Goal: Task Accomplishment & Management: Manage account settings

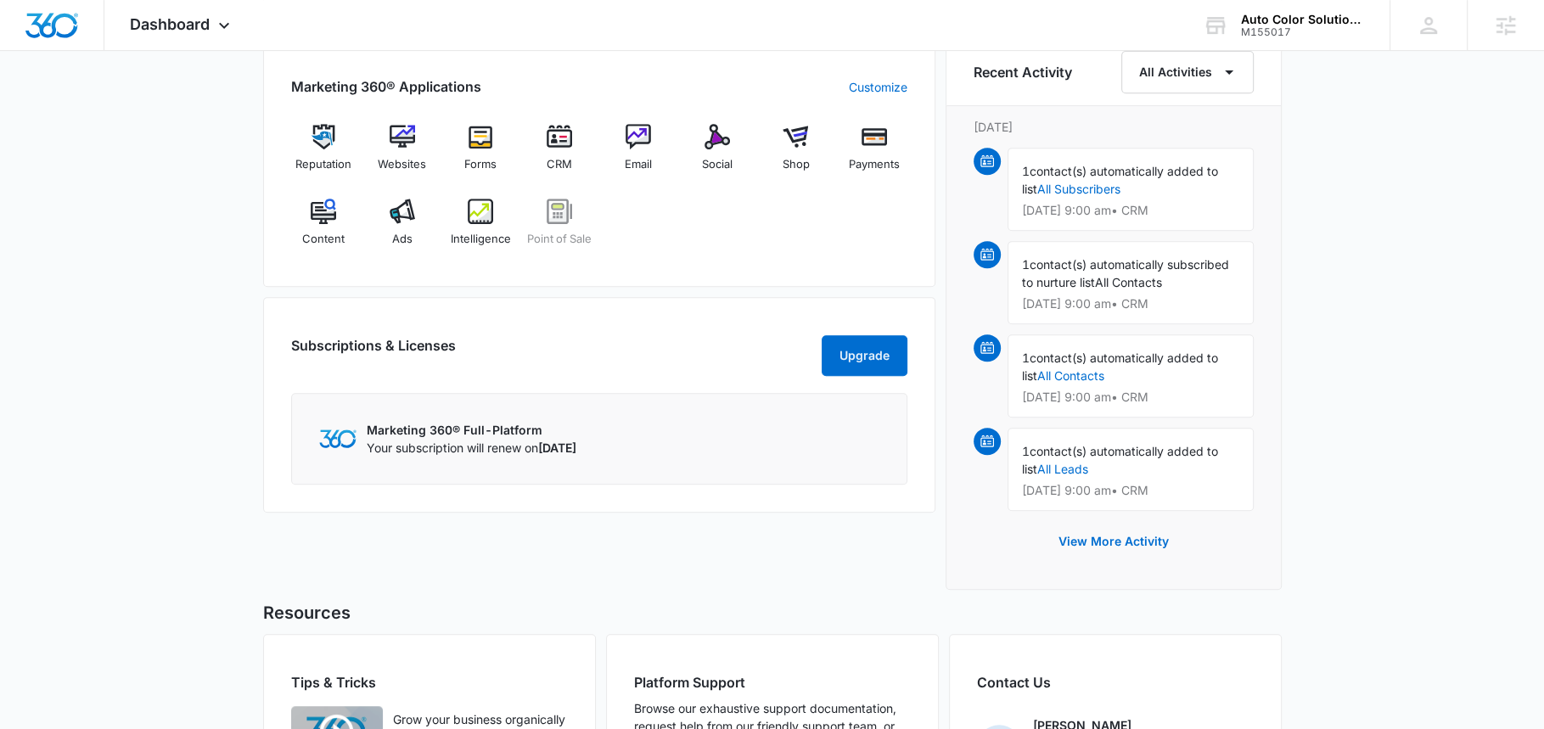
scroll to position [696, 0]
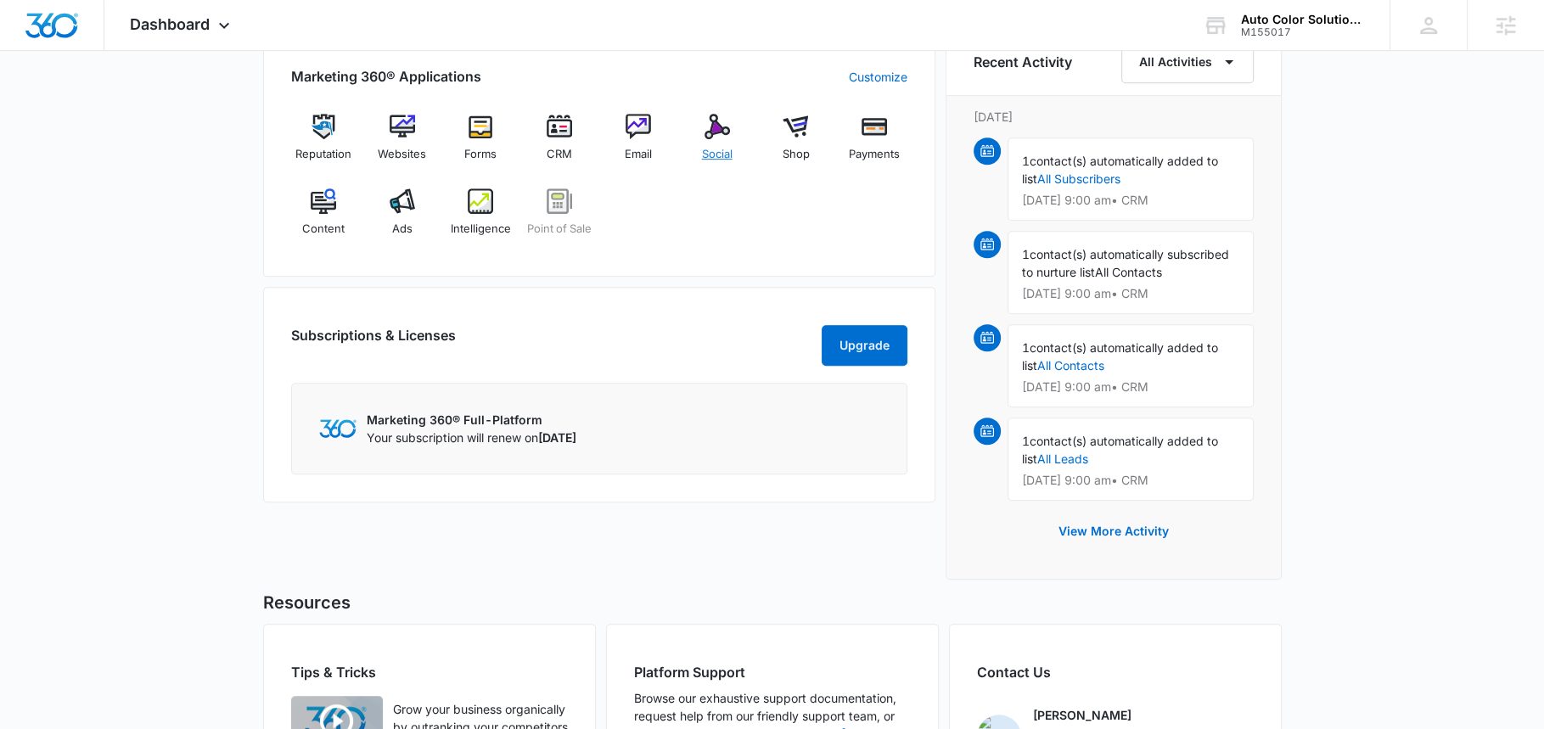
click at [722, 146] on span "Social" at bounding box center [717, 154] width 31 height 17
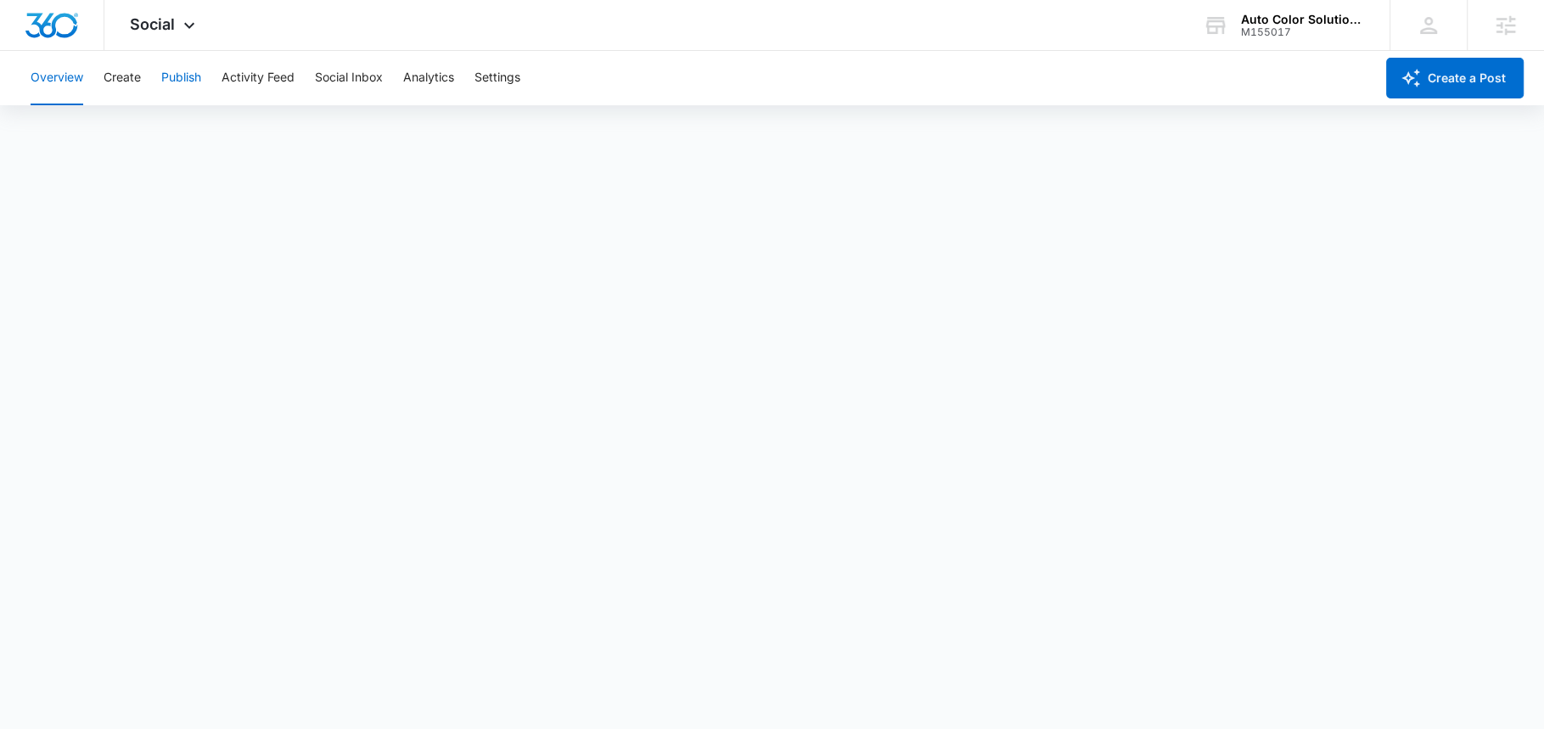
click at [191, 75] on button "Publish" at bounding box center [181, 78] width 40 height 54
click at [176, 26] on div "Social Apps Reputation Websites Forms CRM Email Social Shop Payments POS Conten…" at bounding box center [164, 25] width 121 height 50
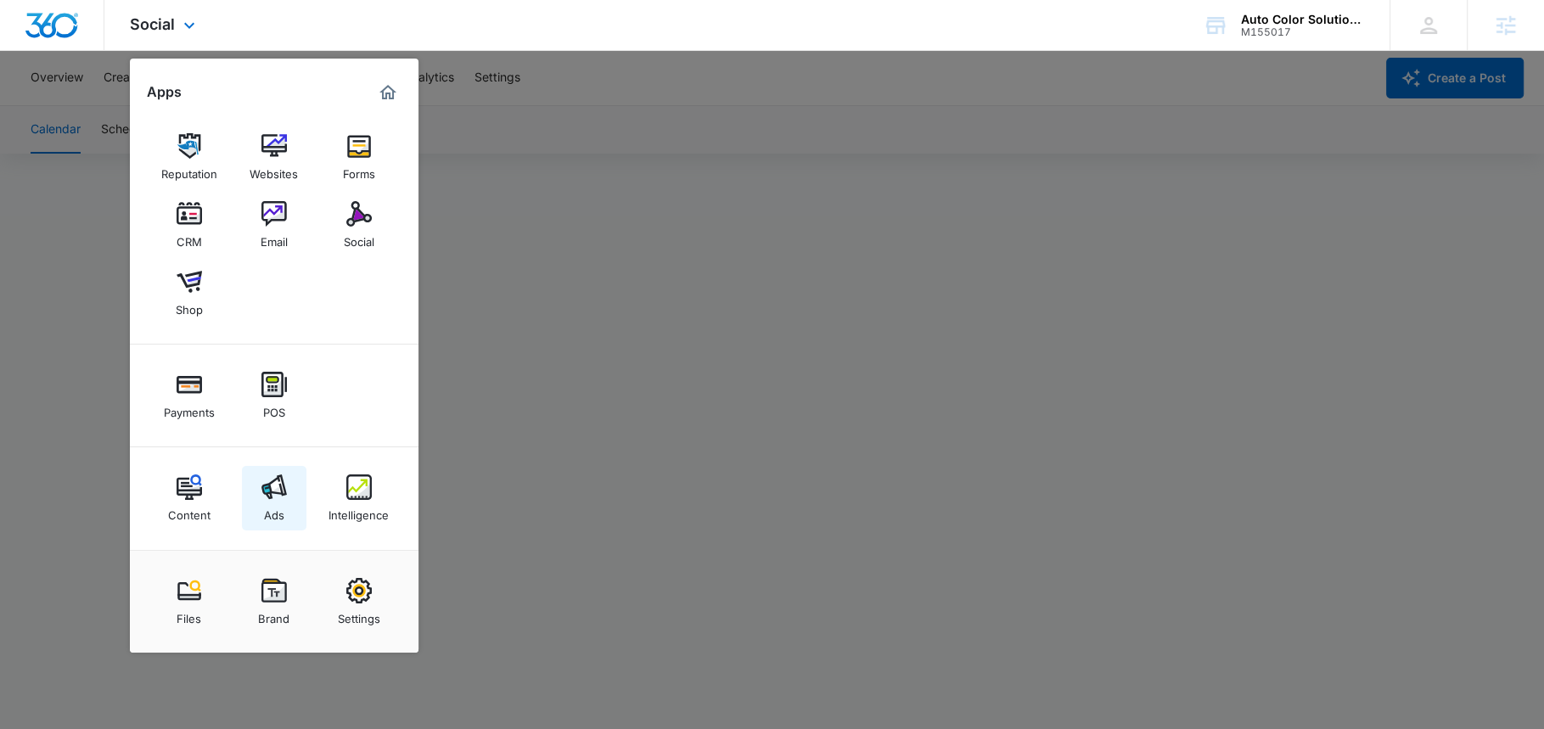
click at [278, 503] on div "Ads" at bounding box center [274, 511] width 20 height 22
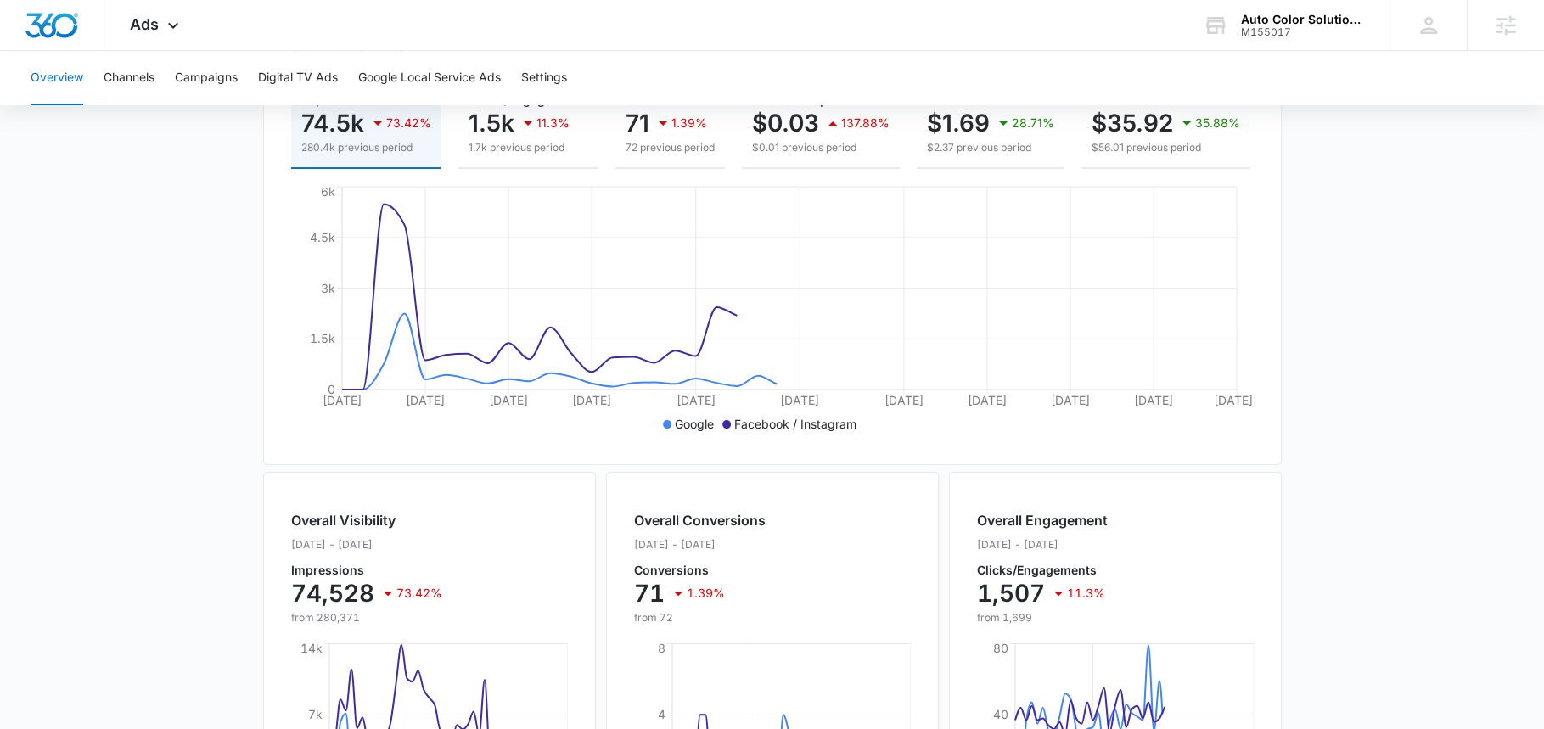
scroll to position [663, 0]
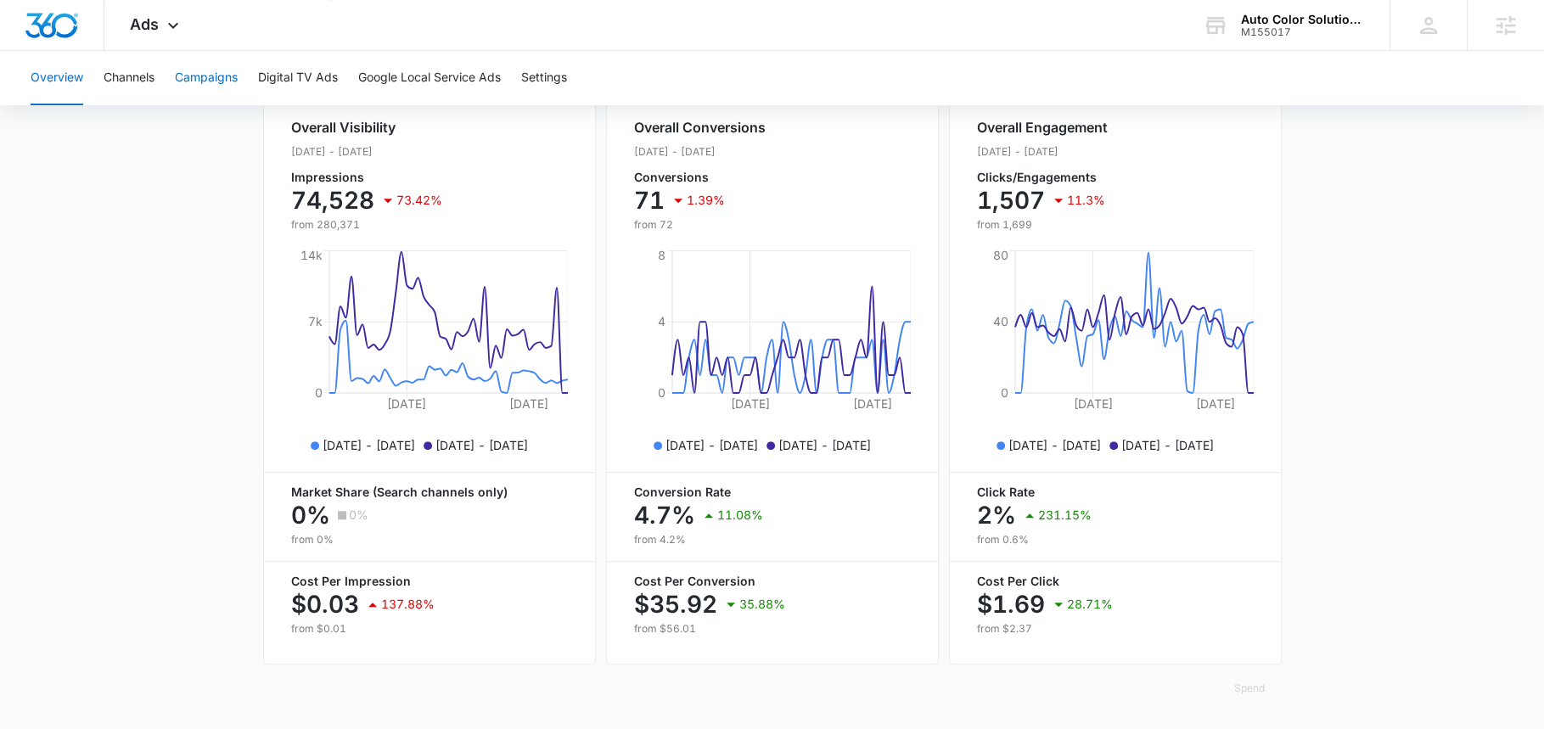
click at [217, 66] on button "Campaigns" at bounding box center [206, 78] width 63 height 54
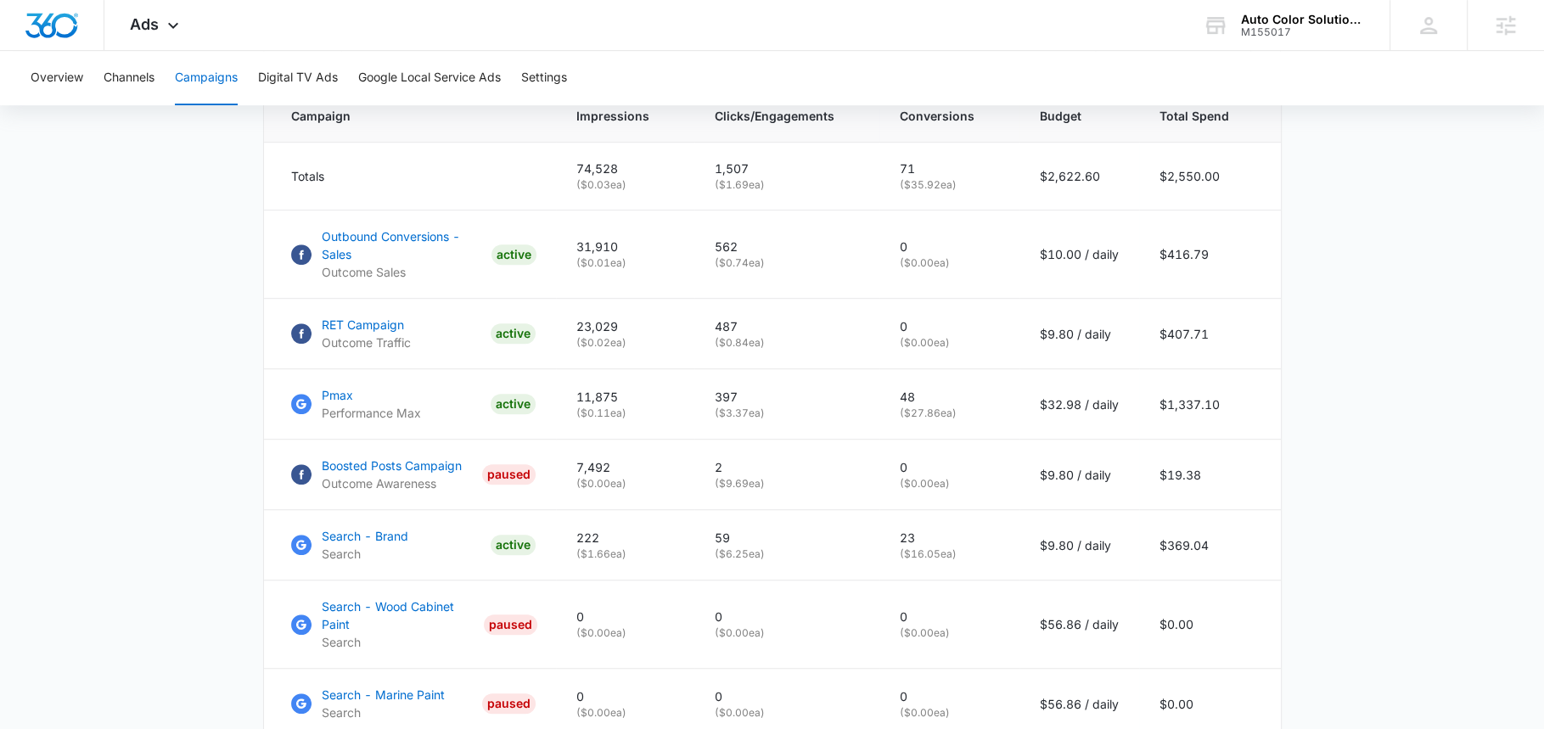
scroll to position [744, 0]
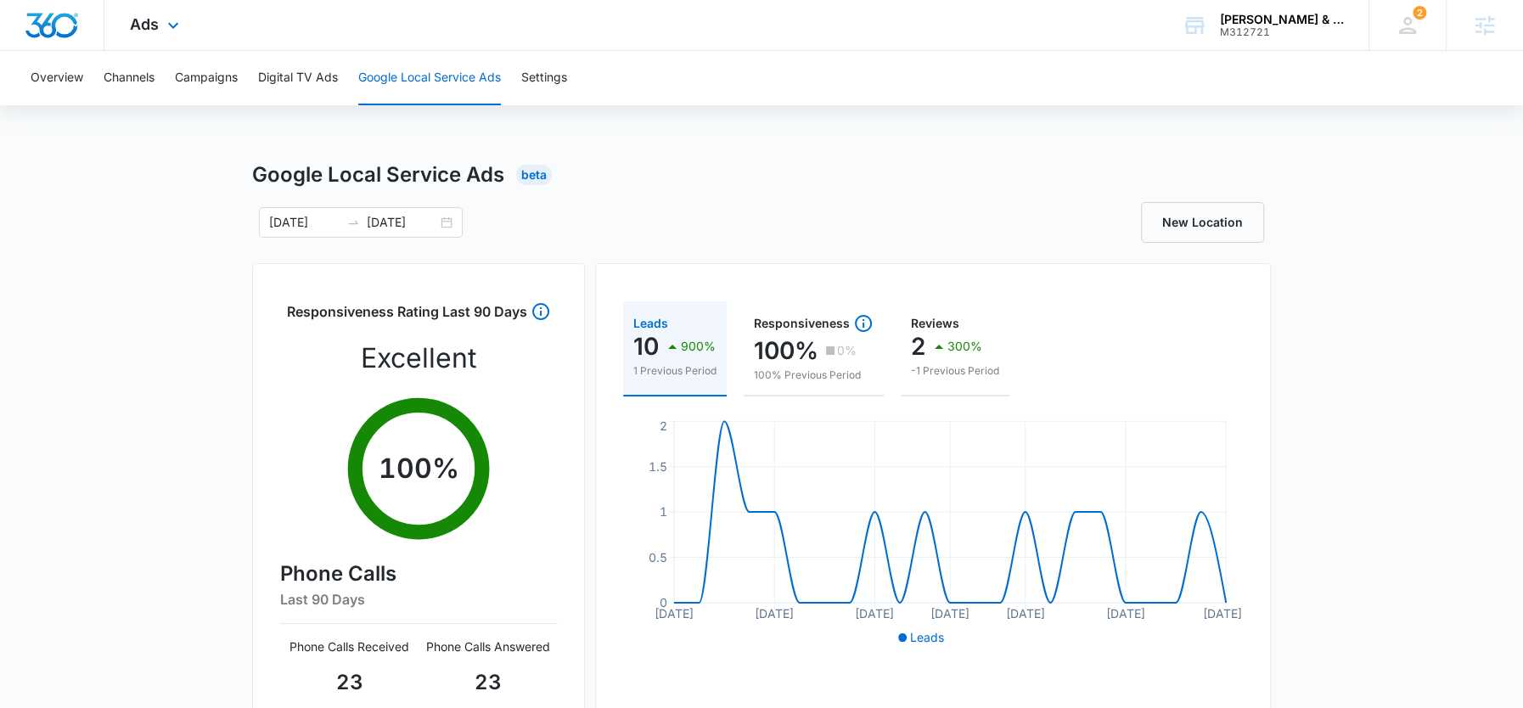
click at [159, 27] on div "Ads Apps Reputation Forms CRM Email Social POS Content Ads Intelligence Files B…" at bounding box center [156, 25] width 104 height 50
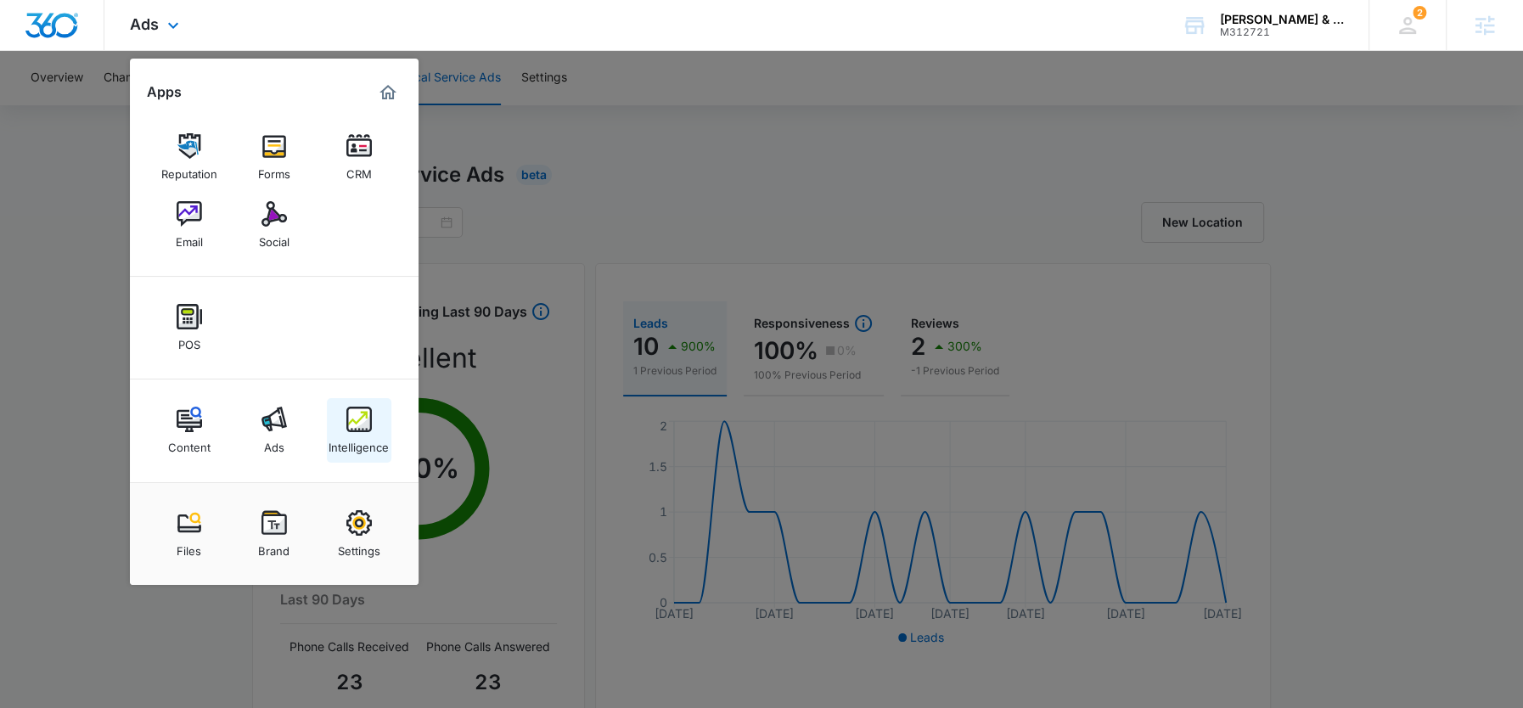
click at [361, 440] on div "Intelligence" at bounding box center [359, 443] width 60 height 22
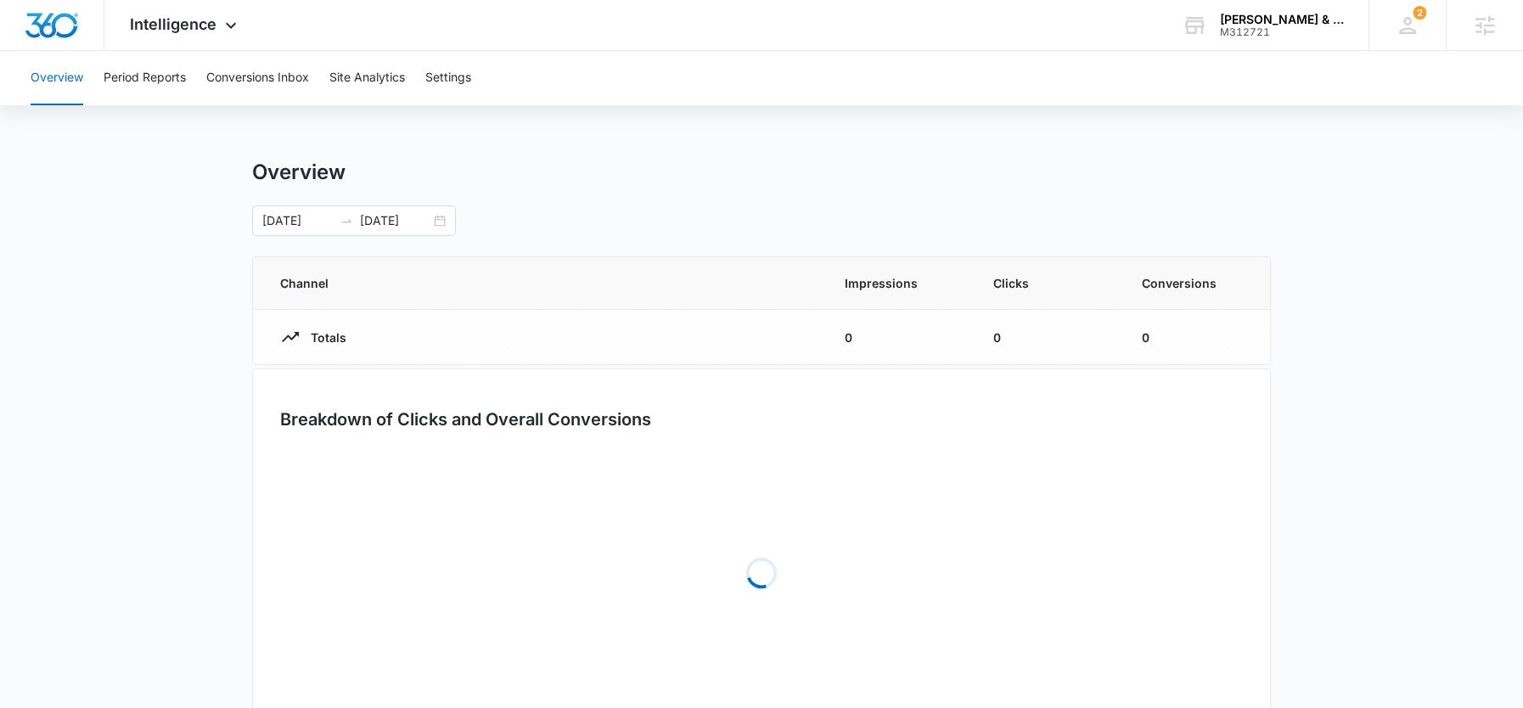
click at [272, 115] on div "Overview Period Reports Conversions Inbox Site Analytics Settings Overview 08/2…" at bounding box center [761, 401] width 1523 height 701
click at [268, 82] on button "Conversions Inbox" at bounding box center [257, 78] width 103 height 54
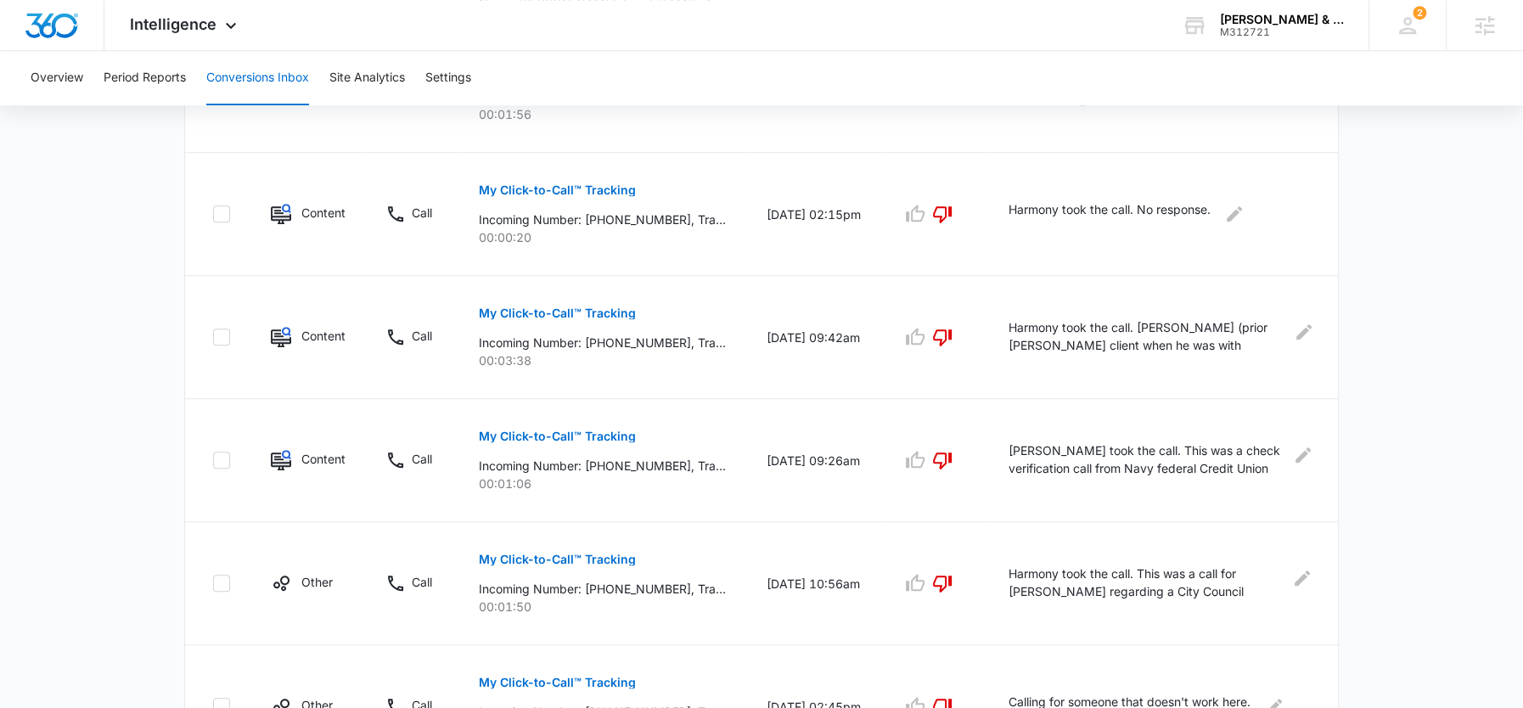
scroll to position [1076, 0]
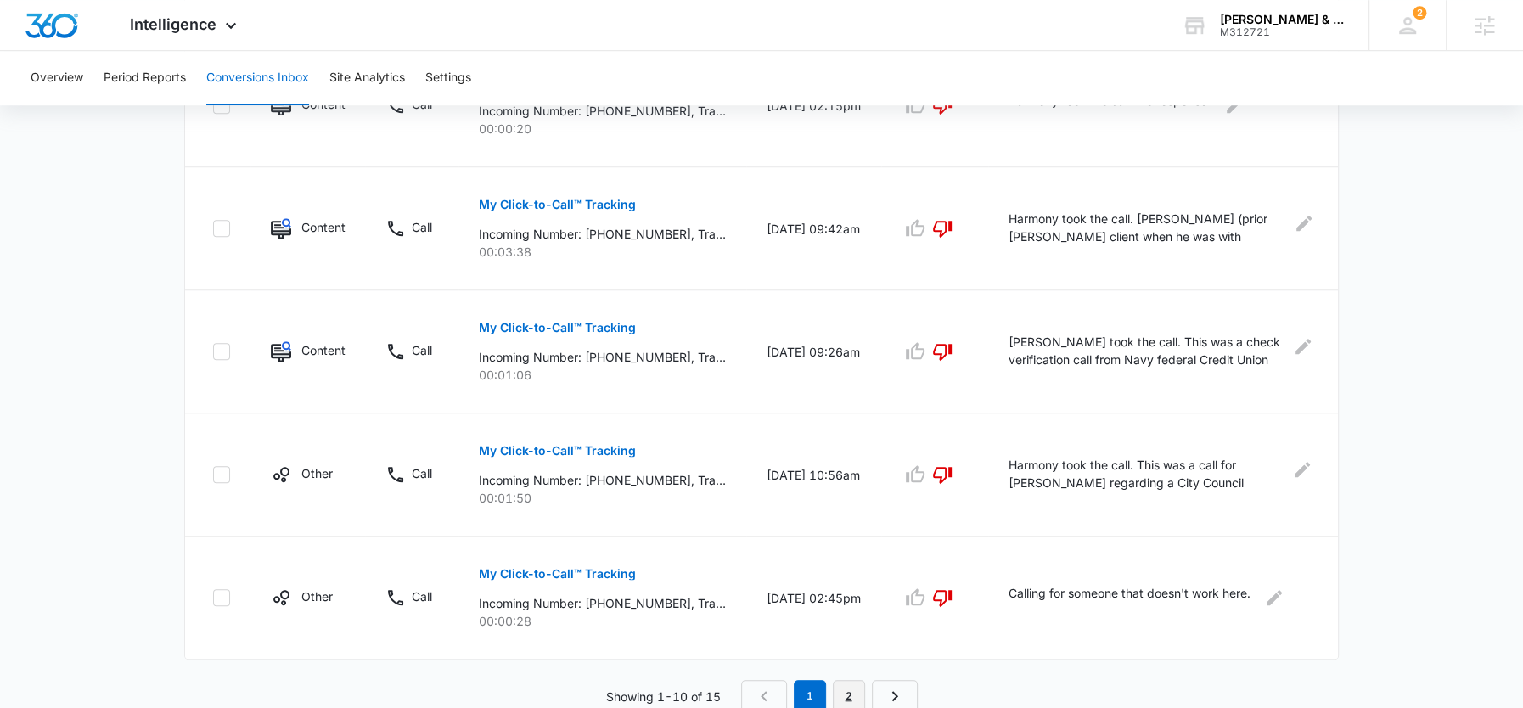
click at [847, 690] on link "2" at bounding box center [849, 696] width 32 height 32
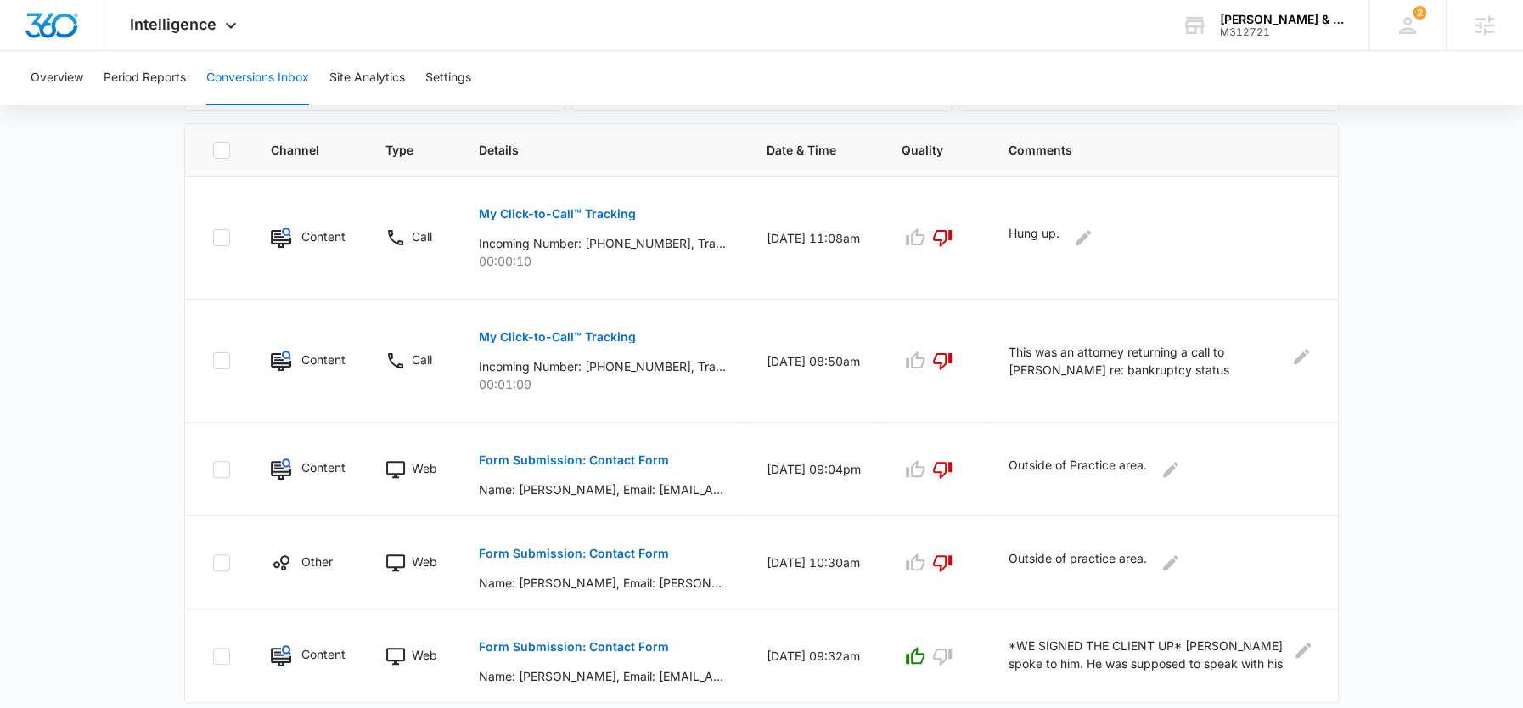
scroll to position [403, 0]
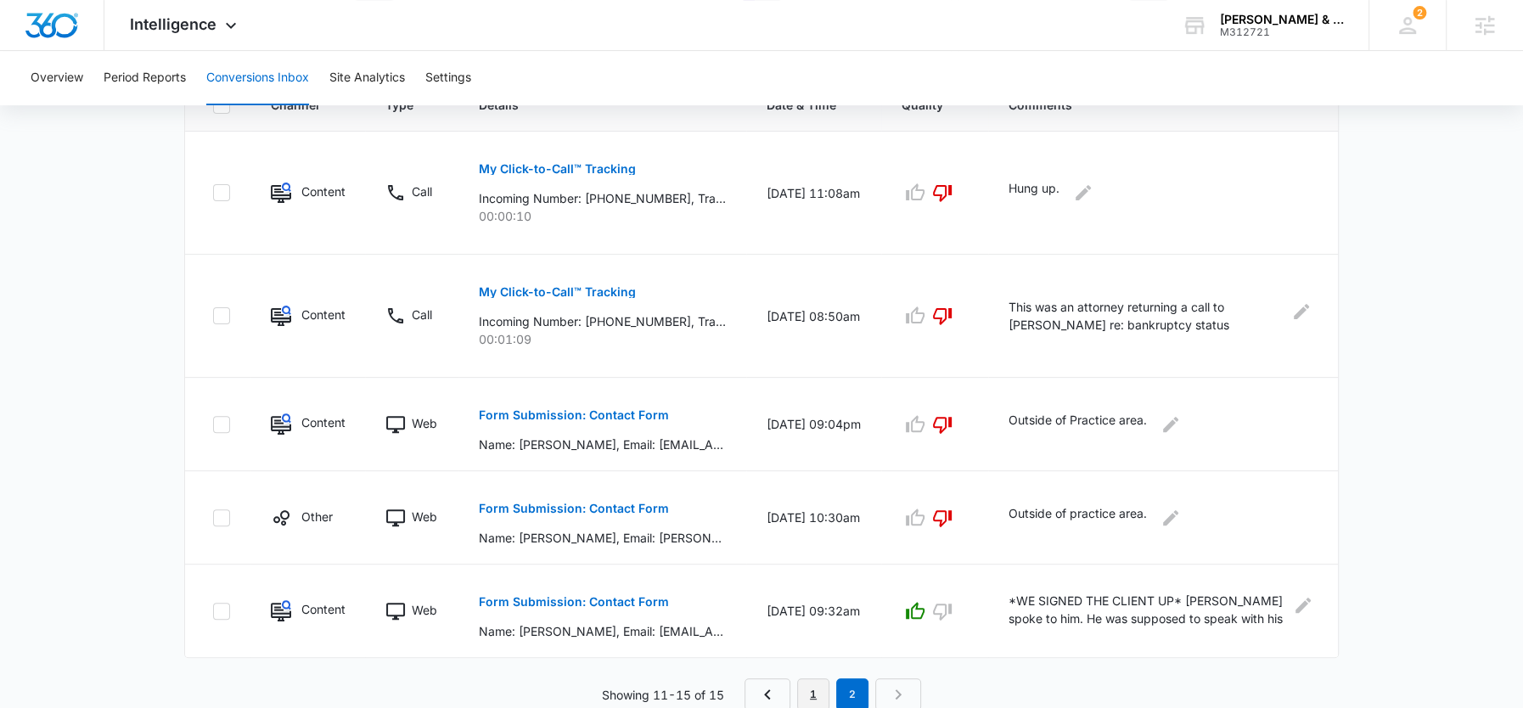
click at [811, 693] on link "1" at bounding box center [813, 694] width 32 height 32
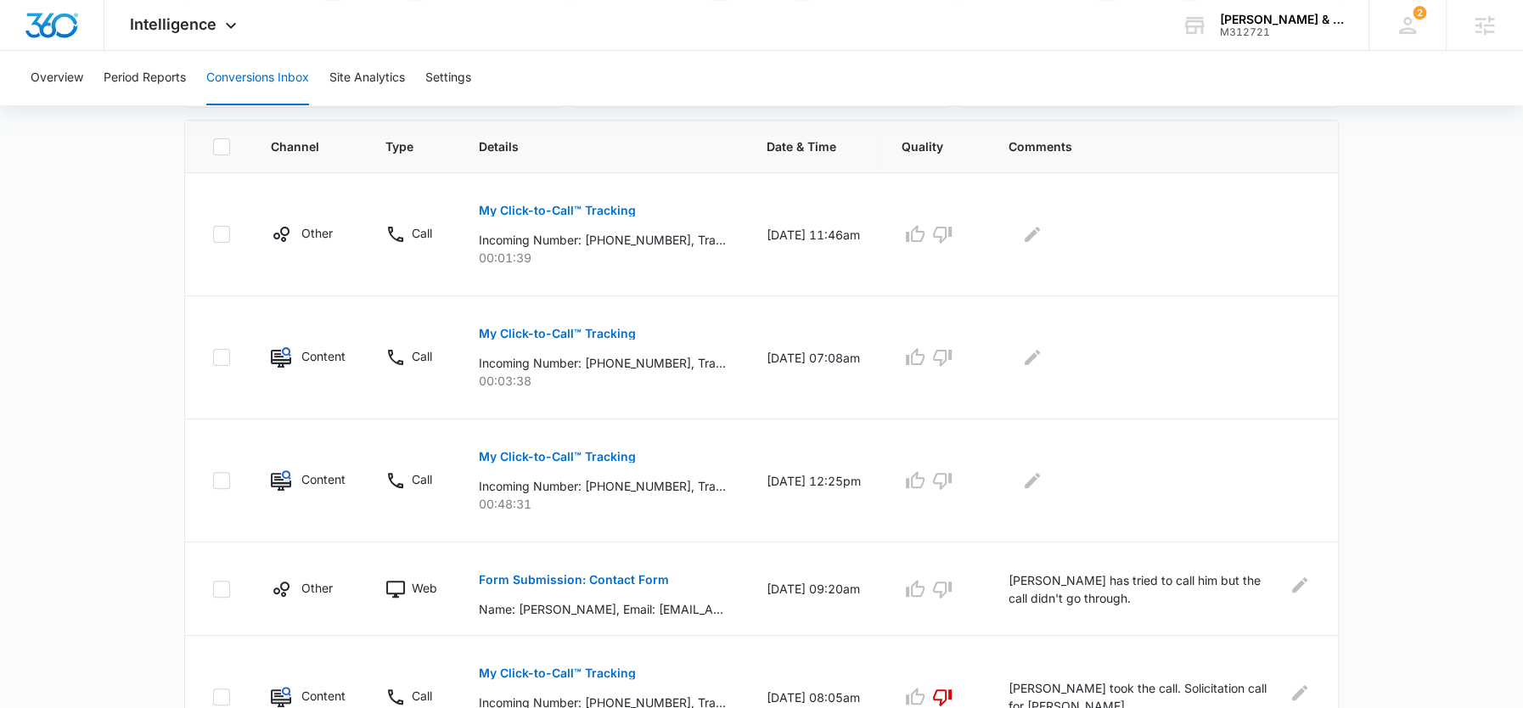
scroll to position [329, 0]
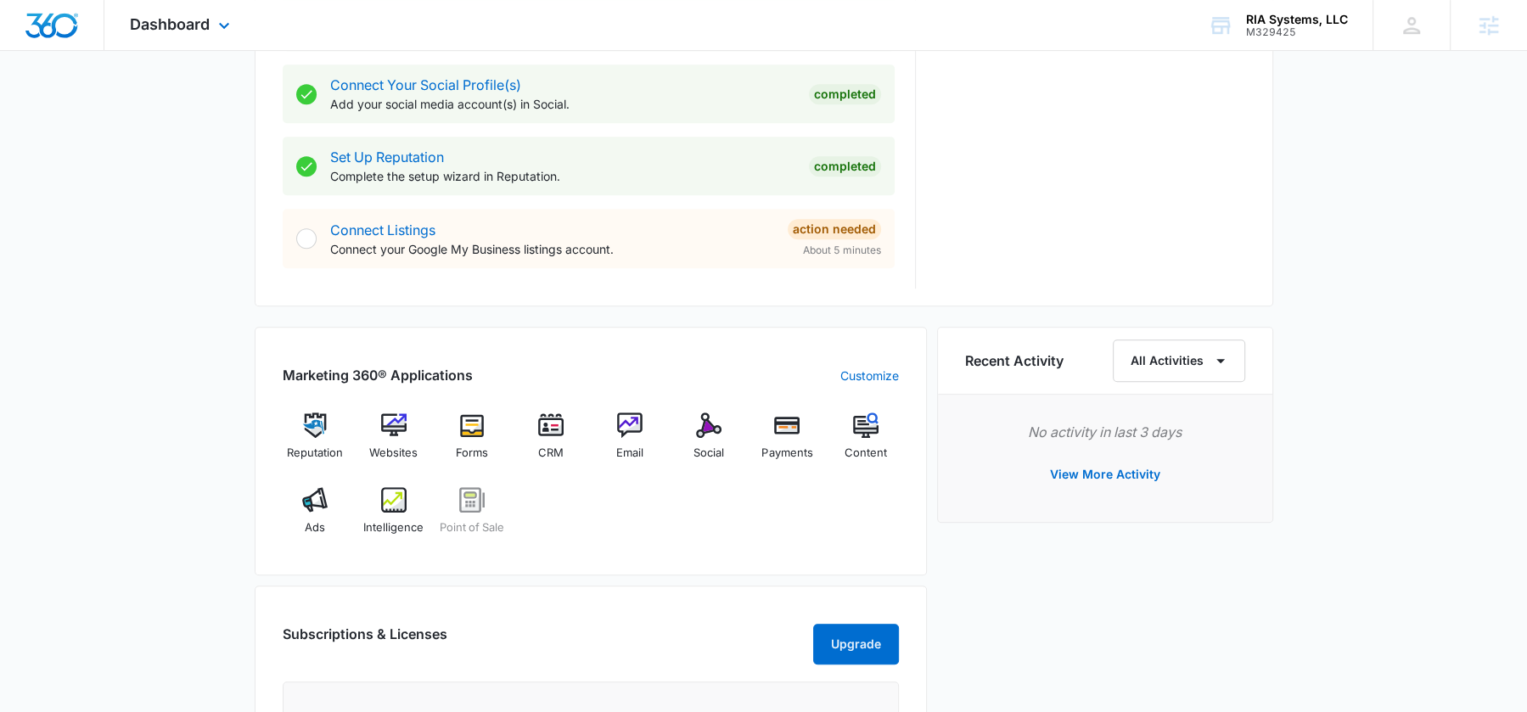
scroll to position [784, 0]
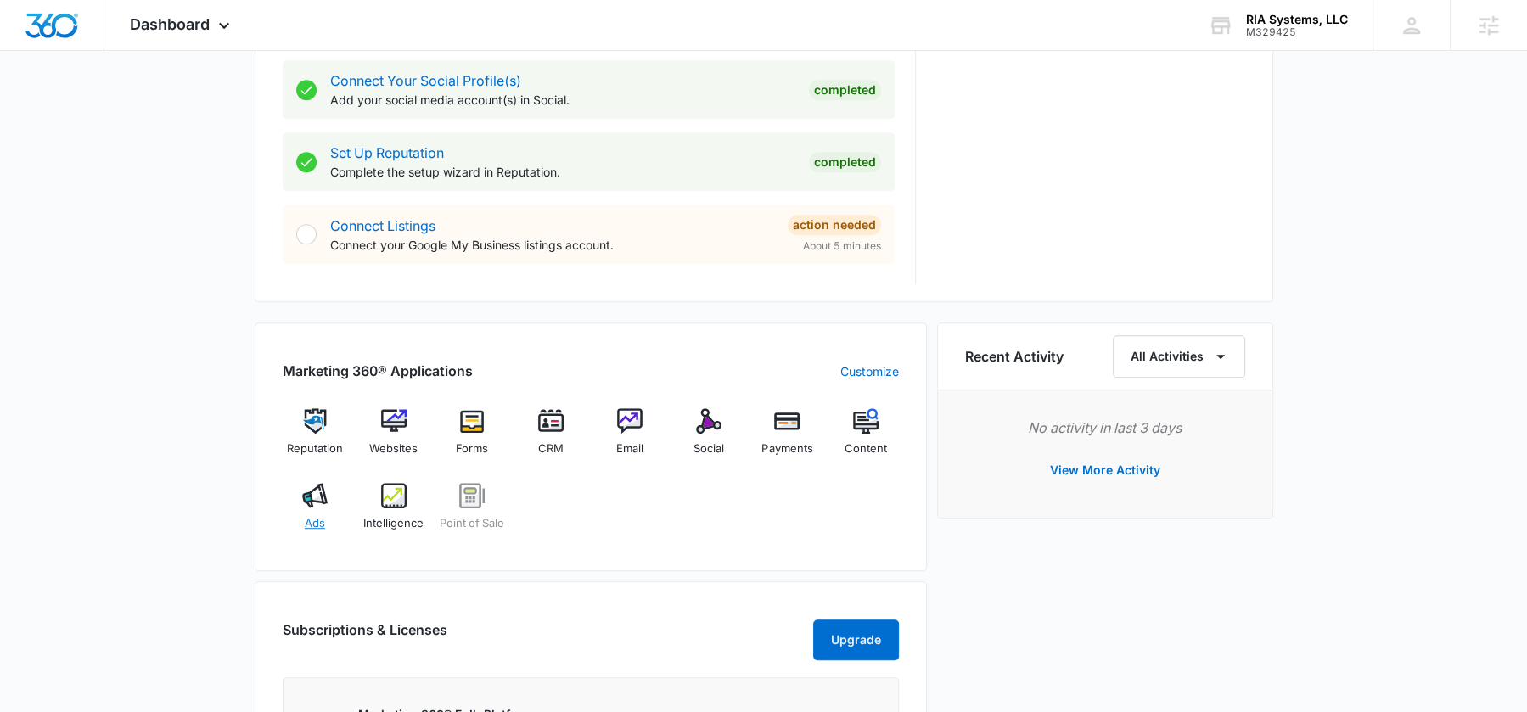
click at [309, 497] on img at bounding box center [314, 495] width 25 height 25
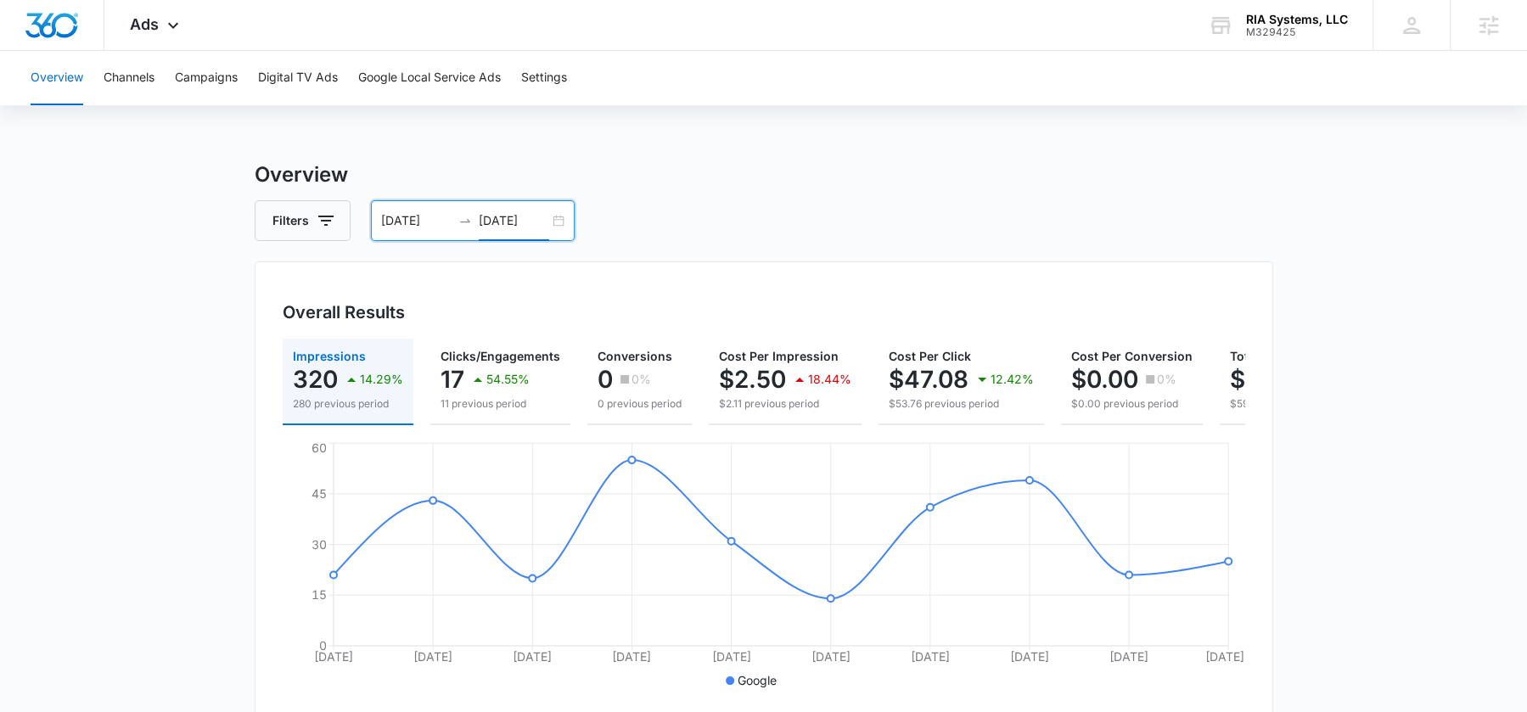
click at [505, 227] on input "[DATE]" at bounding box center [514, 220] width 70 height 19
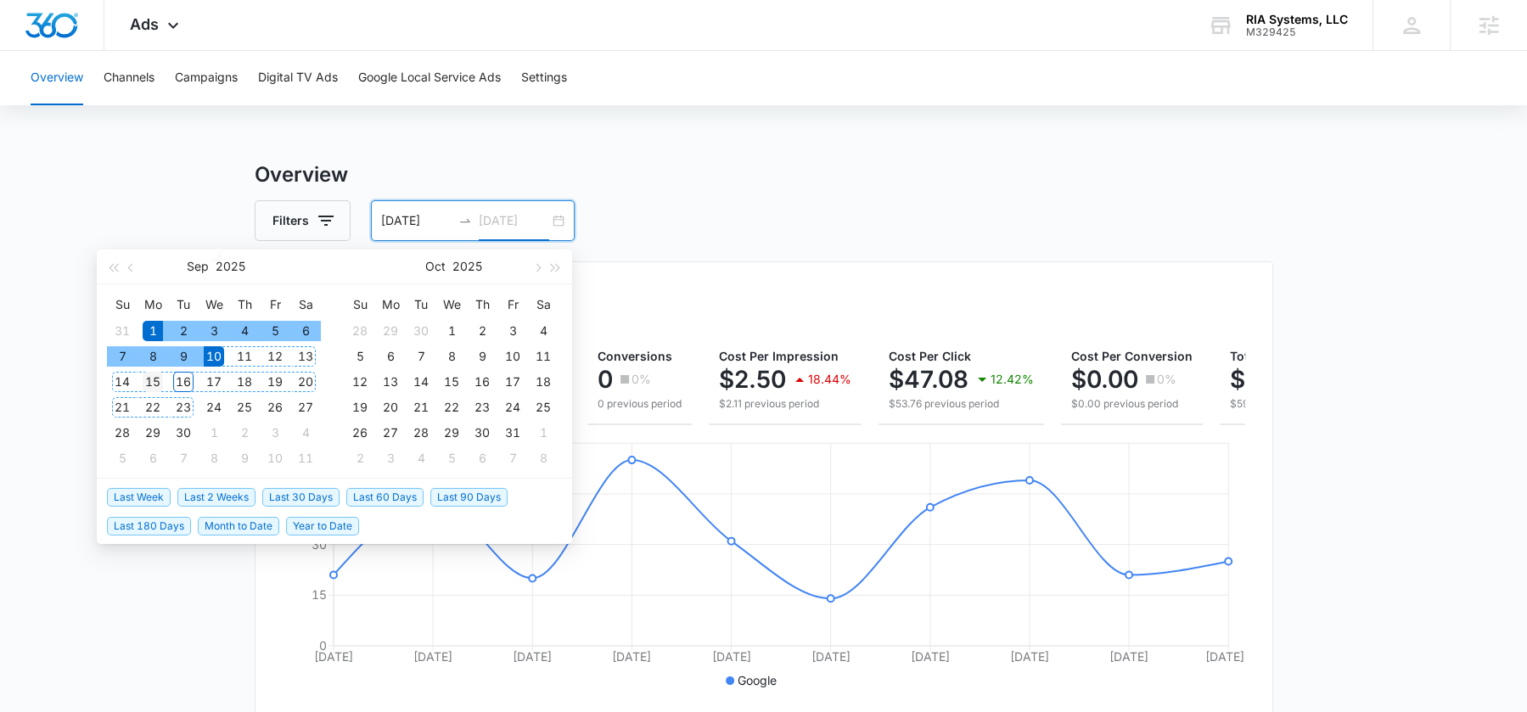
type input "09/15/2025"
click at [160, 381] on div "15" at bounding box center [153, 382] width 20 height 20
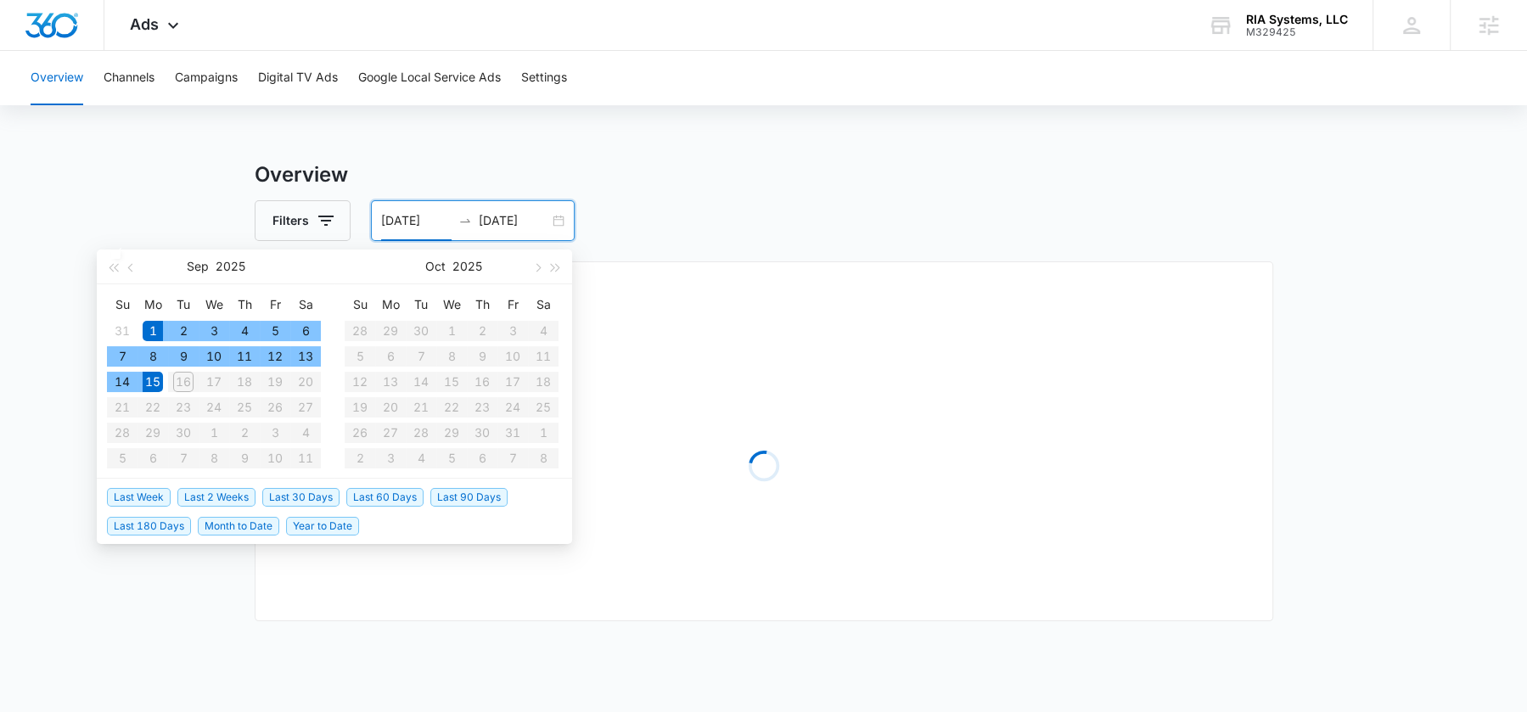
type input "09/01/2025"
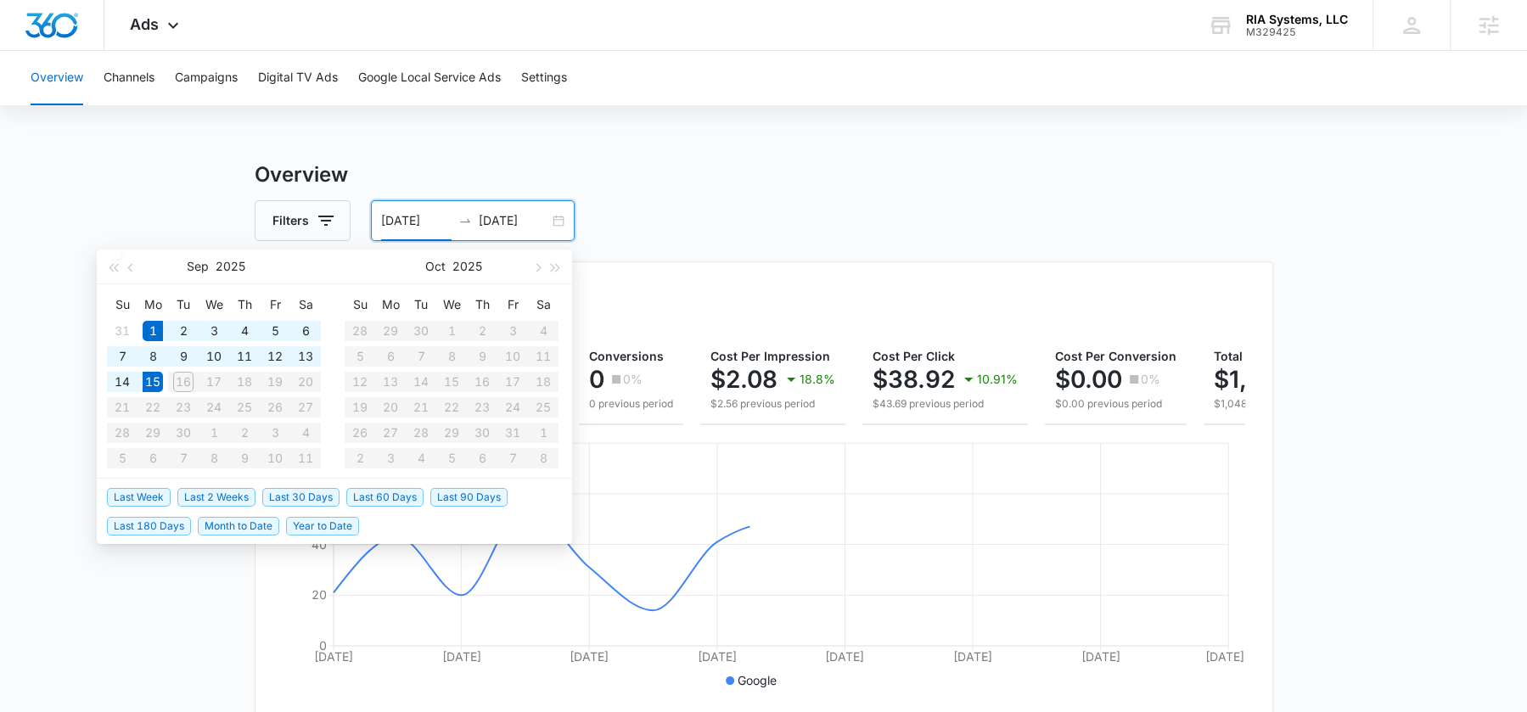
click at [745, 204] on div "Filters 09/01/2025 09/15/2025" at bounding box center [764, 220] width 1019 height 41
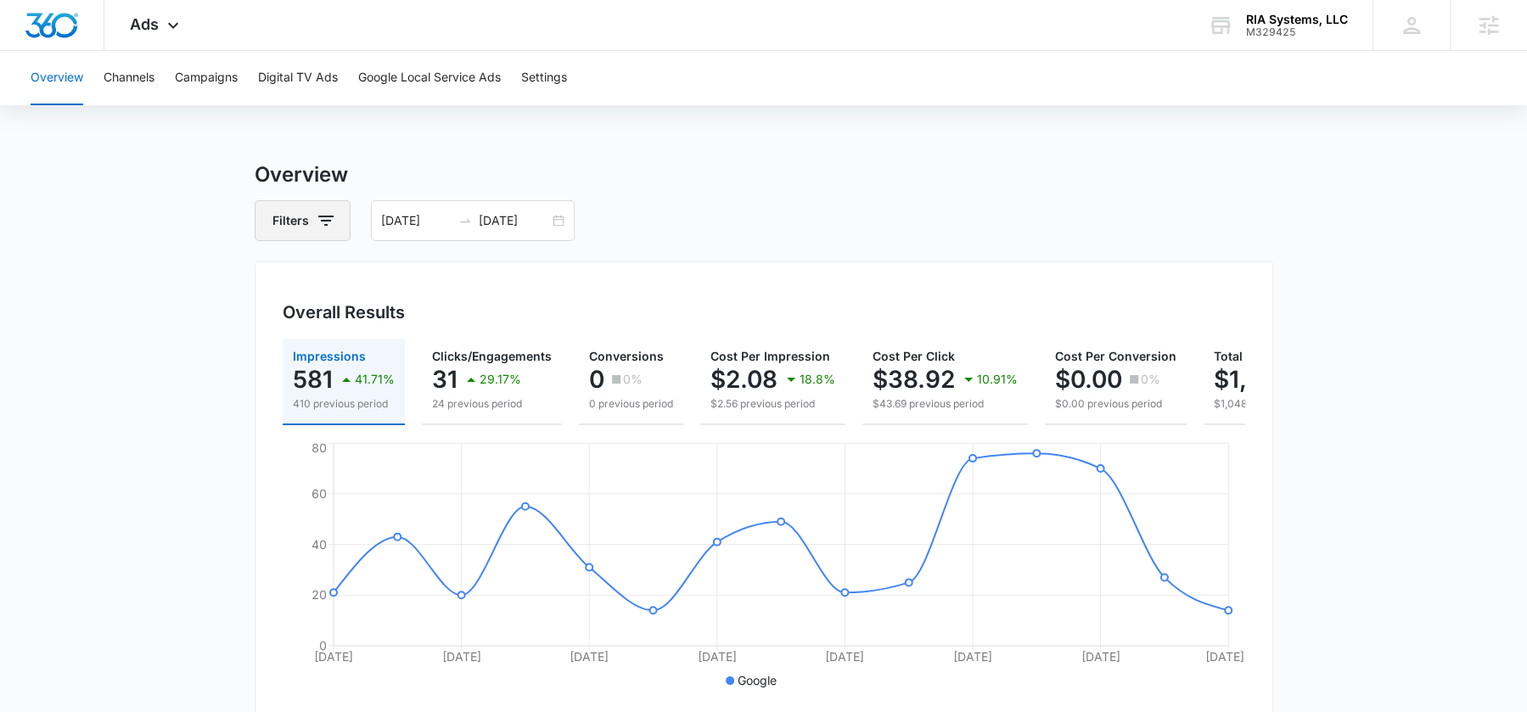
click at [305, 218] on button "Filters" at bounding box center [303, 220] width 96 height 41
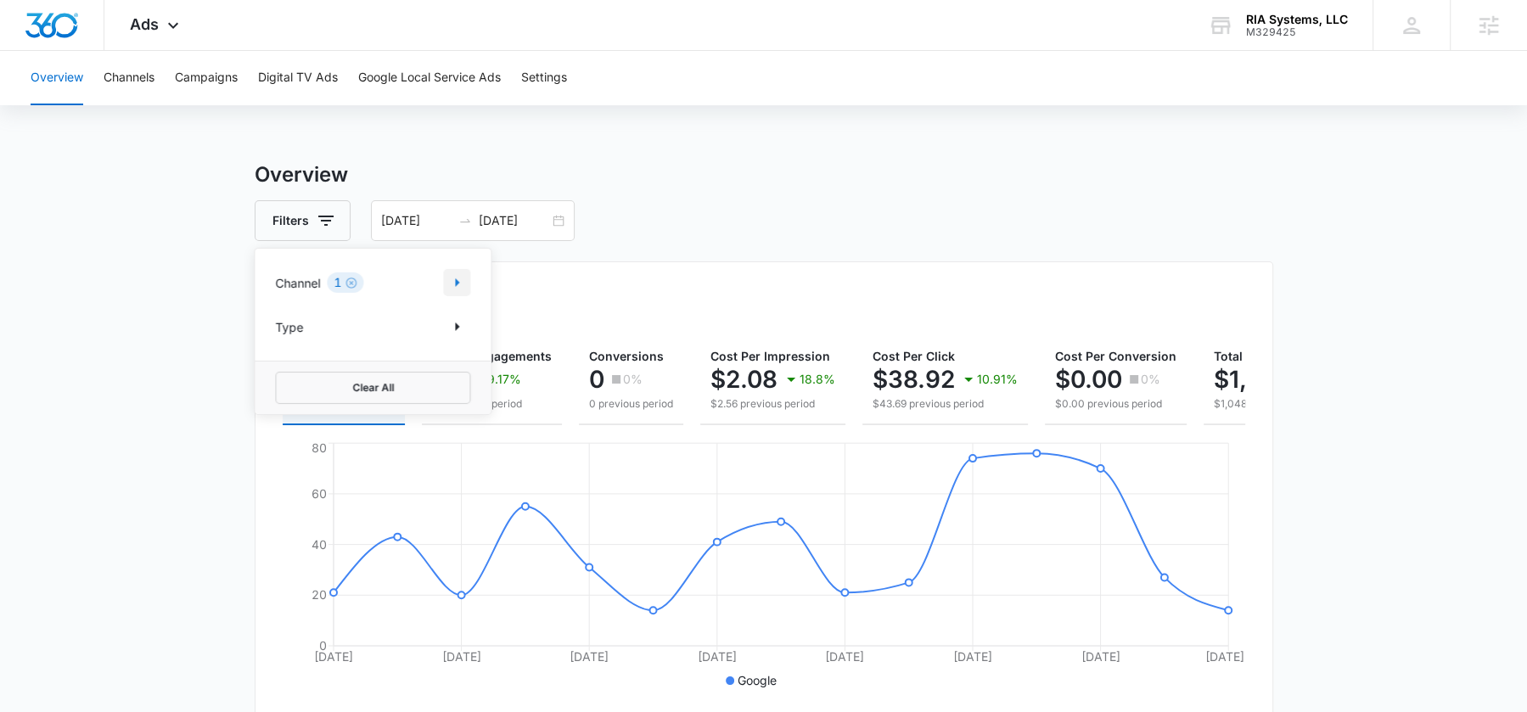
click at [464, 281] on icon "Show Channel filters" at bounding box center [457, 283] width 20 height 20
click at [279, 368] on icon at bounding box center [284, 366] width 15 height 15
click at [276, 368] on input "Facebook / Instagram" at bounding box center [275, 367] width 1 height 1
checkbox input "true"
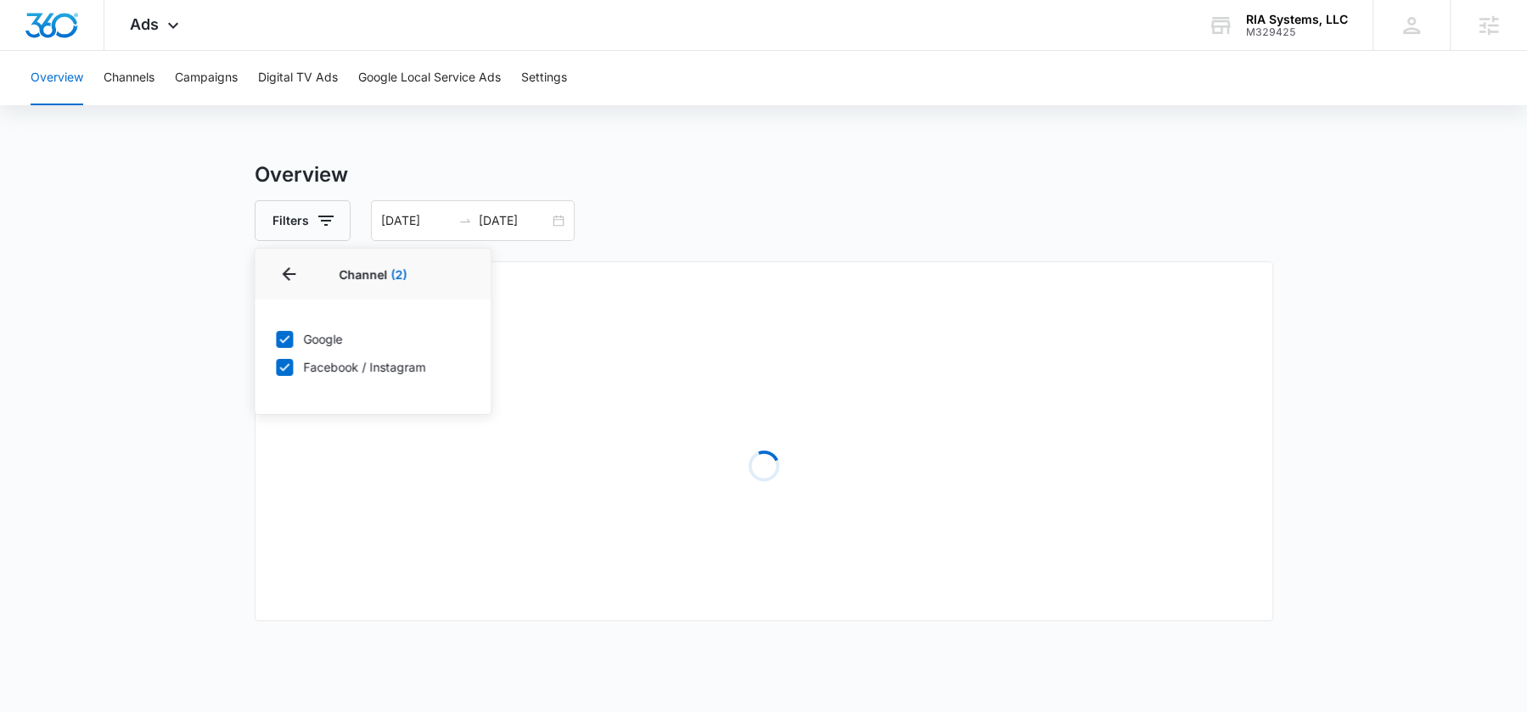
click at [279, 343] on icon at bounding box center [284, 338] width 15 height 15
click at [276, 340] on input "Google" at bounding box center [275, 339] width 1 height 1
checkbox input "false"
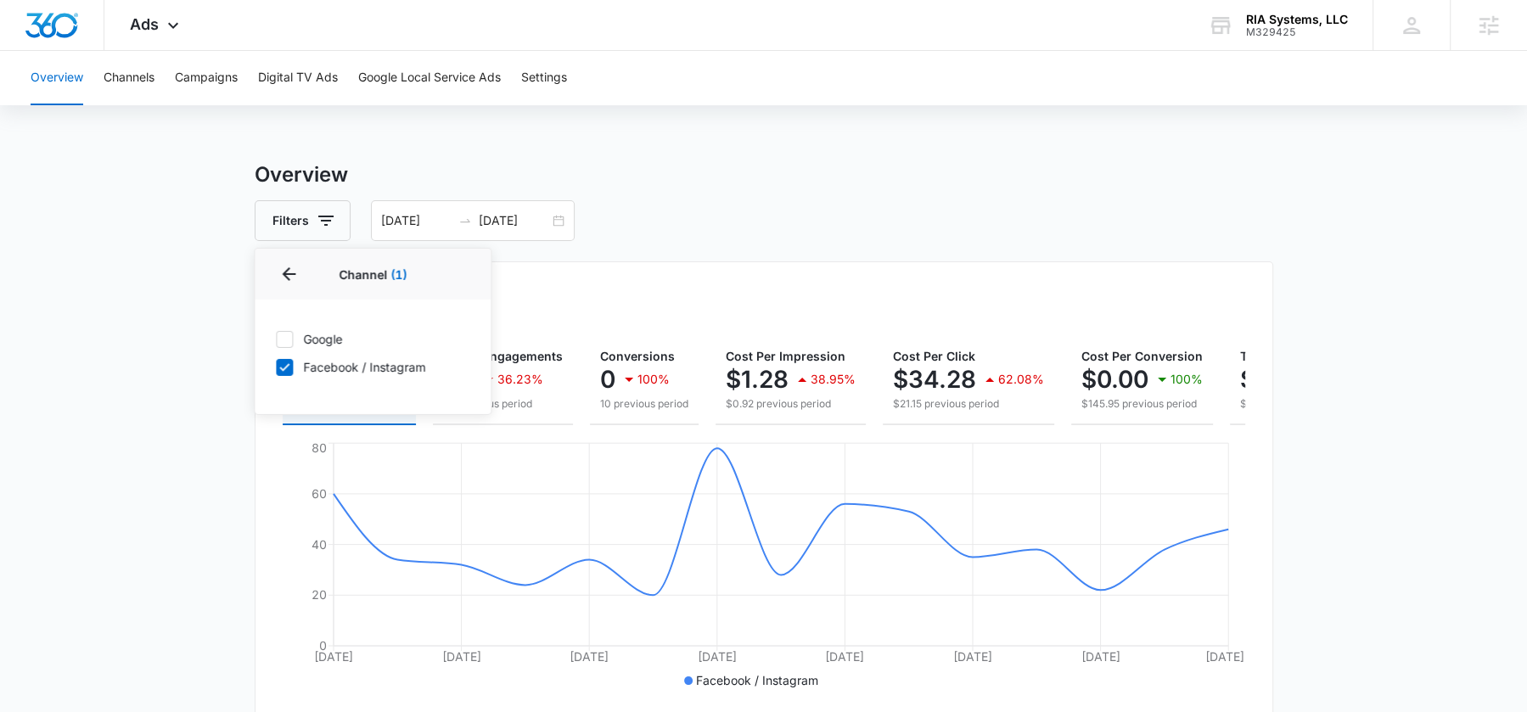
click at [178, 266] on main "Overview Filters Channel 1 Channel (1) Google Facebook / Instagram Type Clear A…" at bounding box center [763, 600] width 1527 height 881
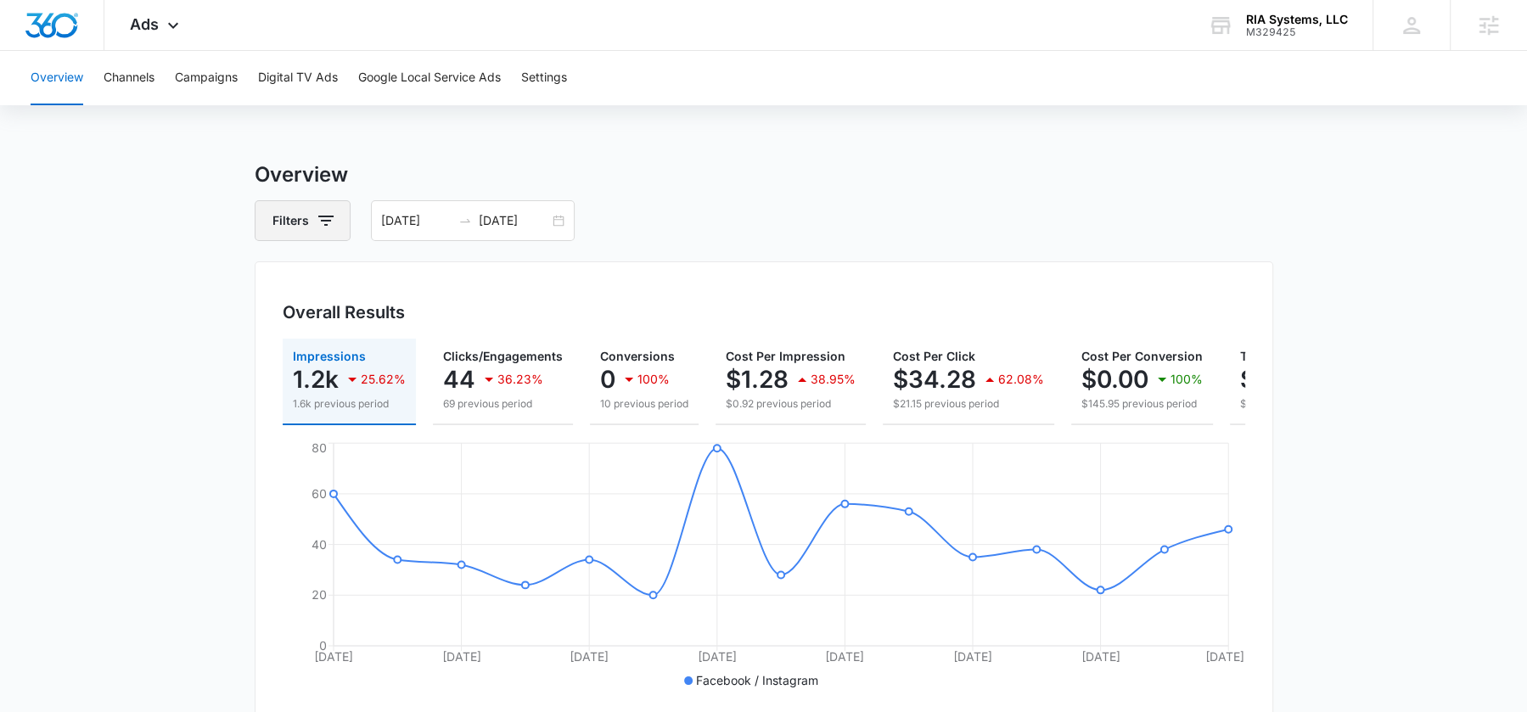
click at [287, 214] on button "Filters" at bounding box center [303, 220] width 96 height 41
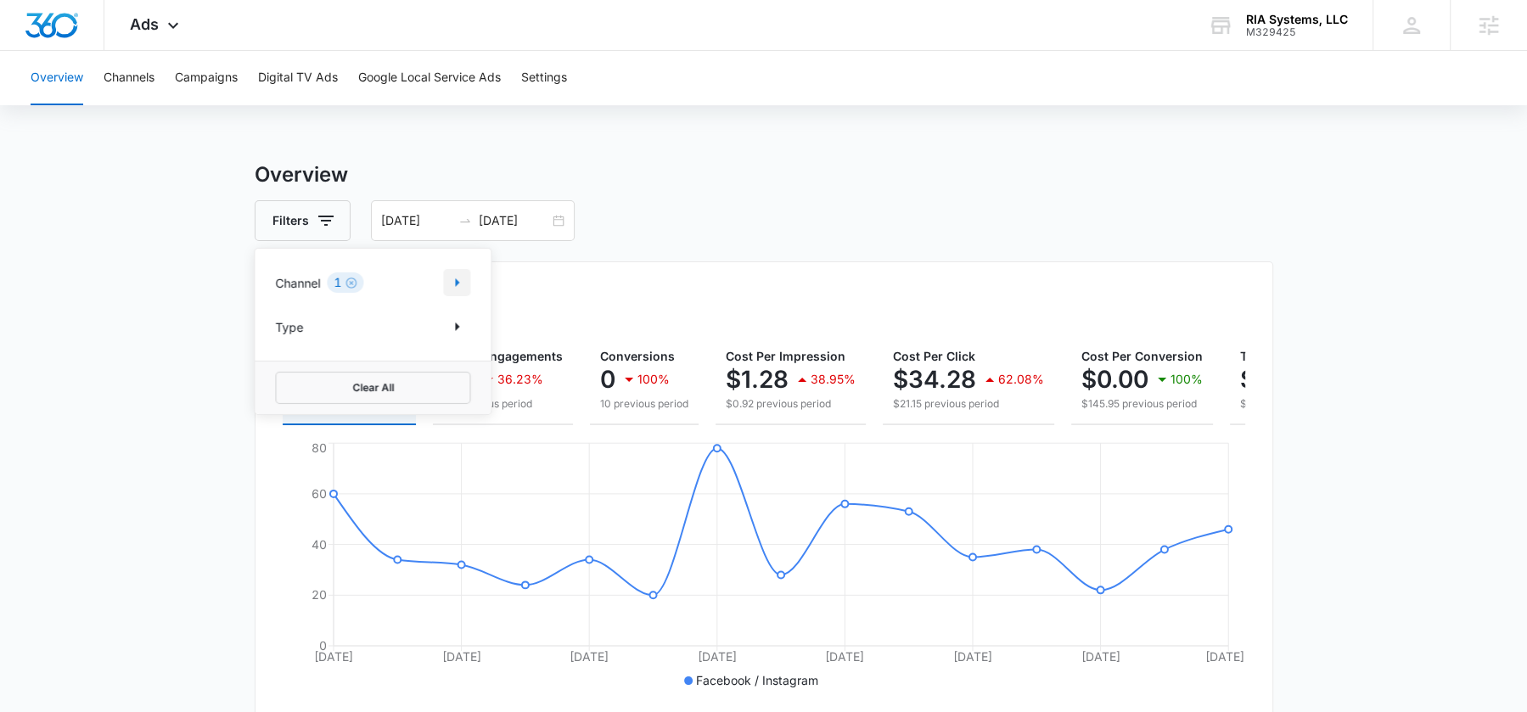
click at [447, 283] on icon "Show Channel filters" at bounding box center [457, 283] width 20 height 20
click at [287, 337] on icon at bounding box center [284, 338] width 15 height 15
click at [276, 339] on input "Google" at bounding box center [275, 339] width 1 height 1
checkbox input "true"
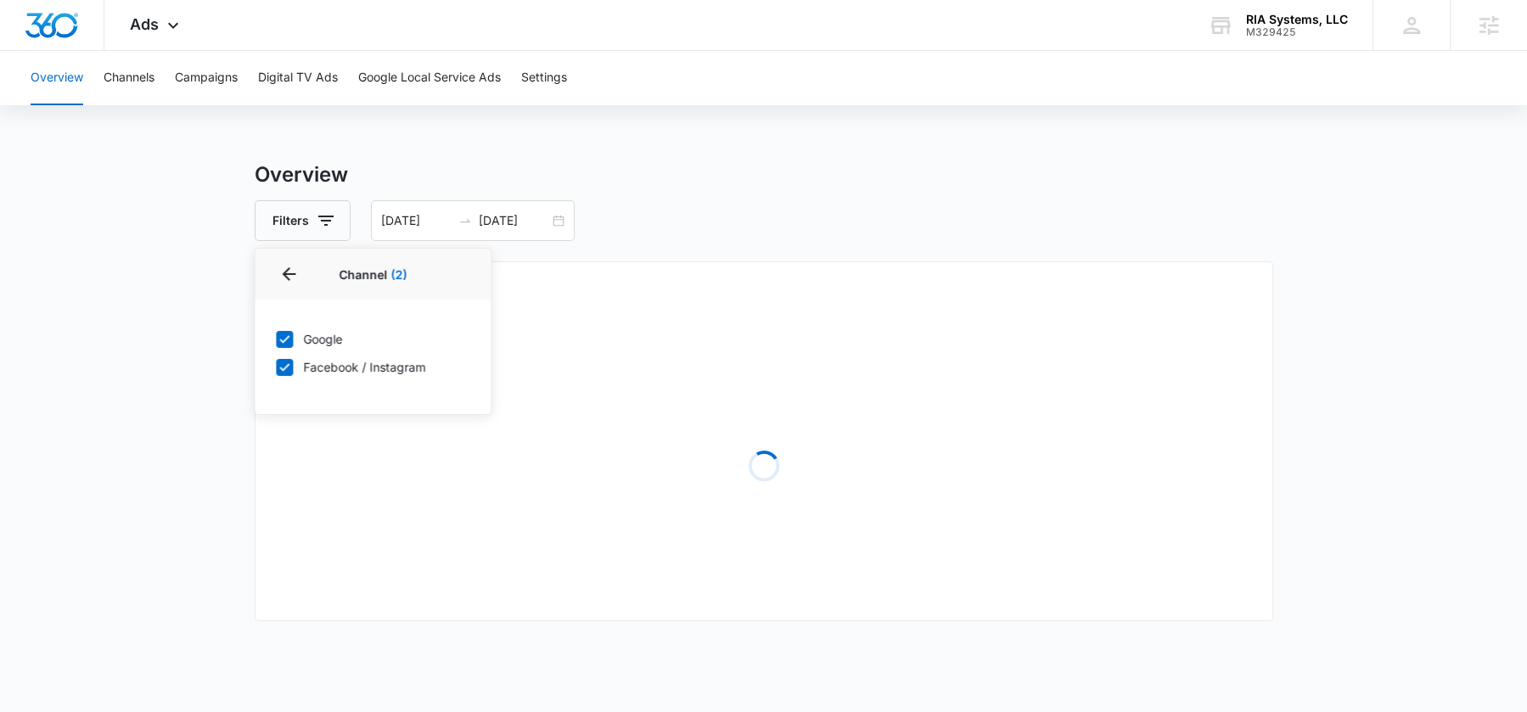
click at [278, 379] on div "Google Facebook / Instagram" at bounding box center [373, 353] width 236 height 107
click at [285, 368] on icon at bounding box center [284, 366] width 15 height 15
click at [276, 368] on input "Facebook / Instagram" at bounding box center [275, 367] width 1 height 1
checkbox input "false"
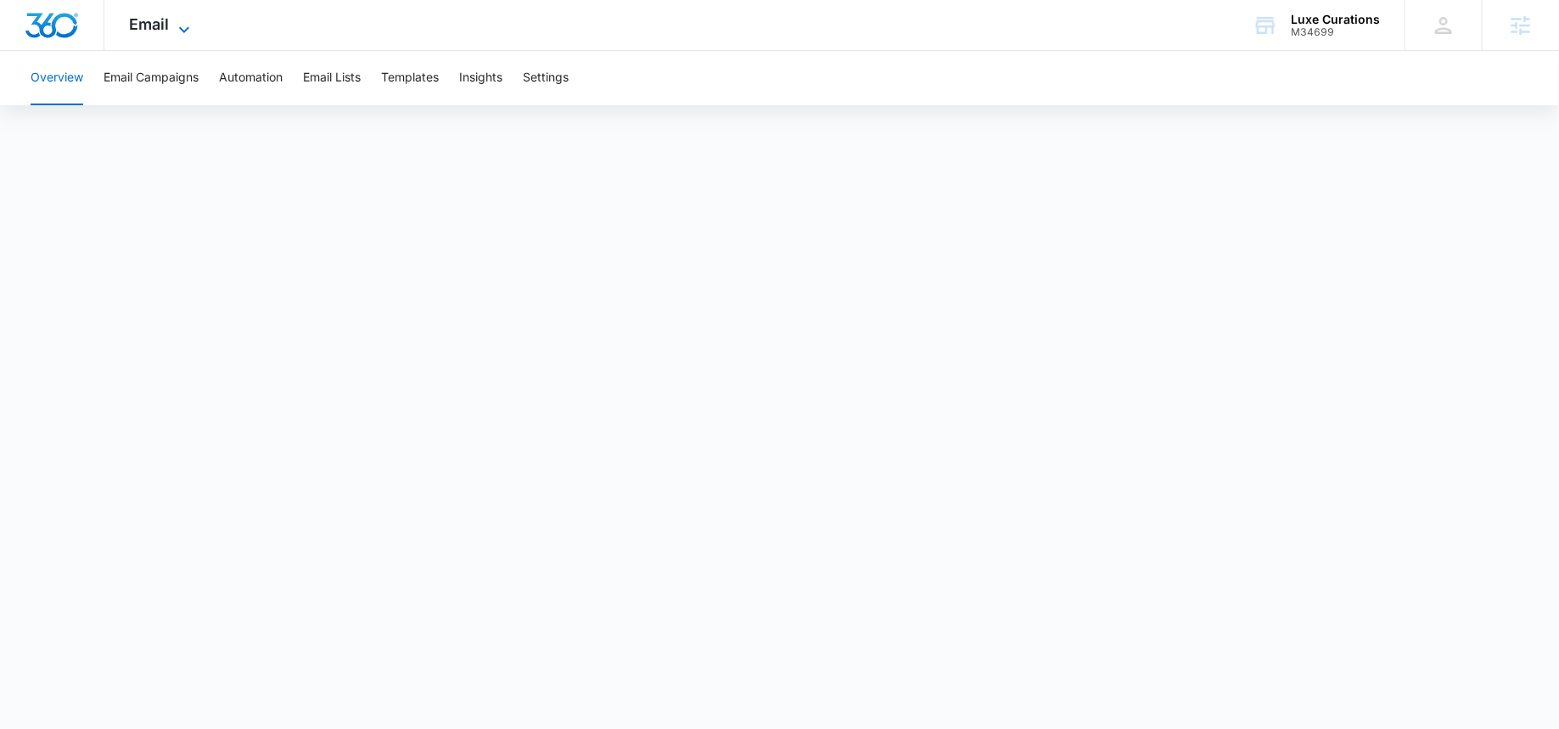
click at [185, 20] on icon at bounding box center [184, 30] width 20 height 20
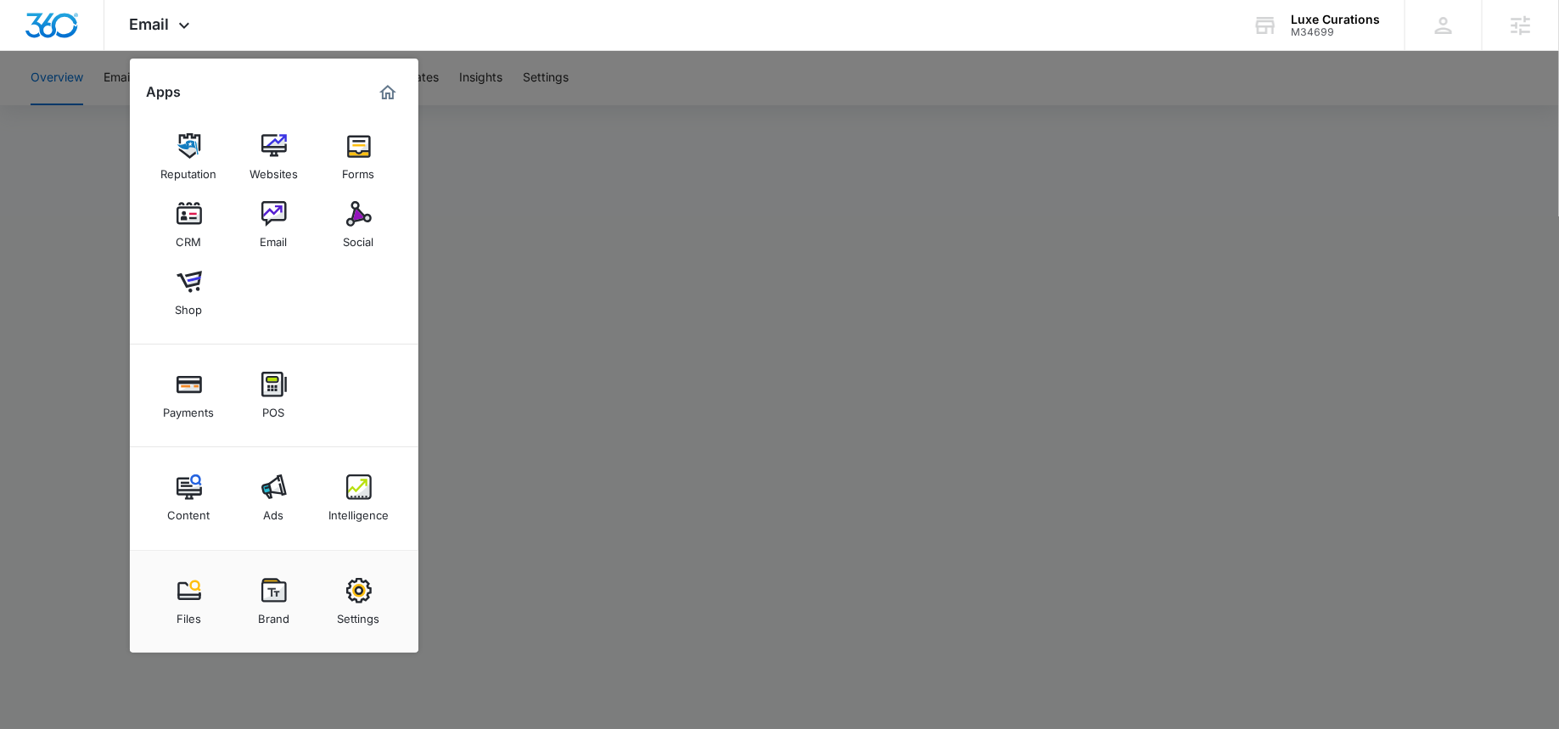
click at [596, 249] on div at bounding box center [779, 364] width 1559 height 729
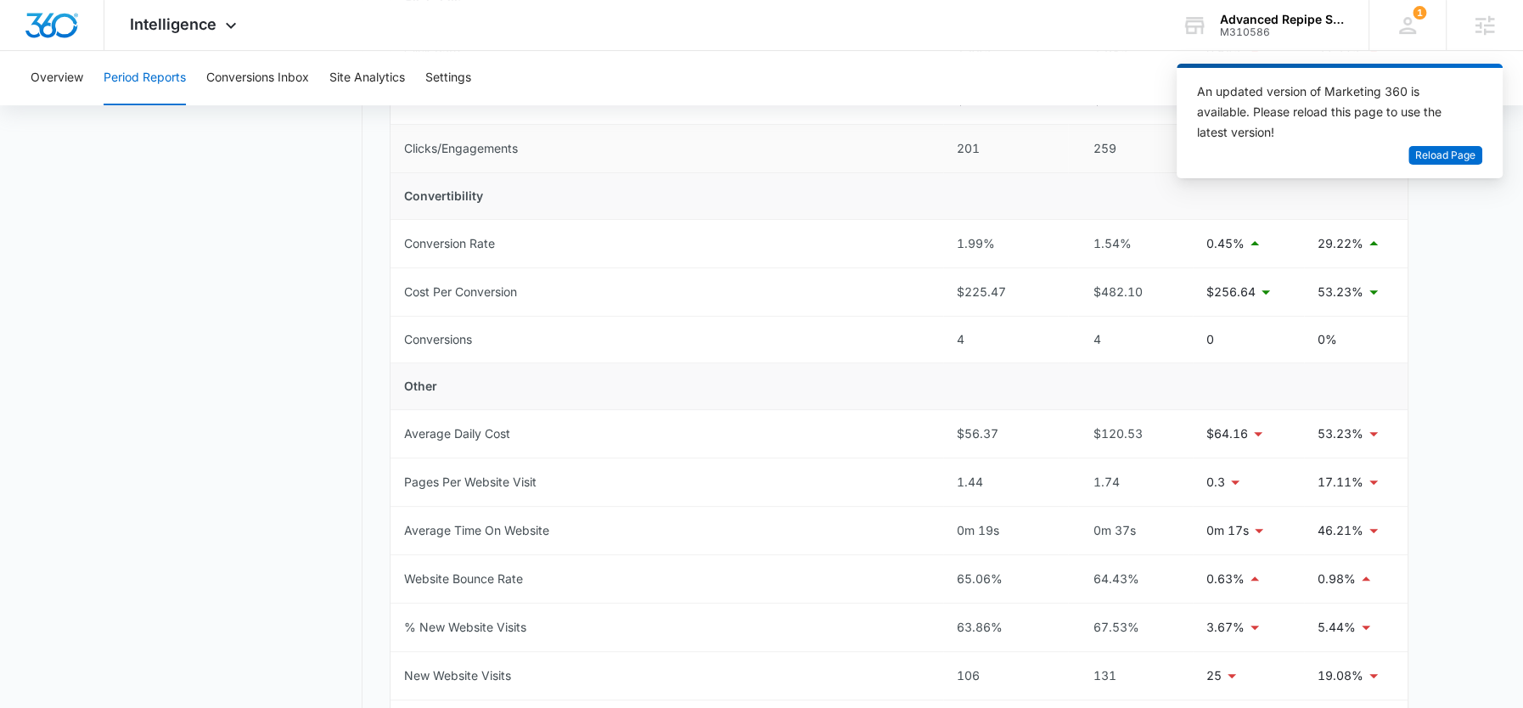
scroll to position [514, 0]
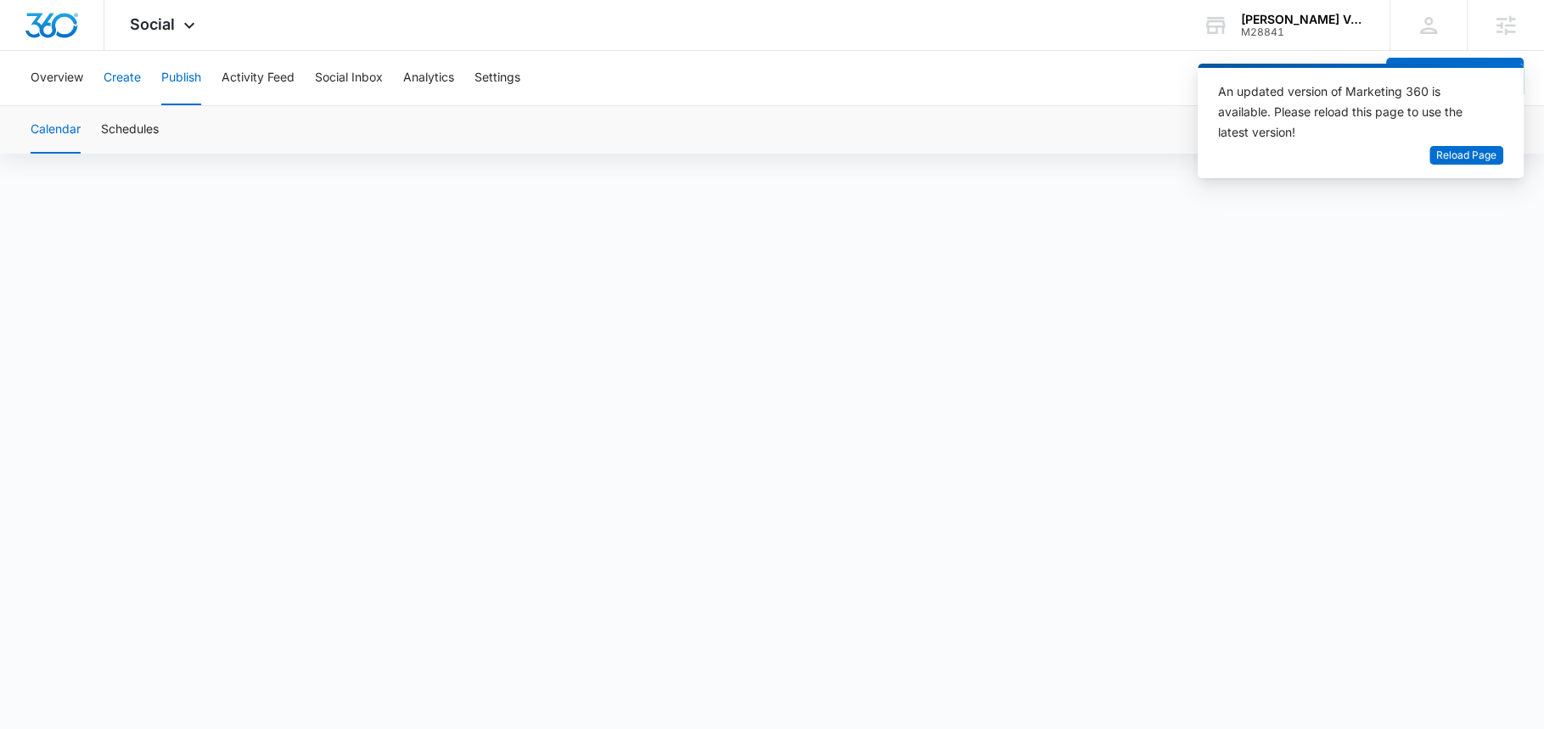
click at [128, 86] on button "Create" at bounding box center [122, 78] width 37 height 54
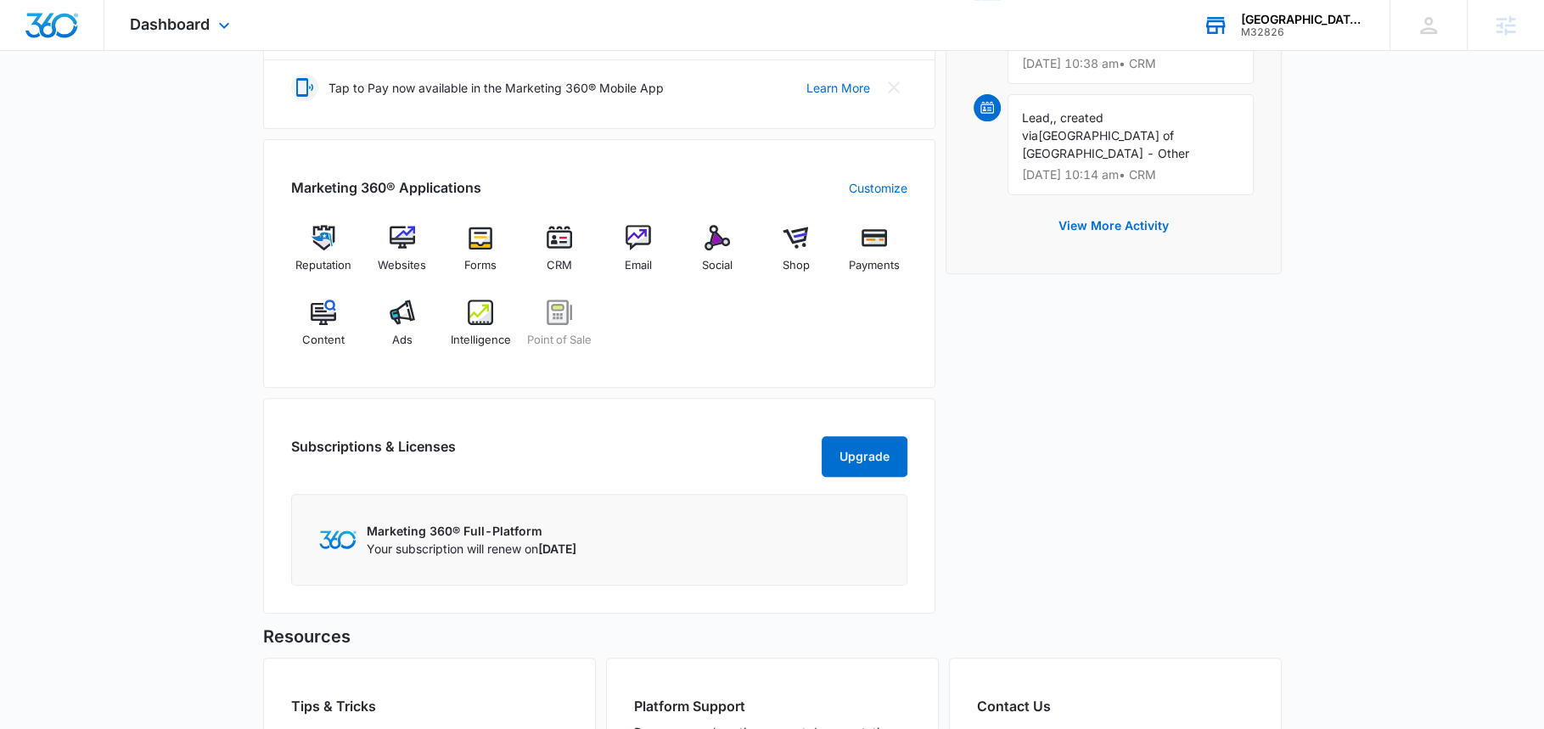
scroll to position [584, 0]
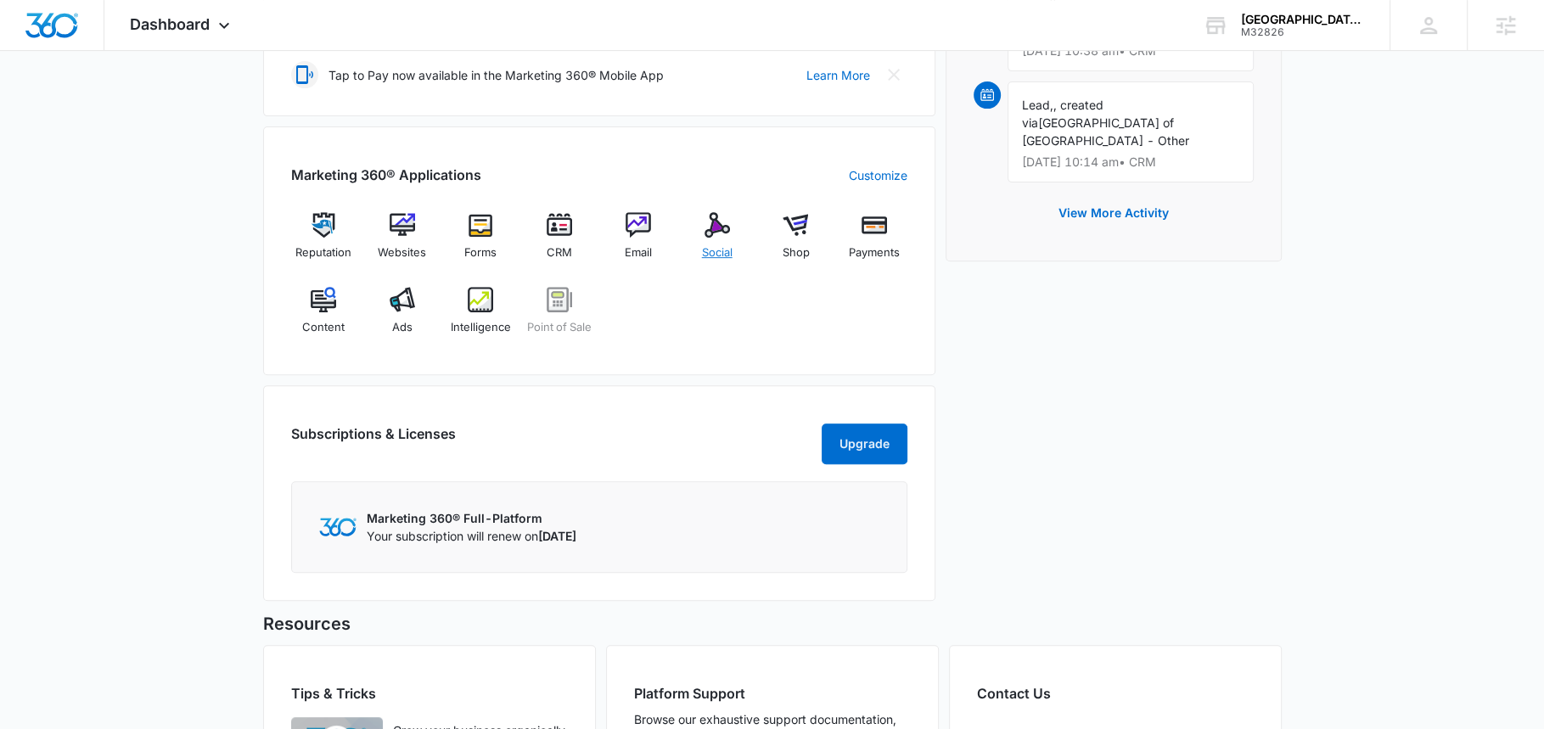
click at [716, 228] on img at bounding box center [717, 224] width 25 height 25
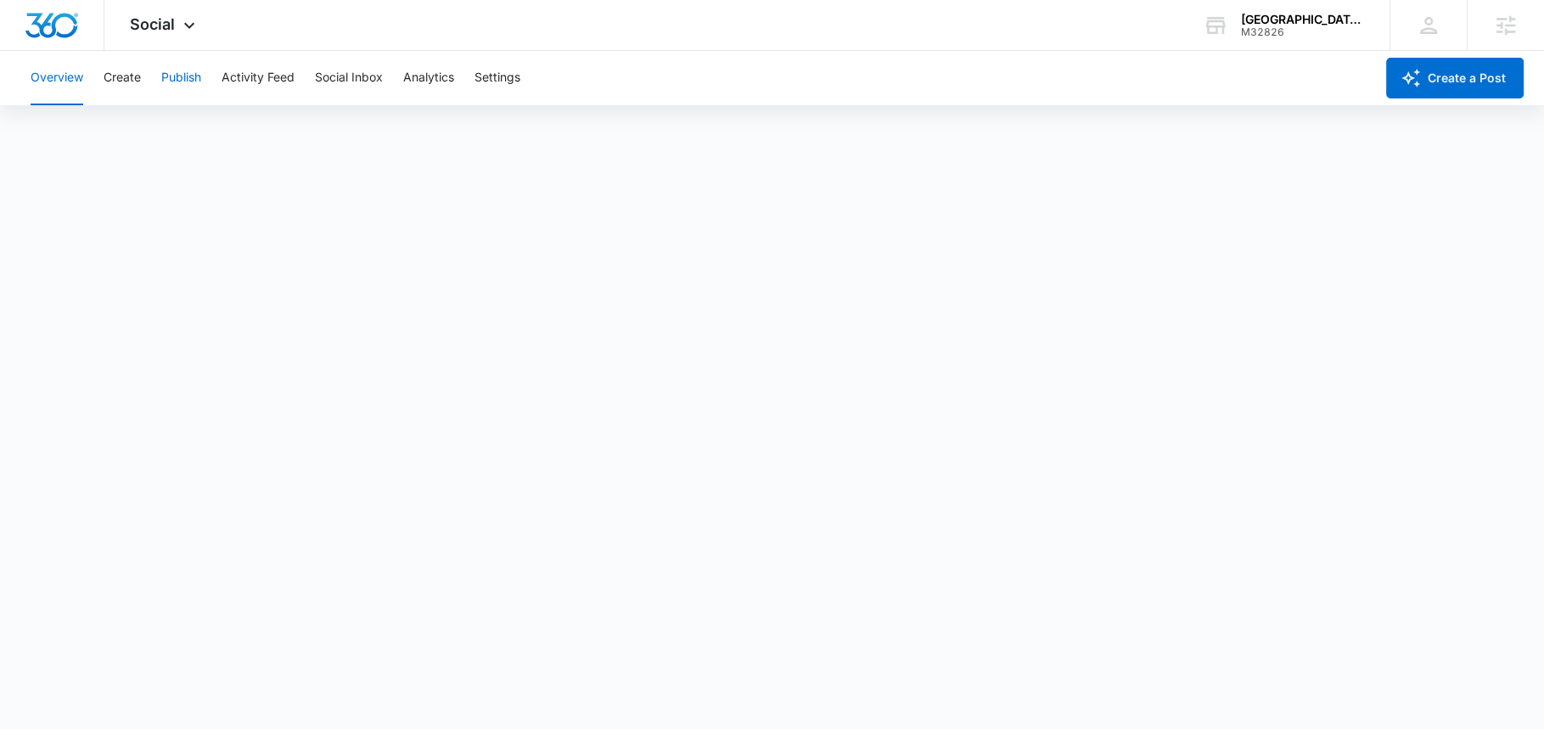
click at [166, 74] on button "Publish" at bounding box center [181, 78] width 40 height 54
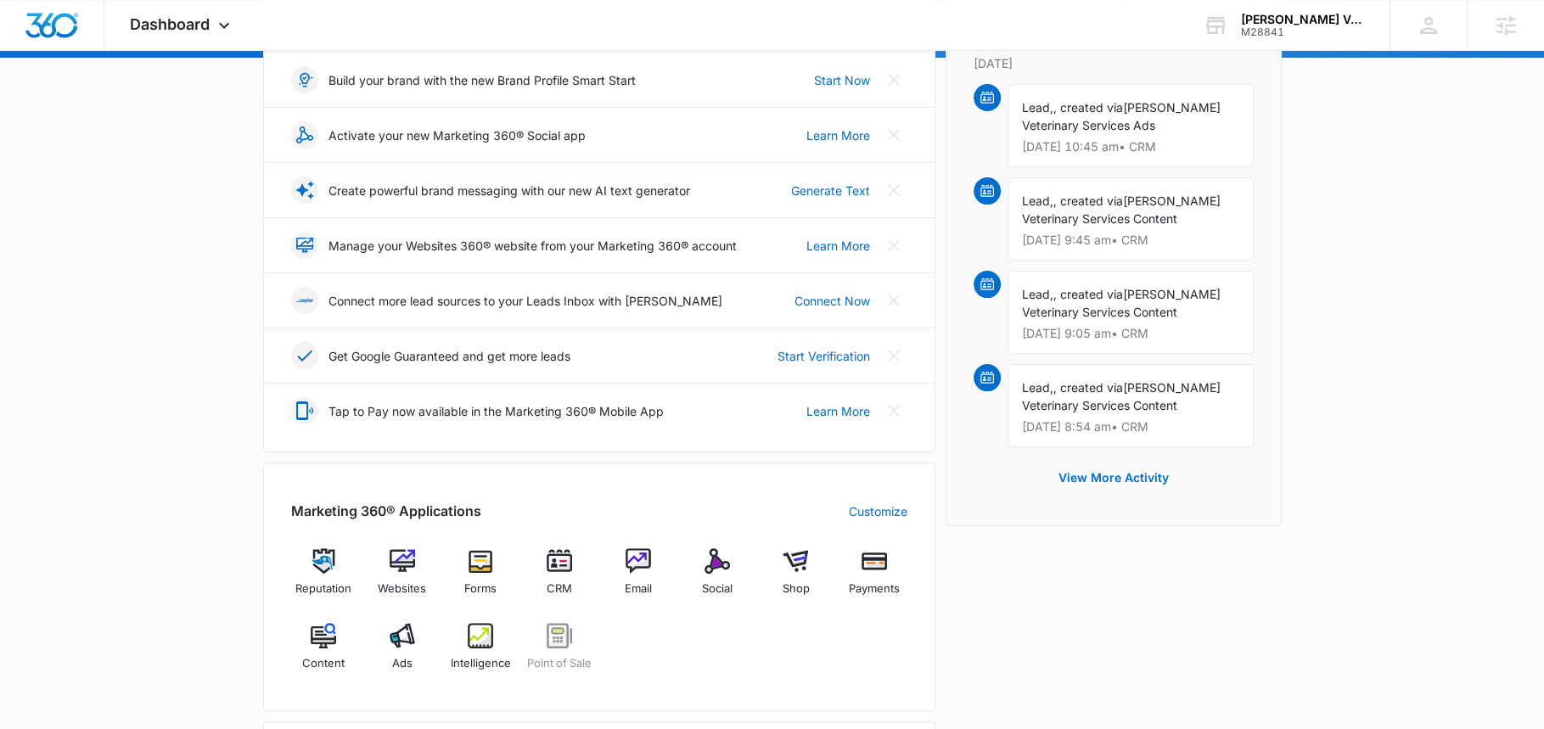
scroll to position [255, 0]
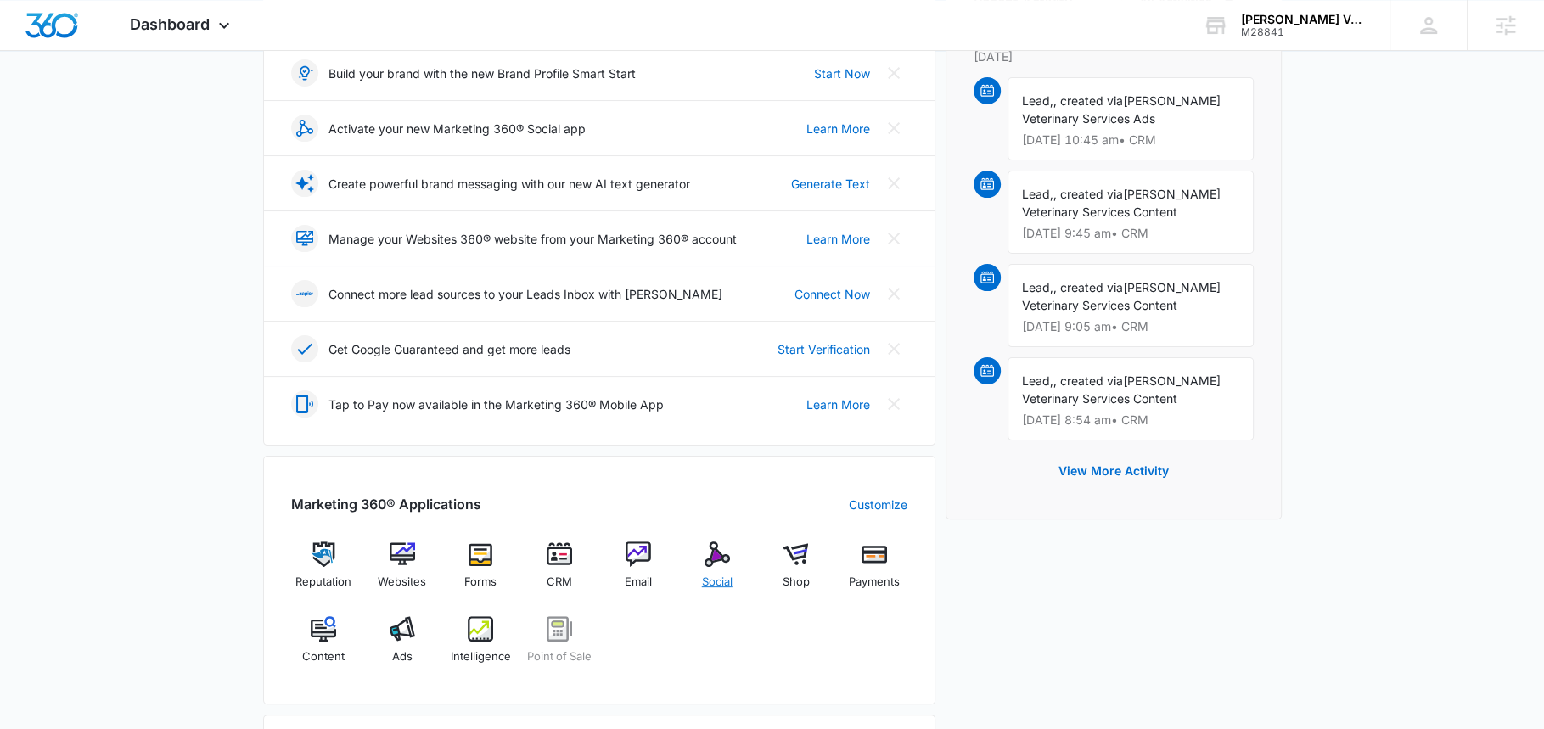
click at [713, 576] on span "Social" at bounding box center [717, 582] width 31 height 17
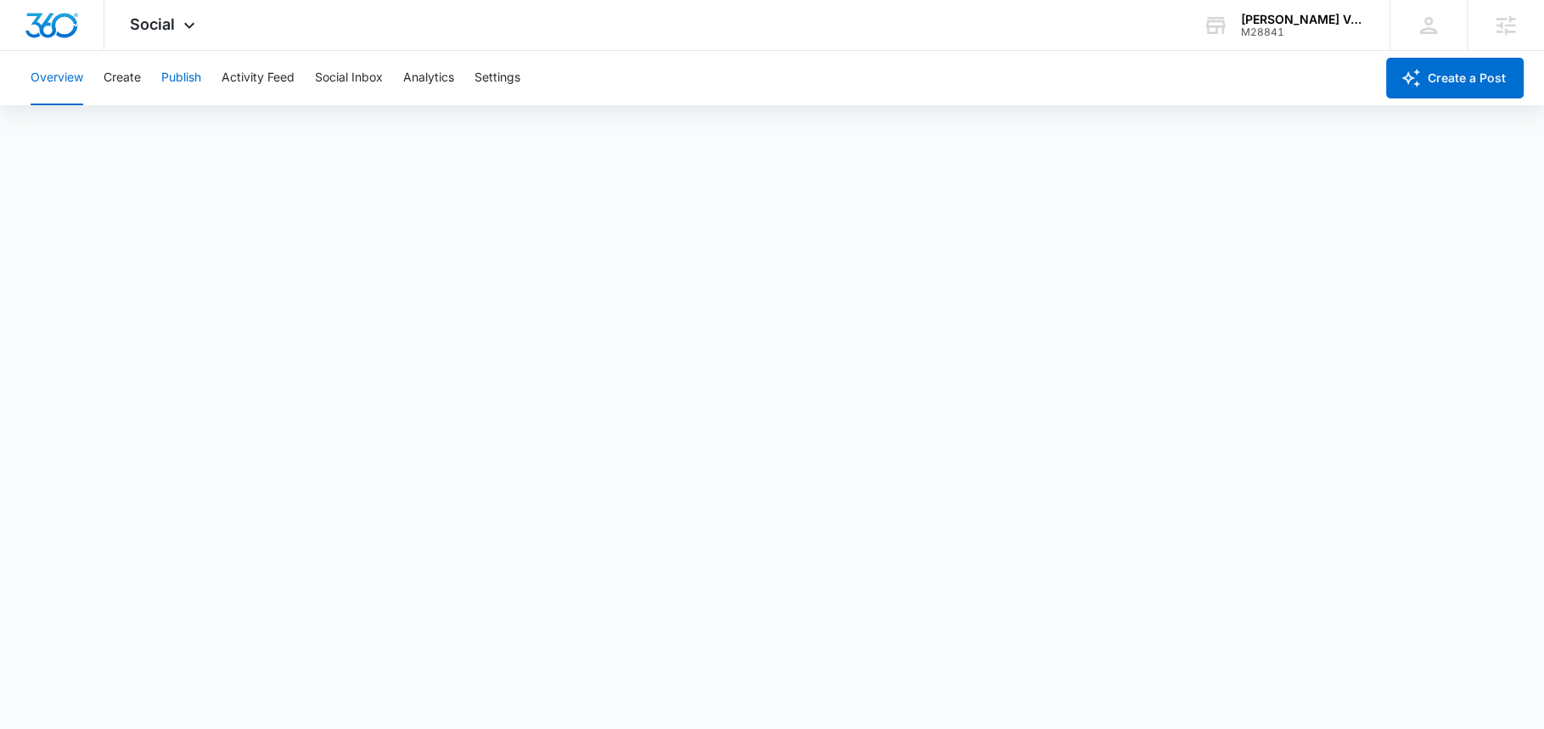
click at [183, 74] on button "Publish" at bounding box center [181, 78] width 40 height 54
click at [129, 76] on button "Create" at bounding box center [122, 78] width 37 height 54
click at [162, 124] on button "Approvals" at bounding box center [166, 130] width 57 height 48
click at [148, 76] on div "Overview Create Publish Activity Feed Social Inbox Analytics Settings" at bounding box center [697, 78] width 1354 height 54
click at [176, 83] on button "Publish" at bounding box center [181, 78] width 40 height 54
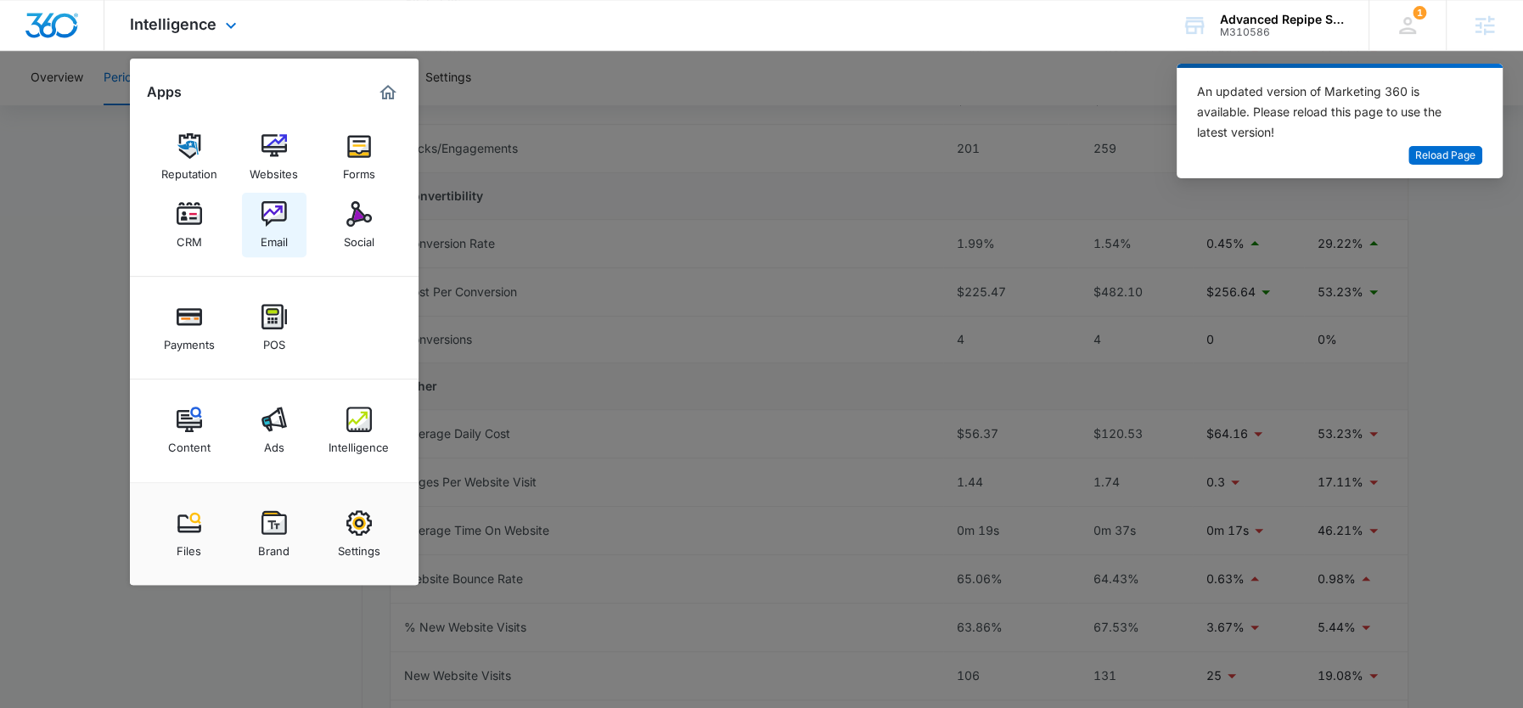
scroll to position [514, 0]
click at [261, 541] on div "Brand" at bounding box center [273, 547] width 31 height 22
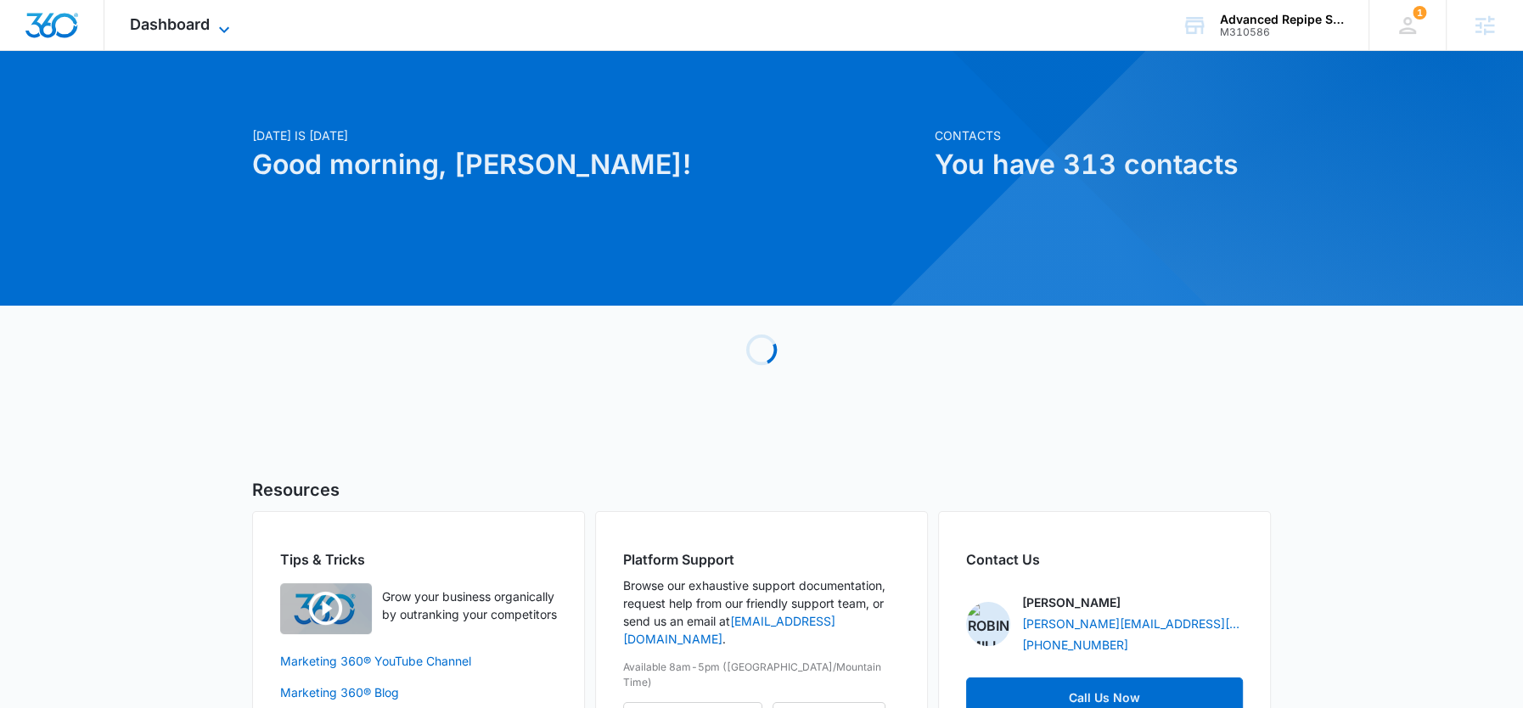
click at [209, 25] on span "Dashboard" at bounding box center [170, 24] width 80 height 18
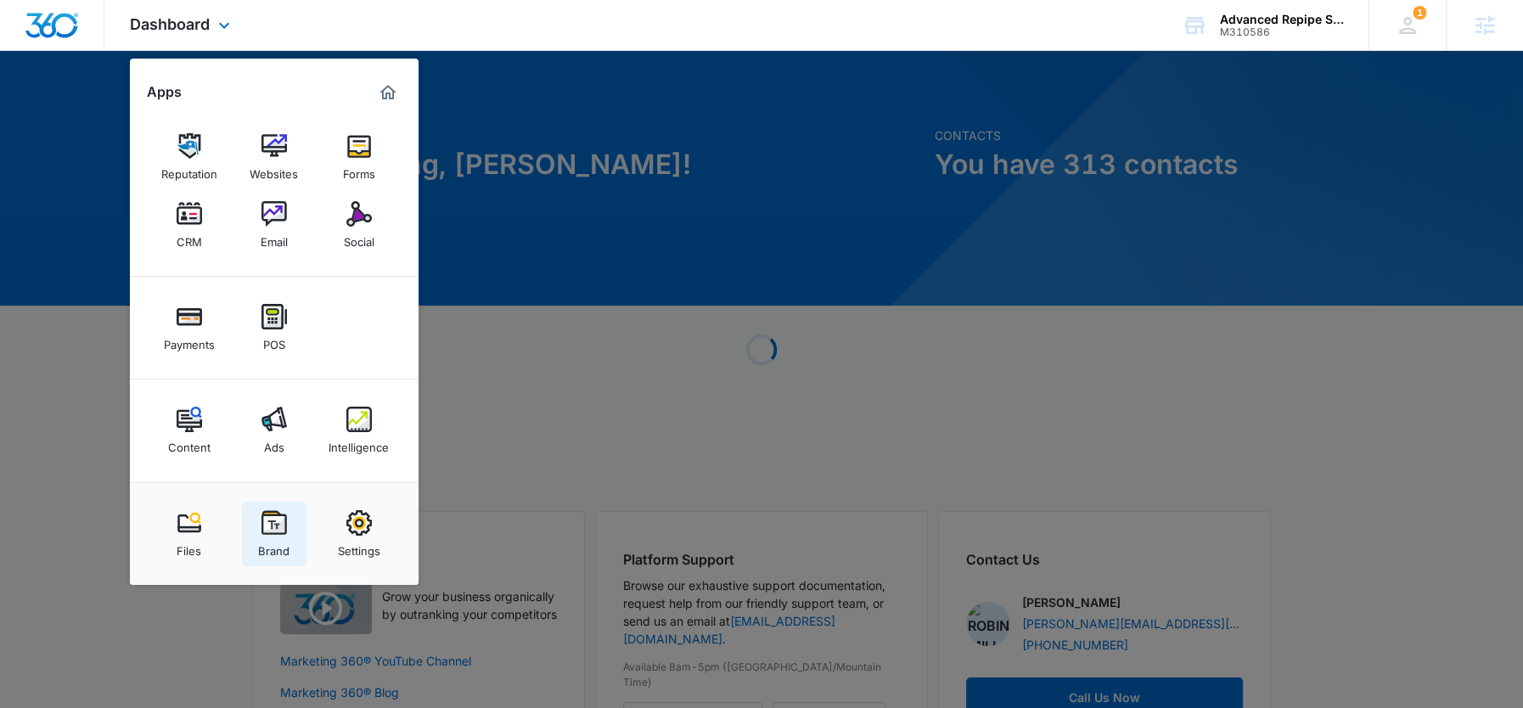
click at [273, 533] on img at bounding box center [273, 522] width 25 height 25
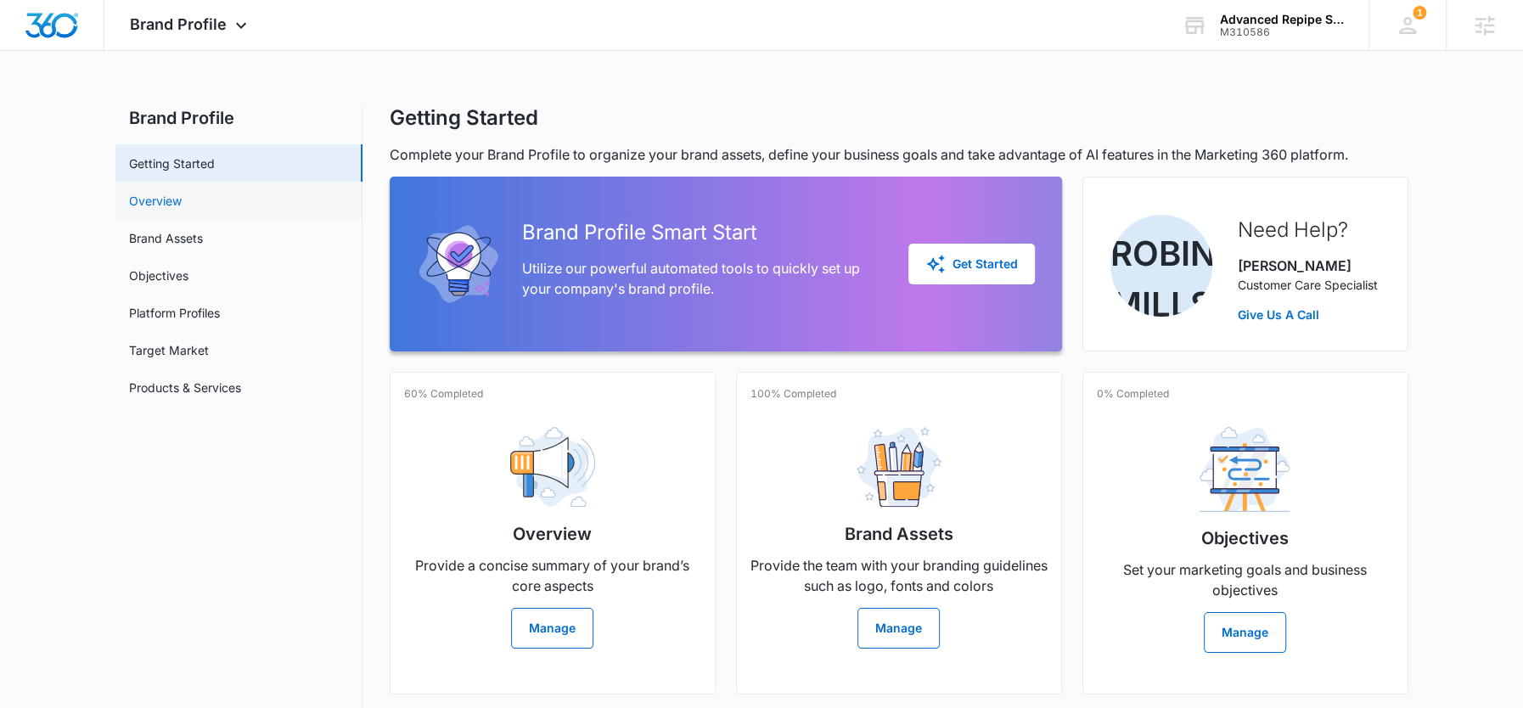
click at [169, 199] on link "Overview" at bounding box center [155, 201] width 53 height 18
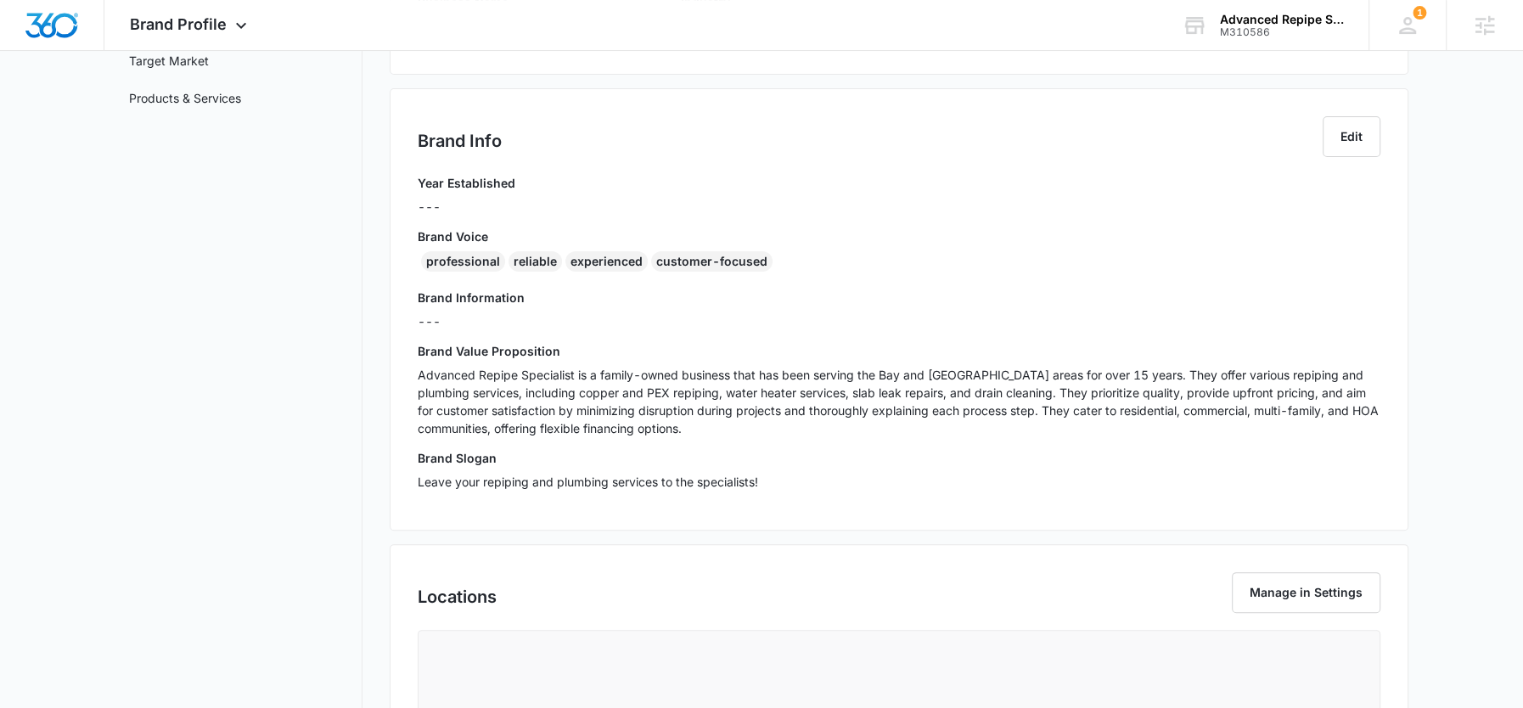
scroll to position [295, 0]
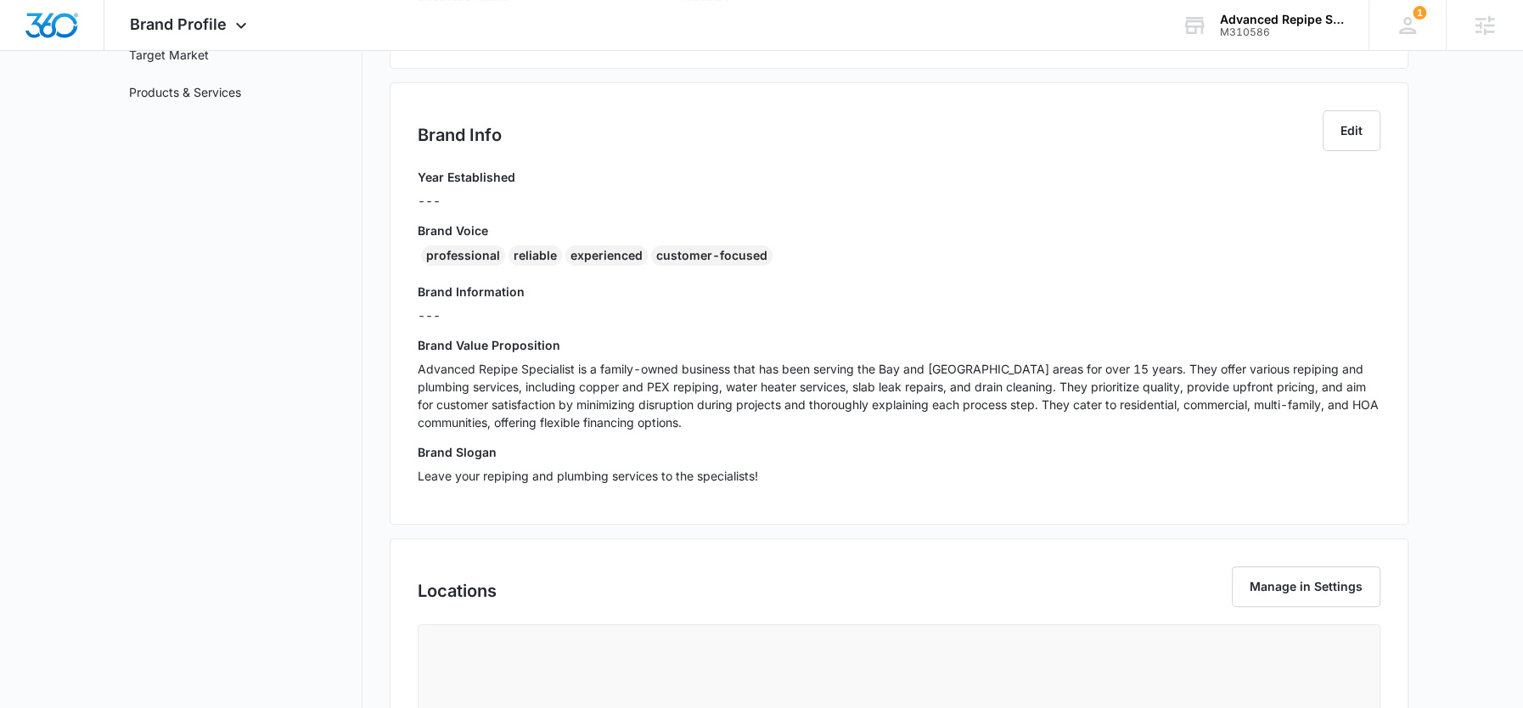
click at [575, 395] on p "Advanced Repipe Specialist is a family-owned business that has been serving the…" at bounding box center [899, 395] width 963 height 71
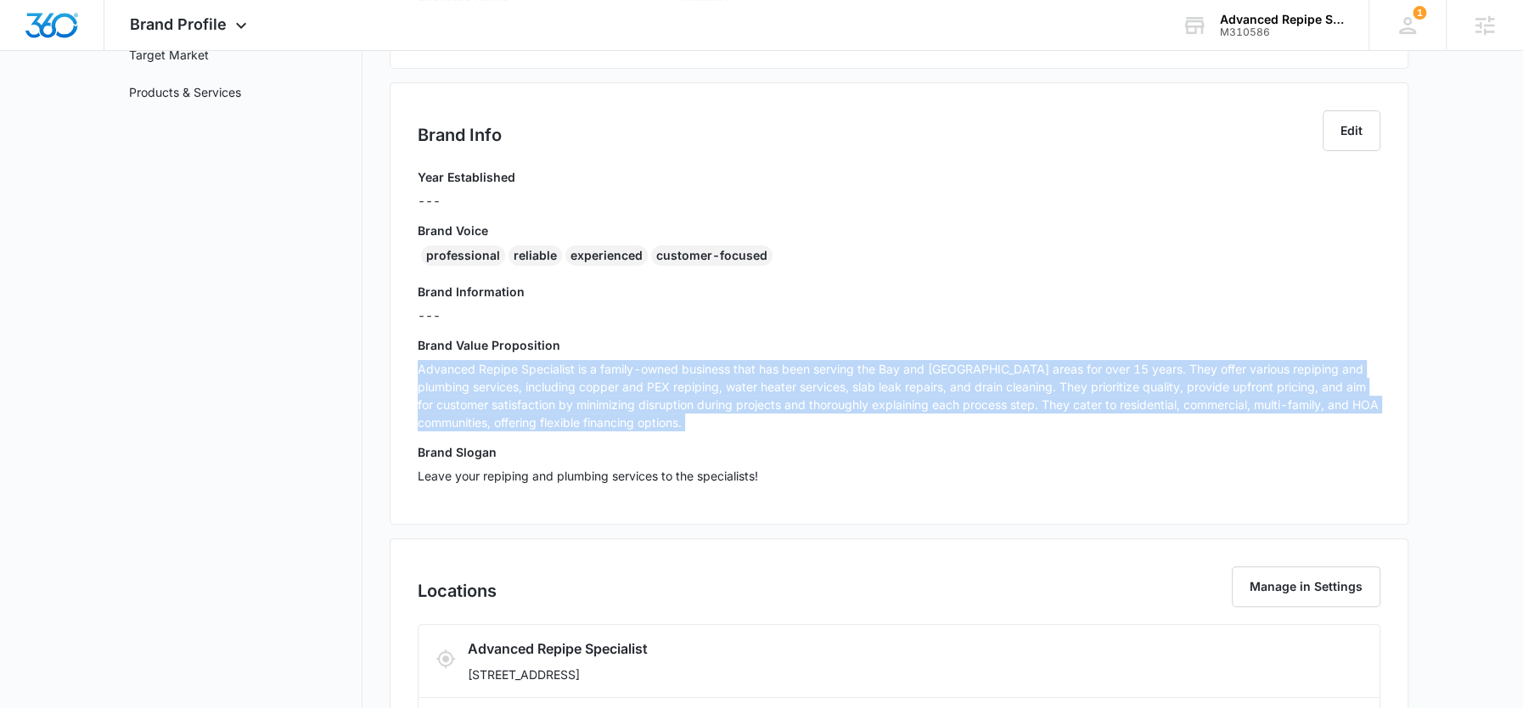
copy p "Advanced Repipe Specialist is a family-owned business that has been serving the…"
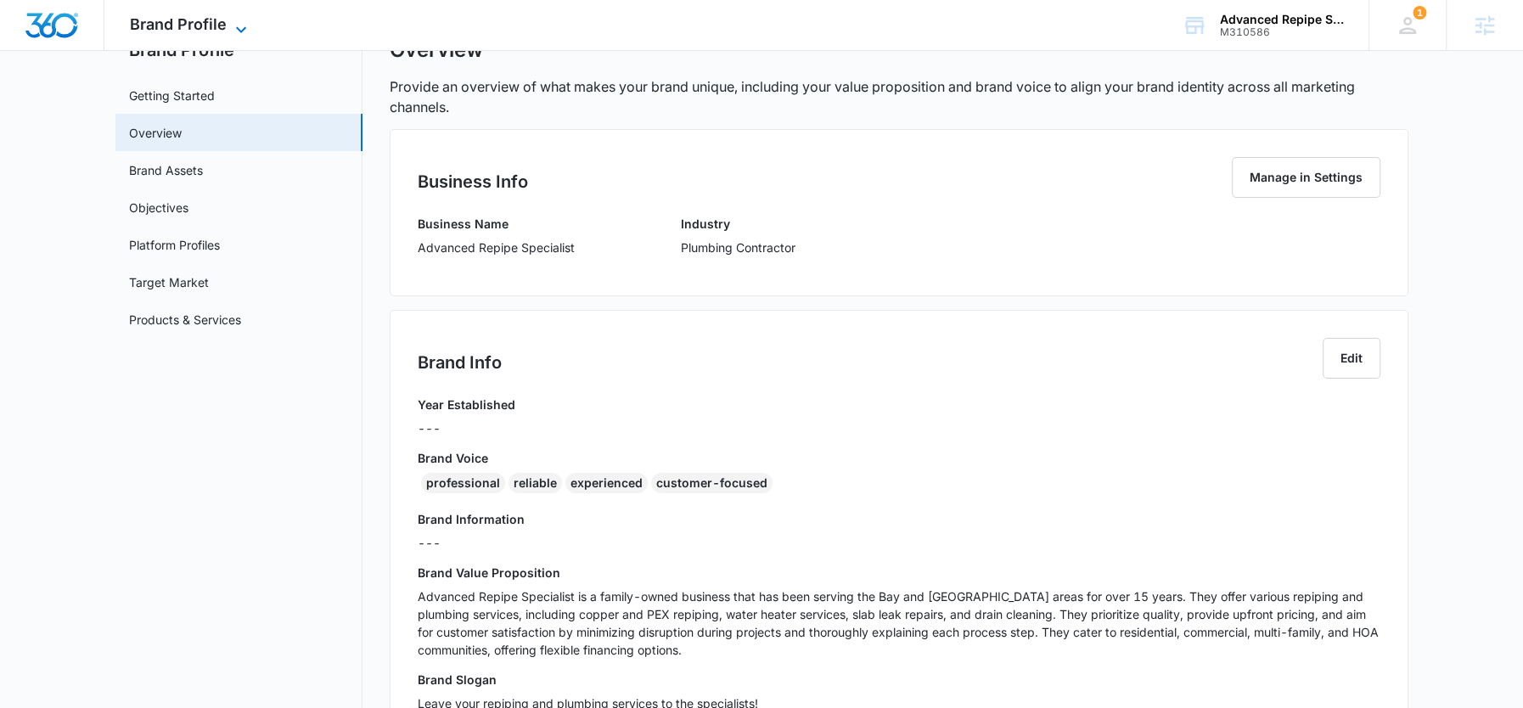
click at [218, 25] on span "Brand Profile" at bounding box center [178, 24] width 97 height 18
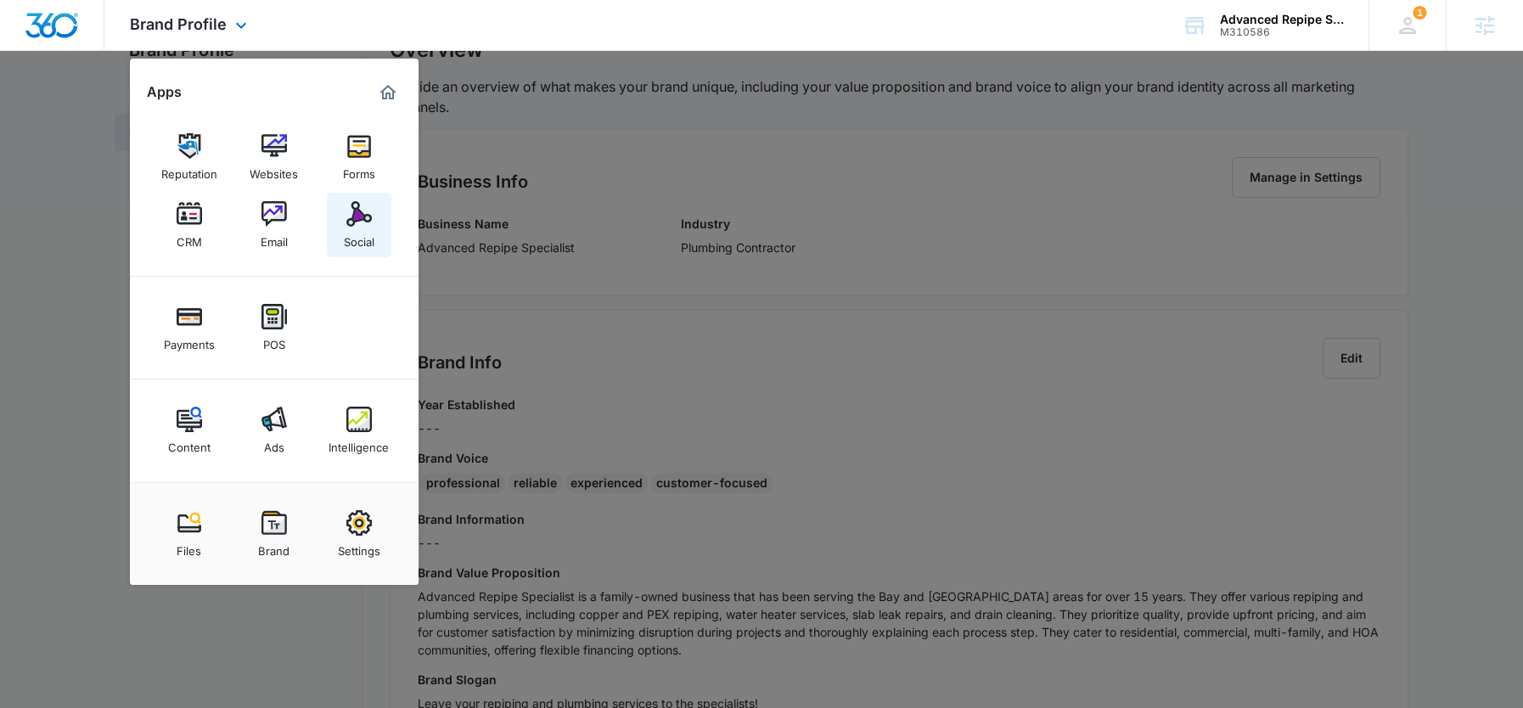
click at [356, 238] on div "Social" at bounding box center [359, 238] width 31 height 22
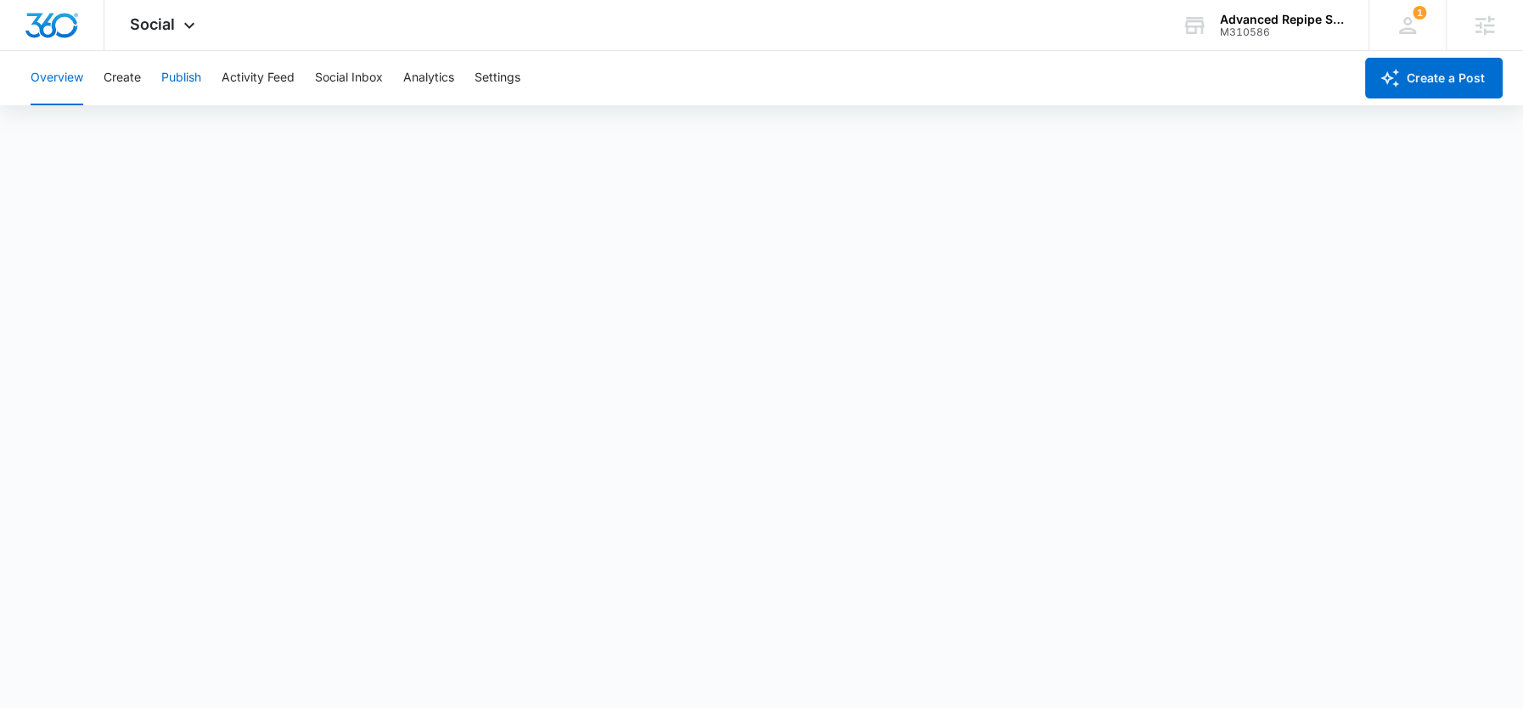
click at [179, 83] on button "Publish" at bounding box center [181, 78] width 40 height 54
click at [126, 87] on button "Create" at bounding box center [122, 78] width 37 height 54
click at [155, 139] on button "Approvals" at bounding box center [166, 130] width 57 height 48
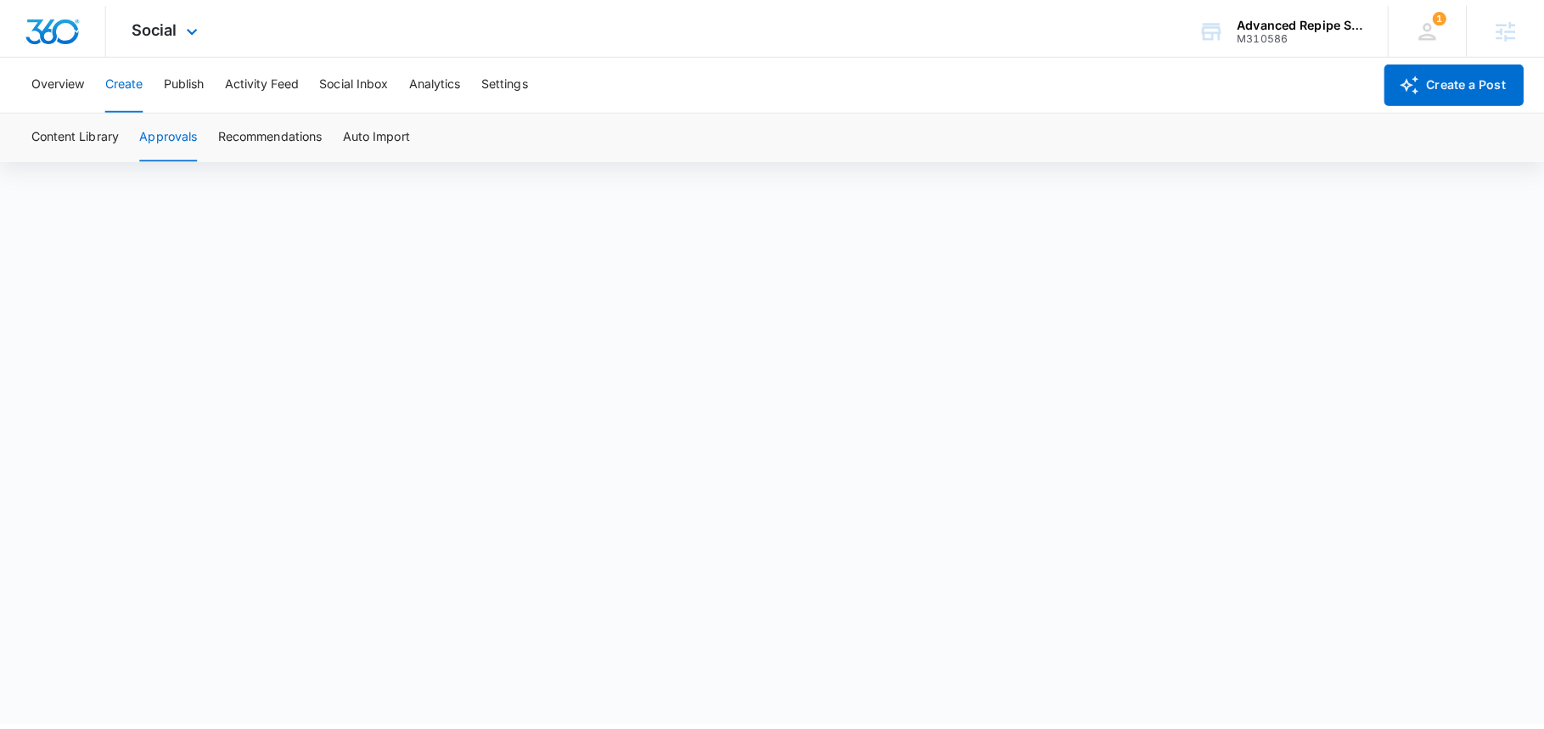
scroll to position [11, 0]
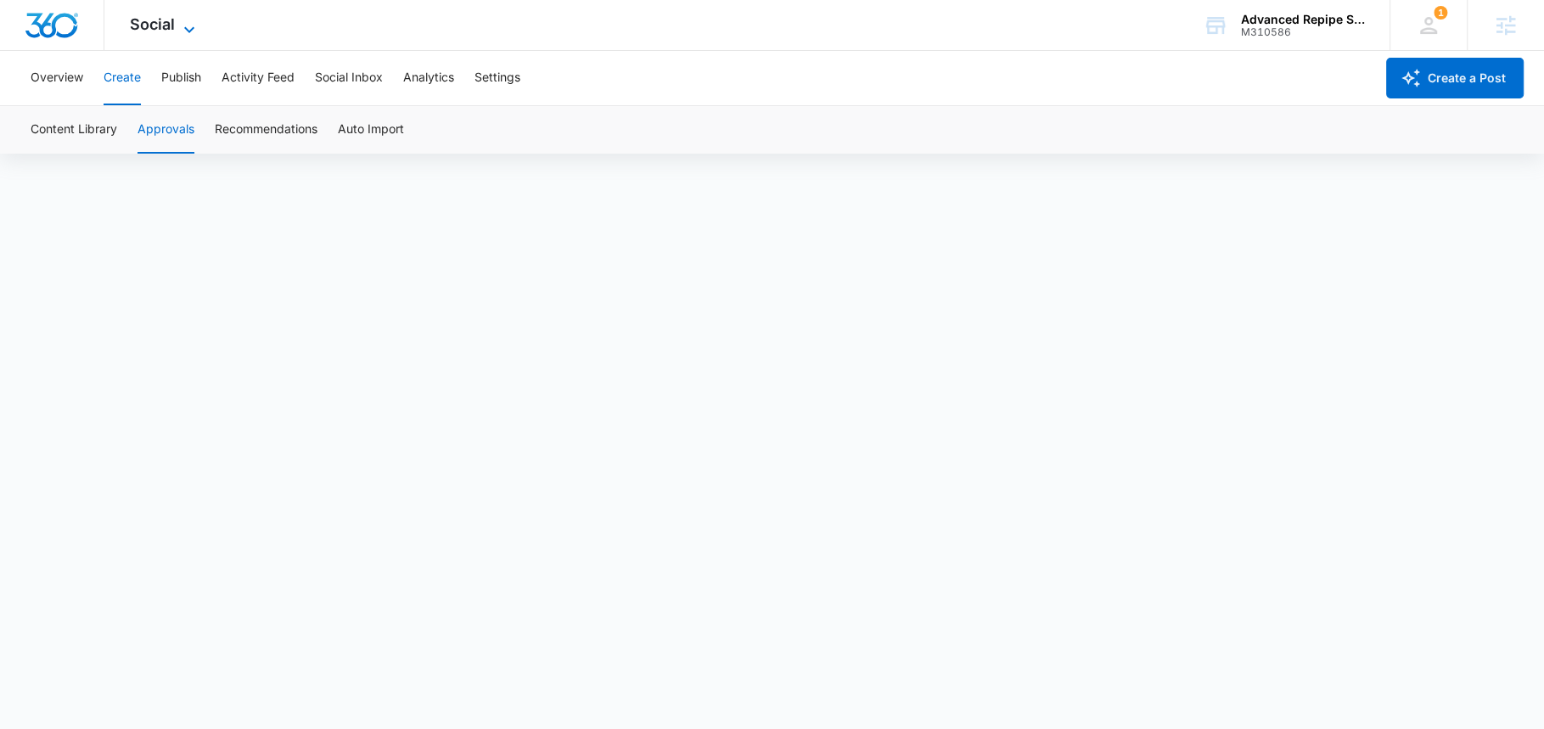
click at [185, 32] on icon at bounding box center [189, 30] width 20 height 20
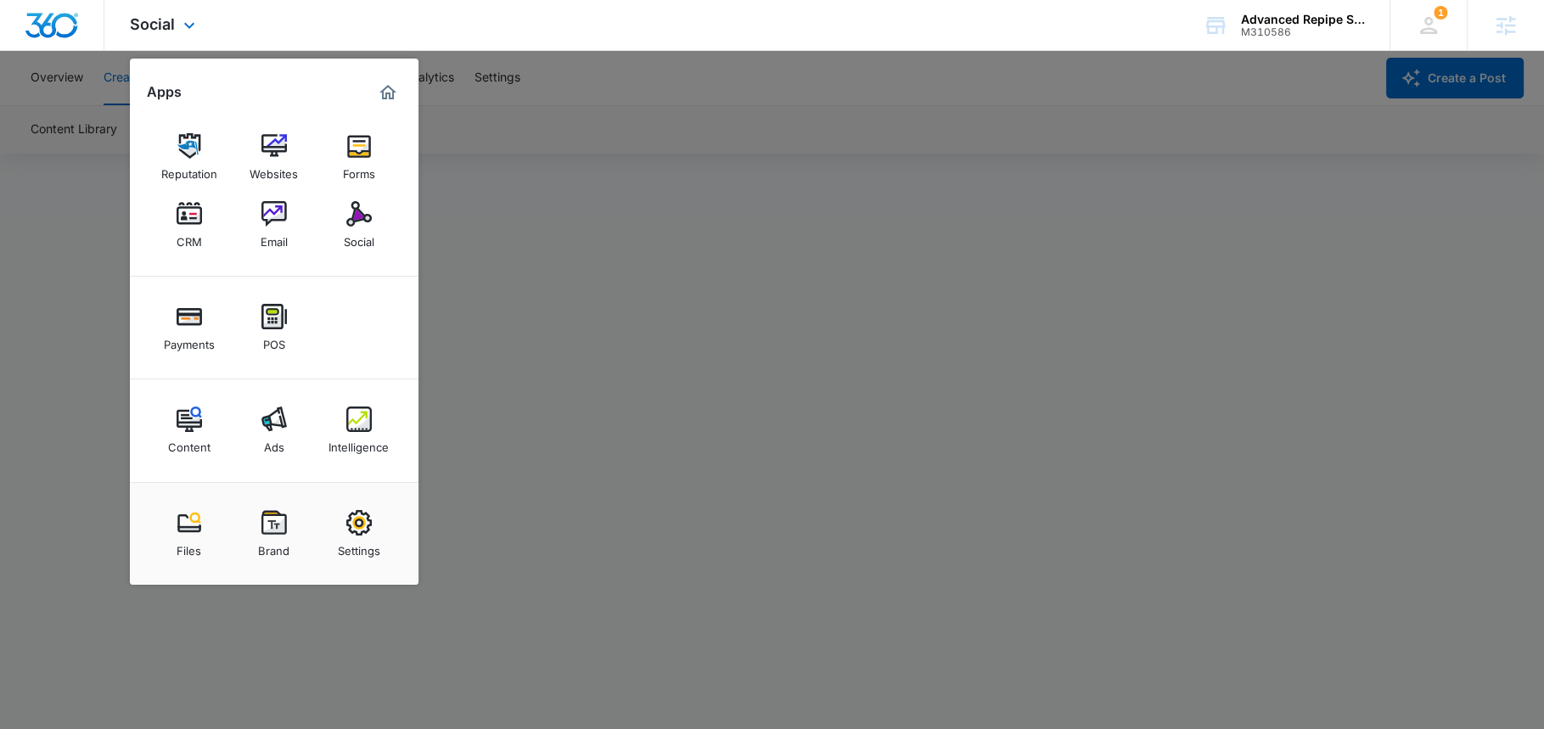
click at [327, 30] on div "Social Apps Reputation Websites Forms CRM Email Social Payments POS Content Ads…" at bounding box center [772, 25] width 1544 height 51
click at [184, 22] on icon at bounding box center [189, 30] width 20 height 20
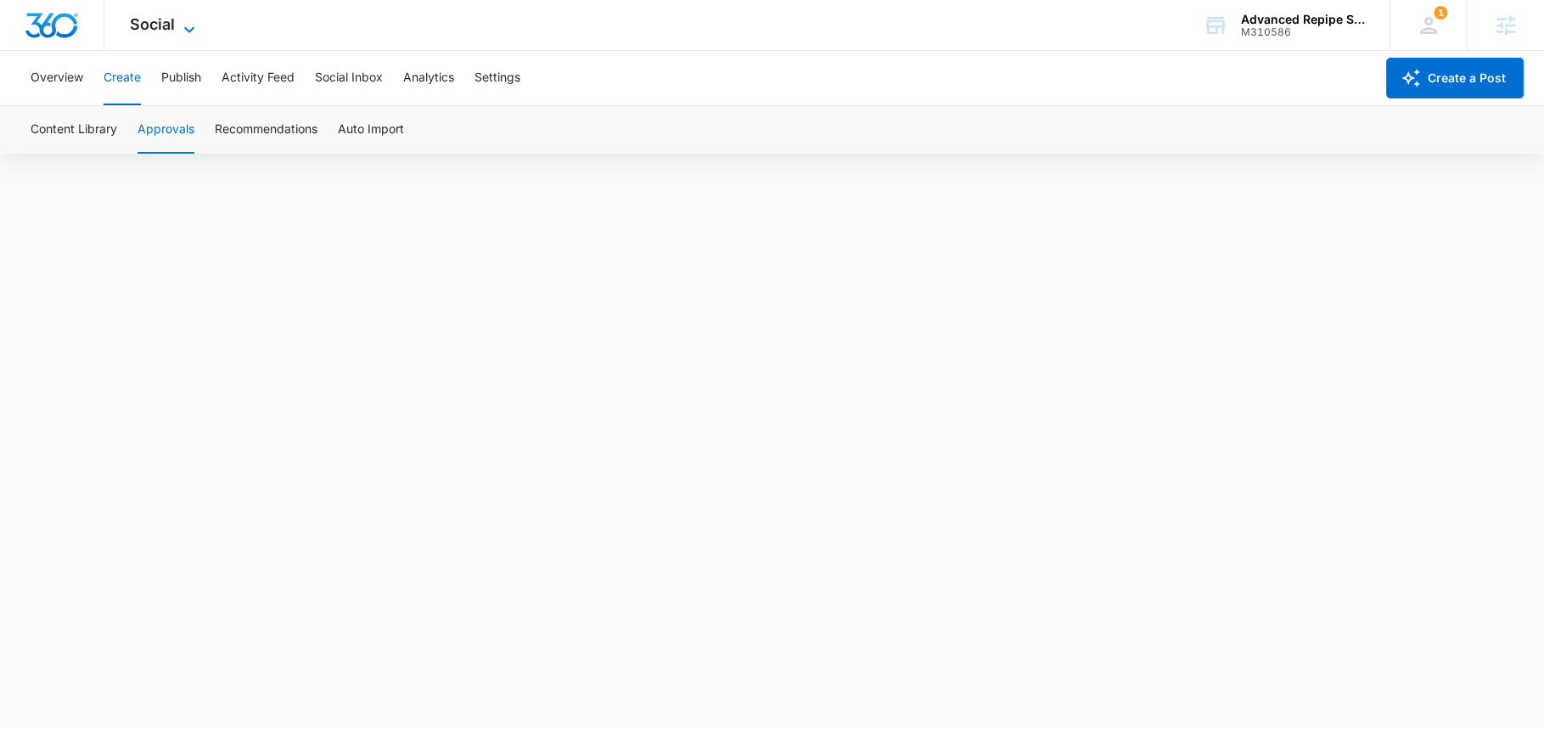
click at [185, 33] on icon at bounding box center [189, 30] width 20 height 20
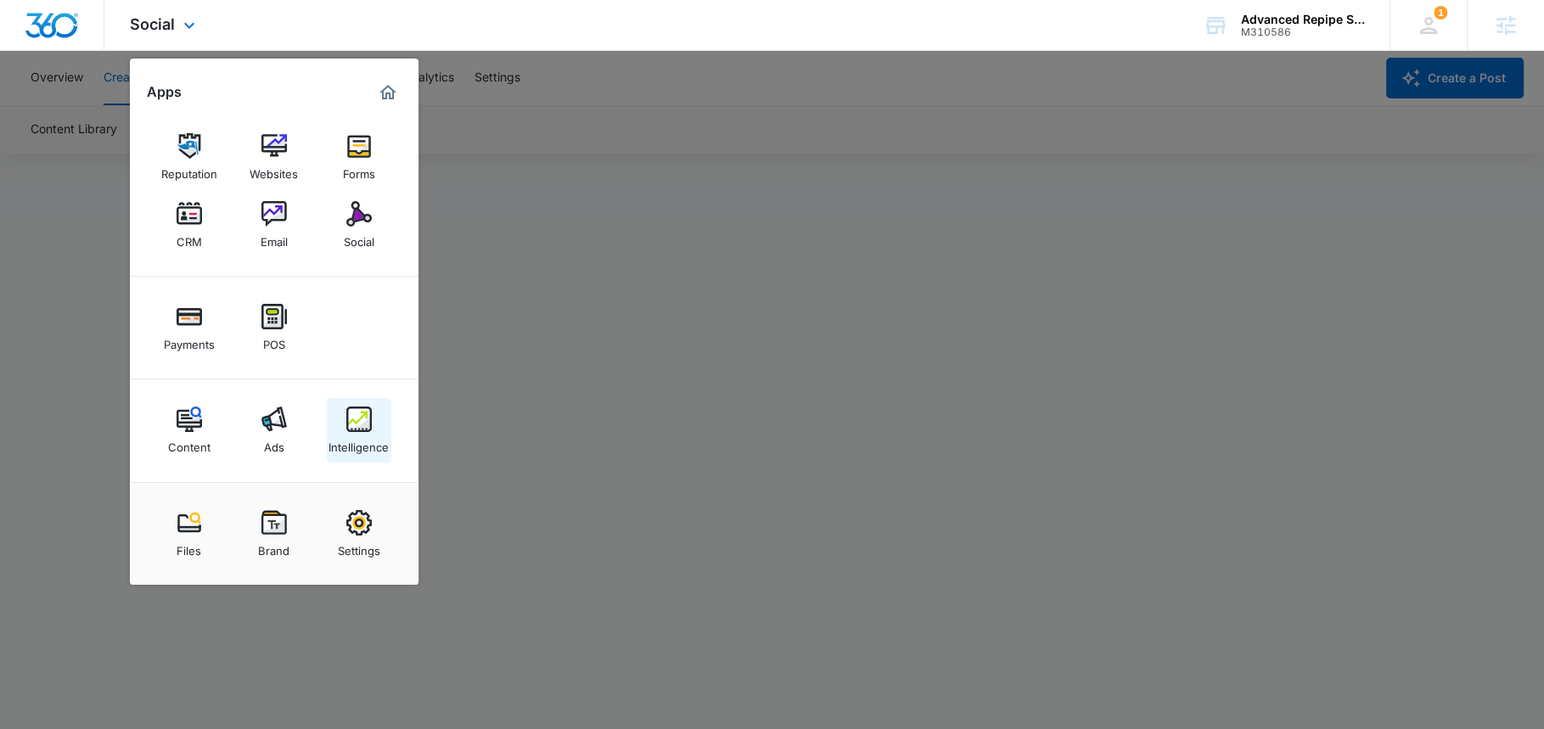
click at [359, 445] on div "Intelligence" at bounding box center [359, 443] width 60 height 22
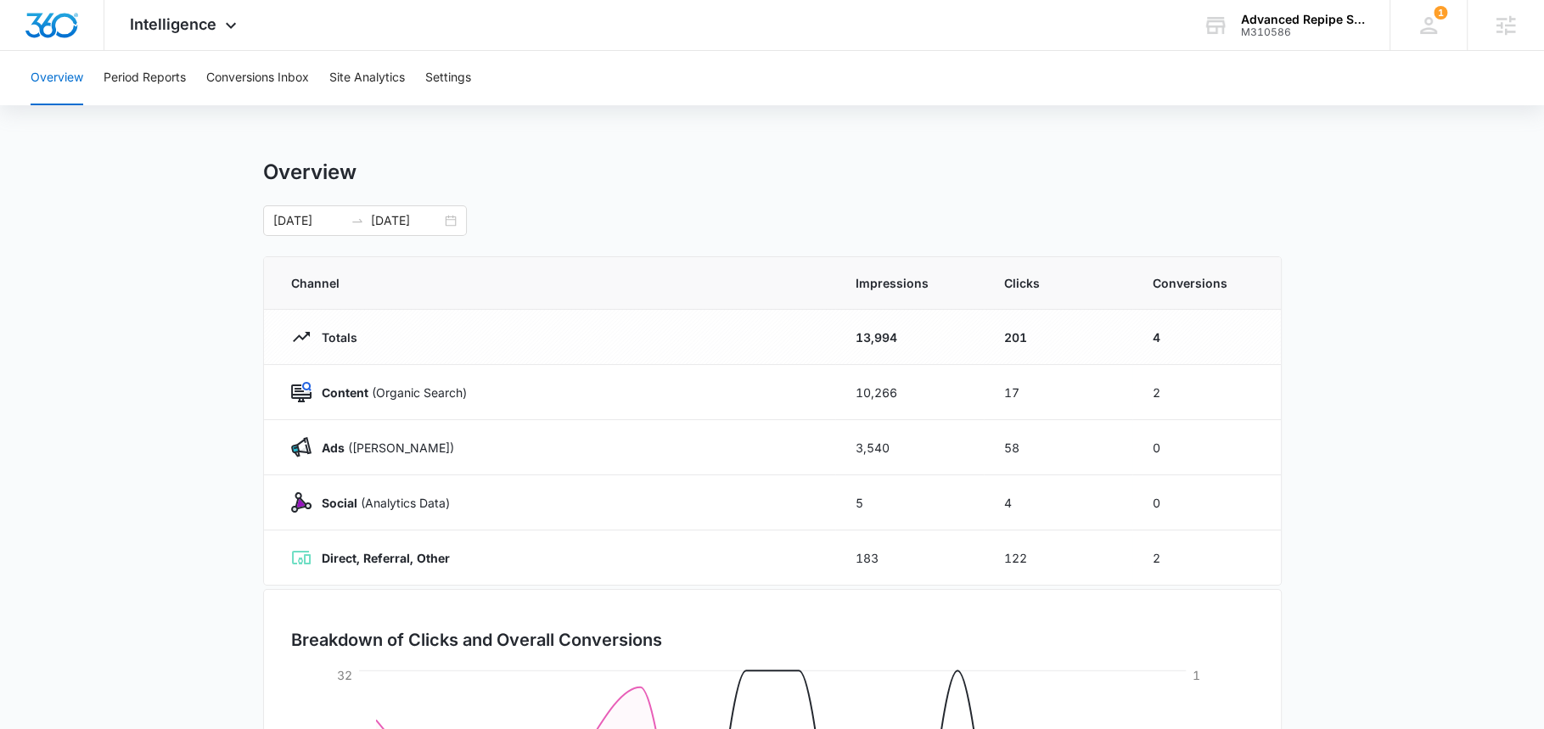
scroll to position [119, 0]
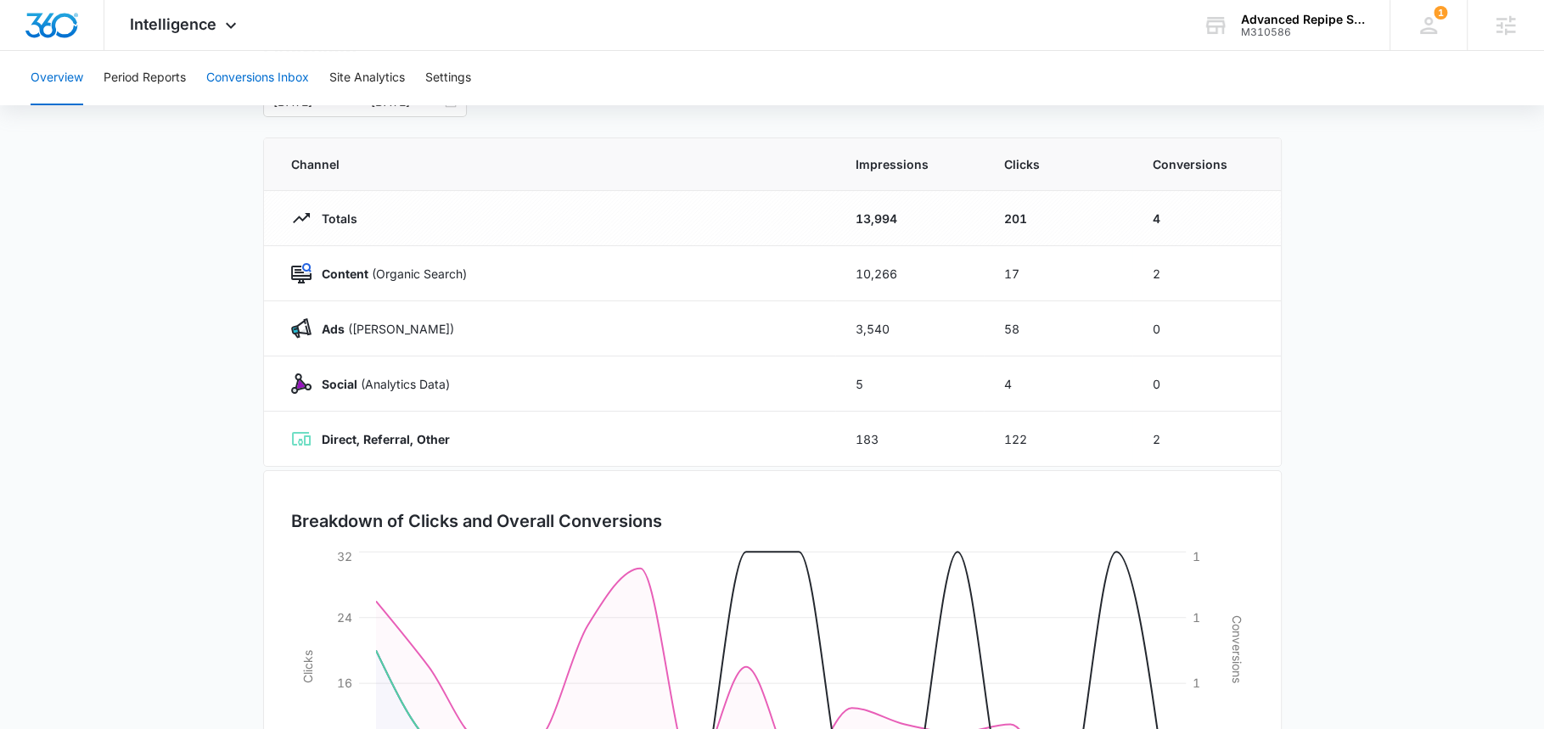
click at [286, 54] on button "Conversions Inbox" at bounding box center [257, 78] width 103 height 54
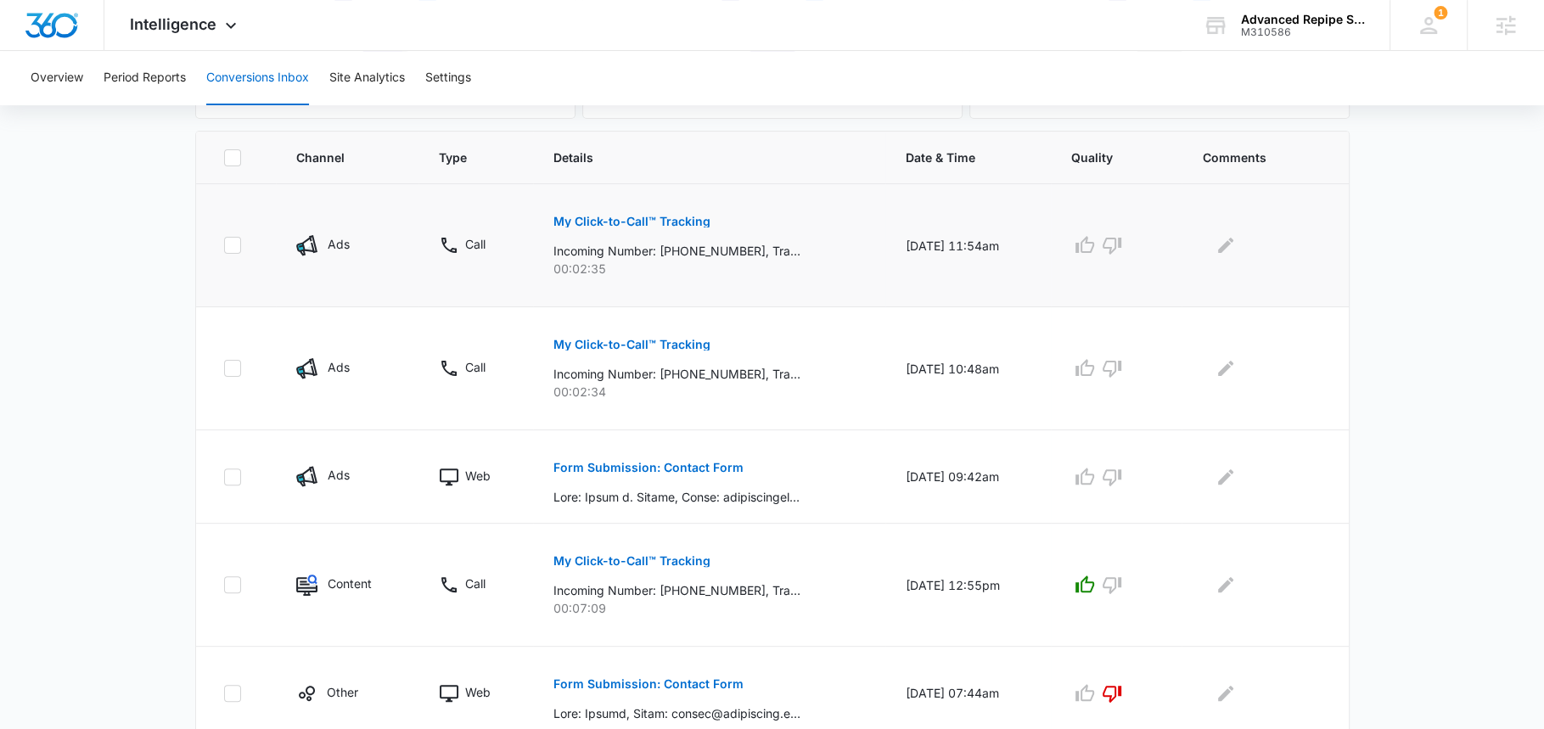
scroll to position [274, 0]
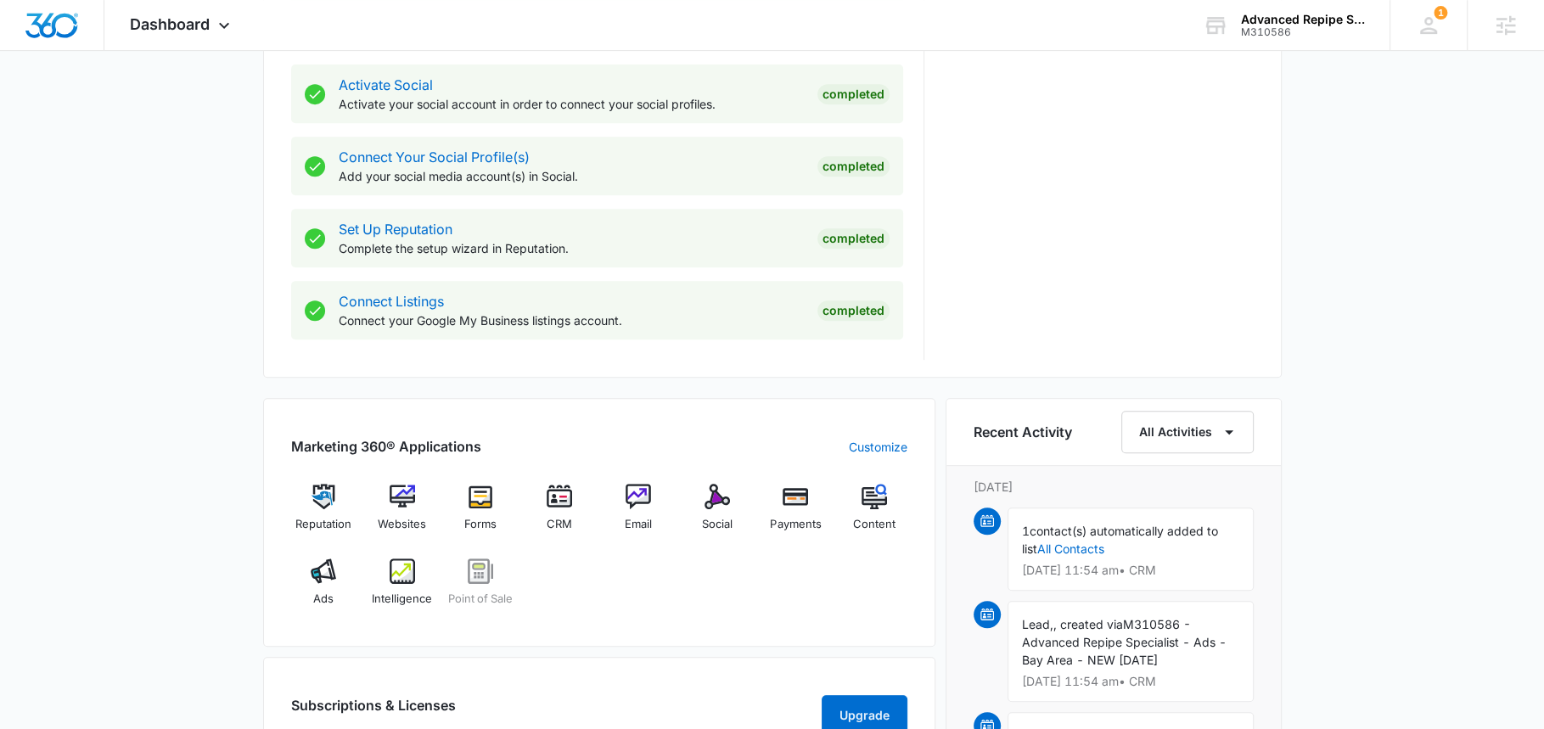
scroll to position [799, 0]
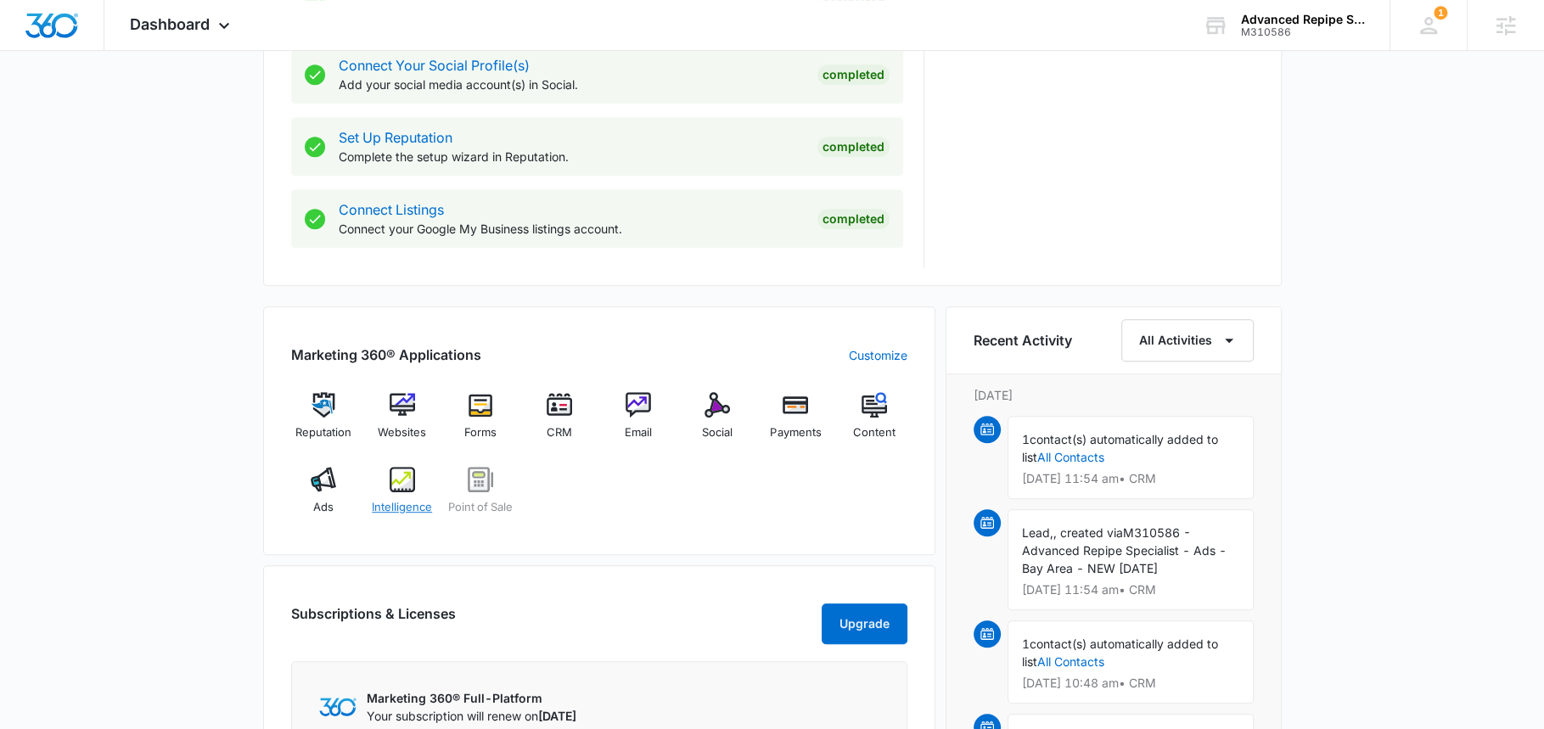
click at [407, 486] on img at bounding box center [402, 479] width 25 height 25
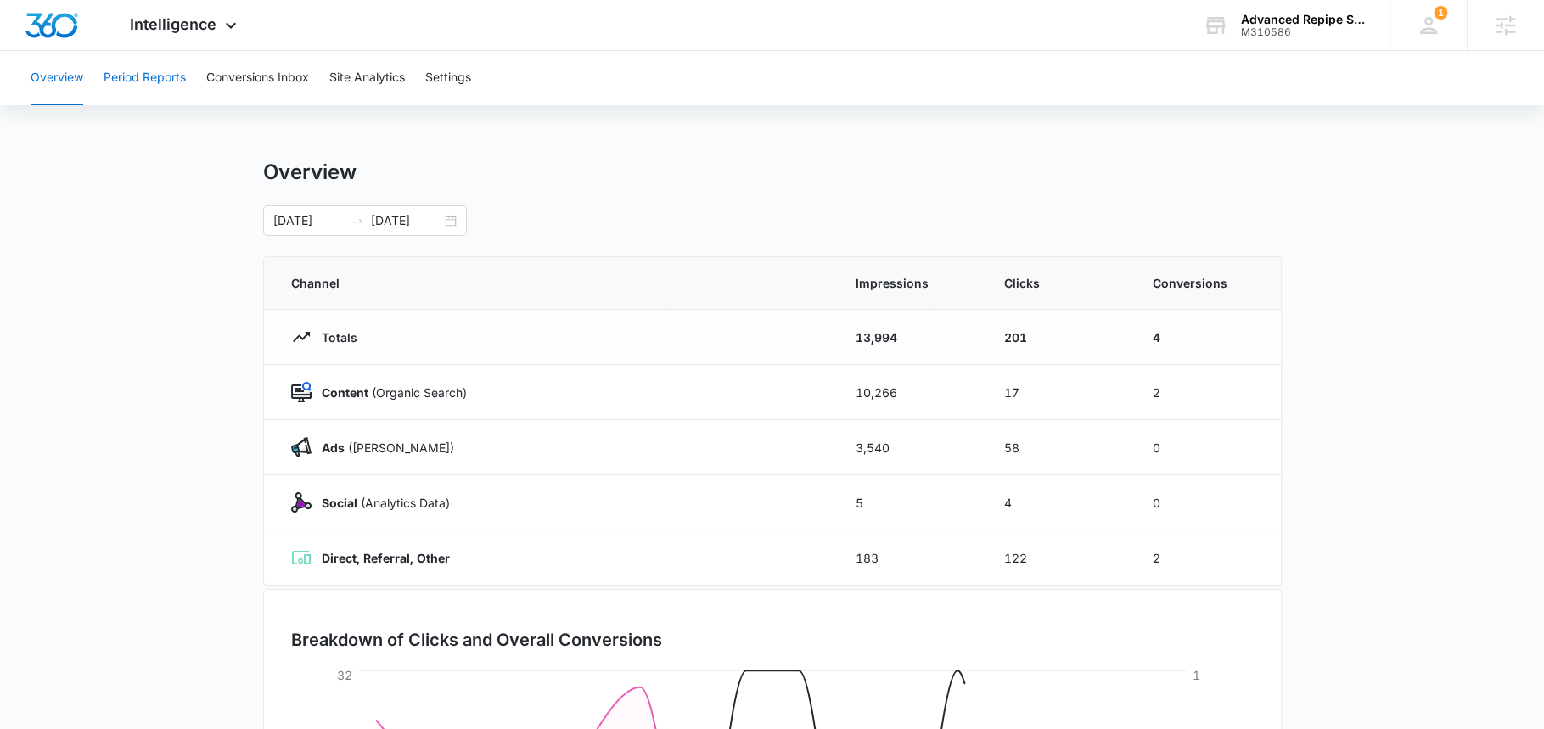
click at [182, 66] on button "Period Reports" at bounding box center [145, 78] width 82 height 54
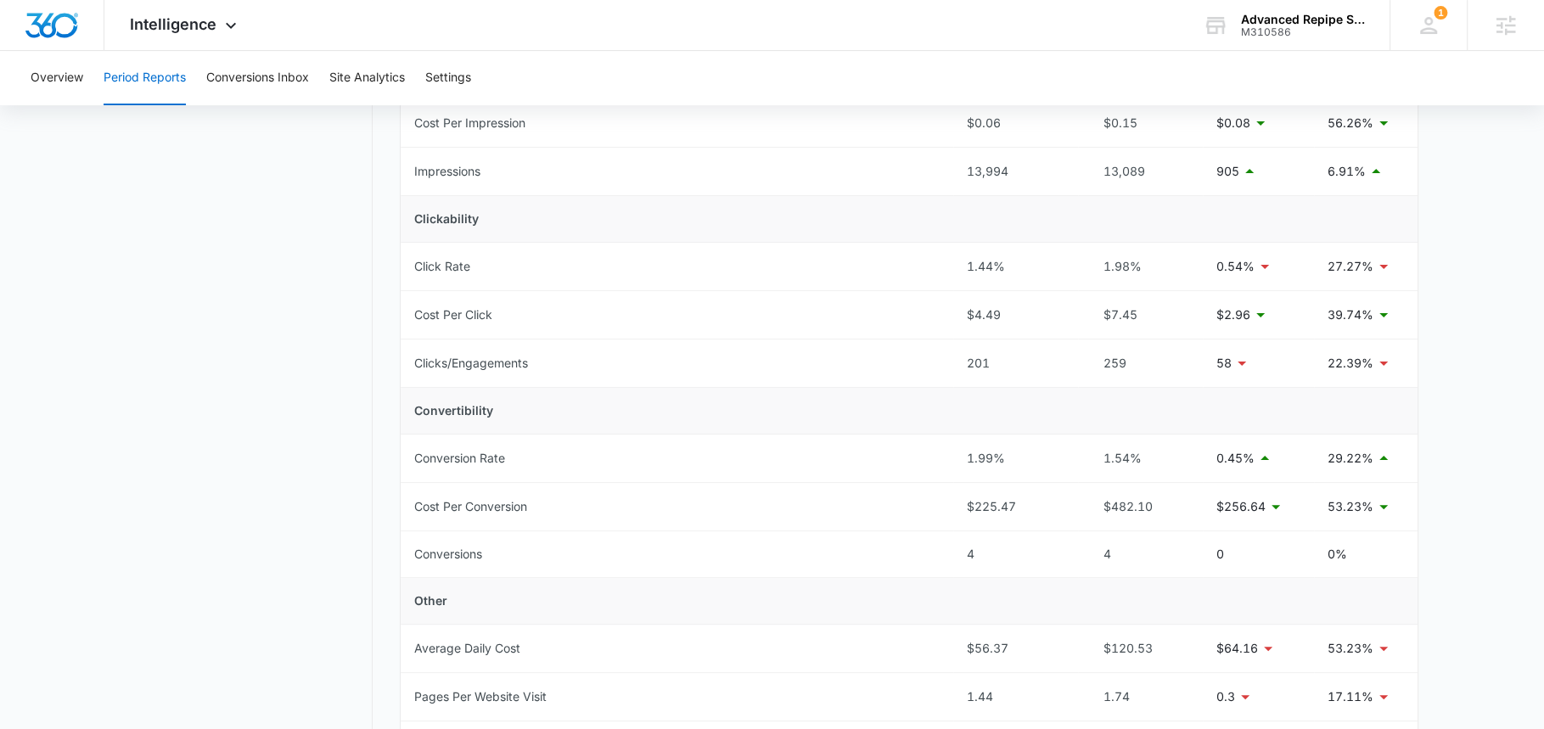
scroll to position [311, 0]
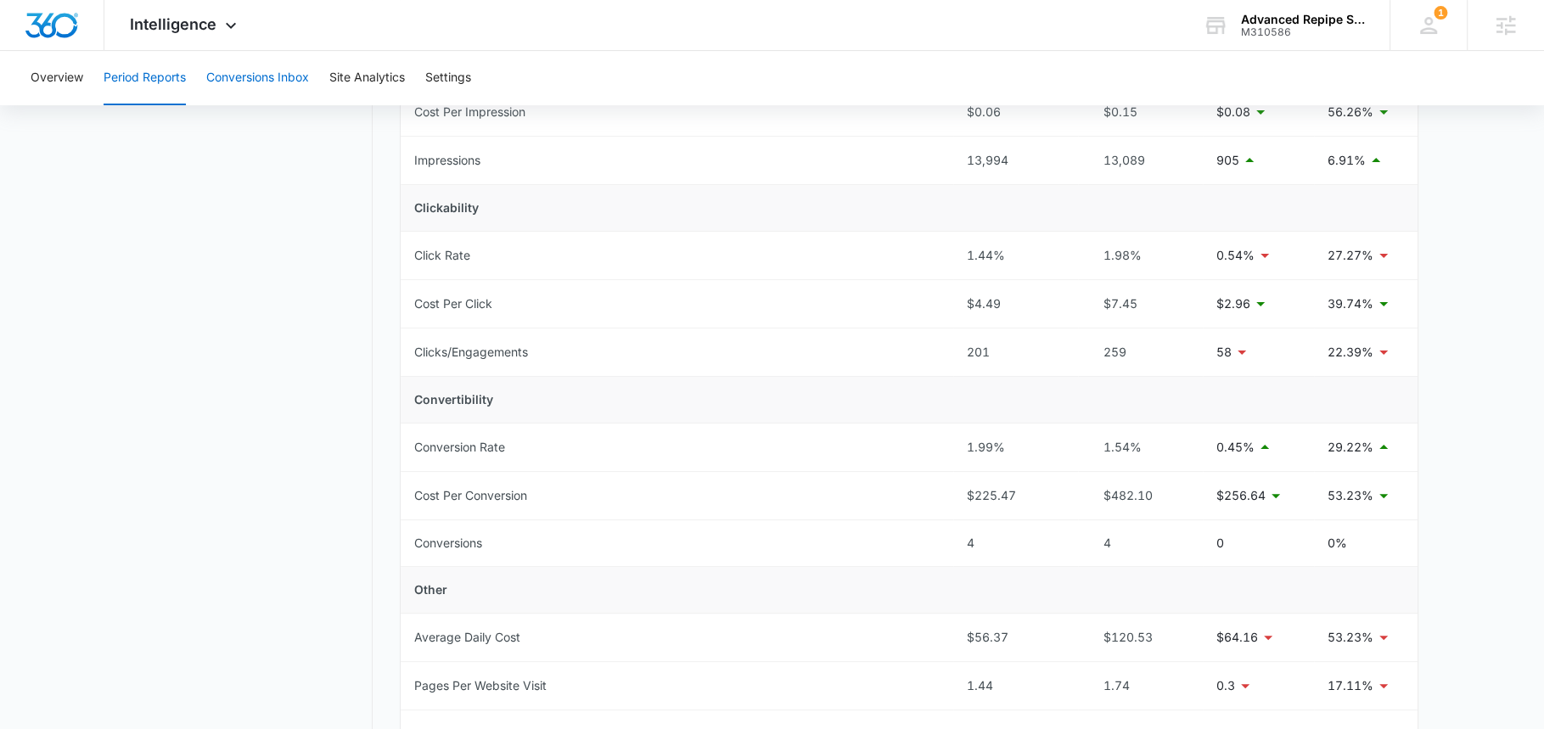
click at [254, 77] on button "Conversions Inbox" at bounding box center [257, 78] width 103 height 54
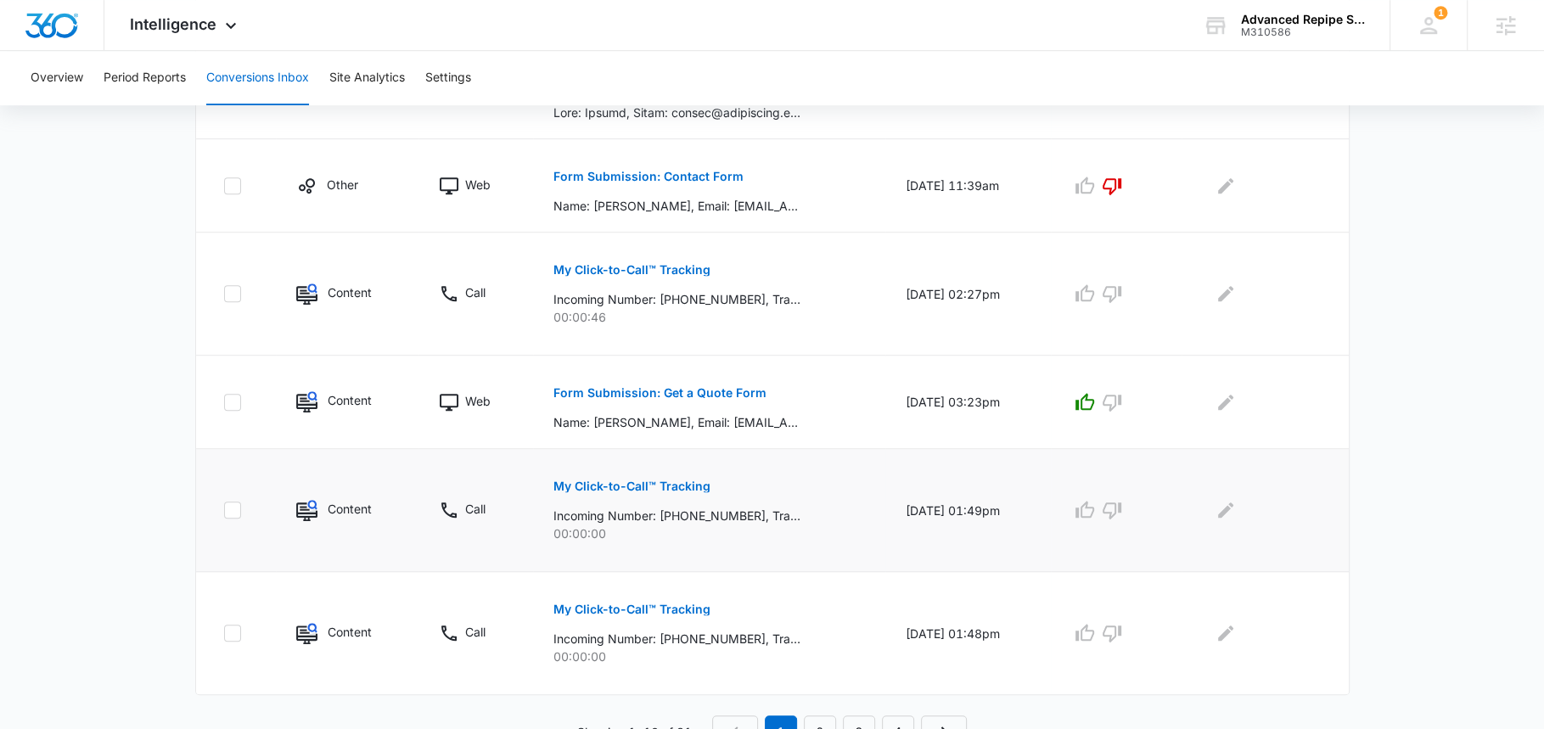
scroll to position [966, 0]
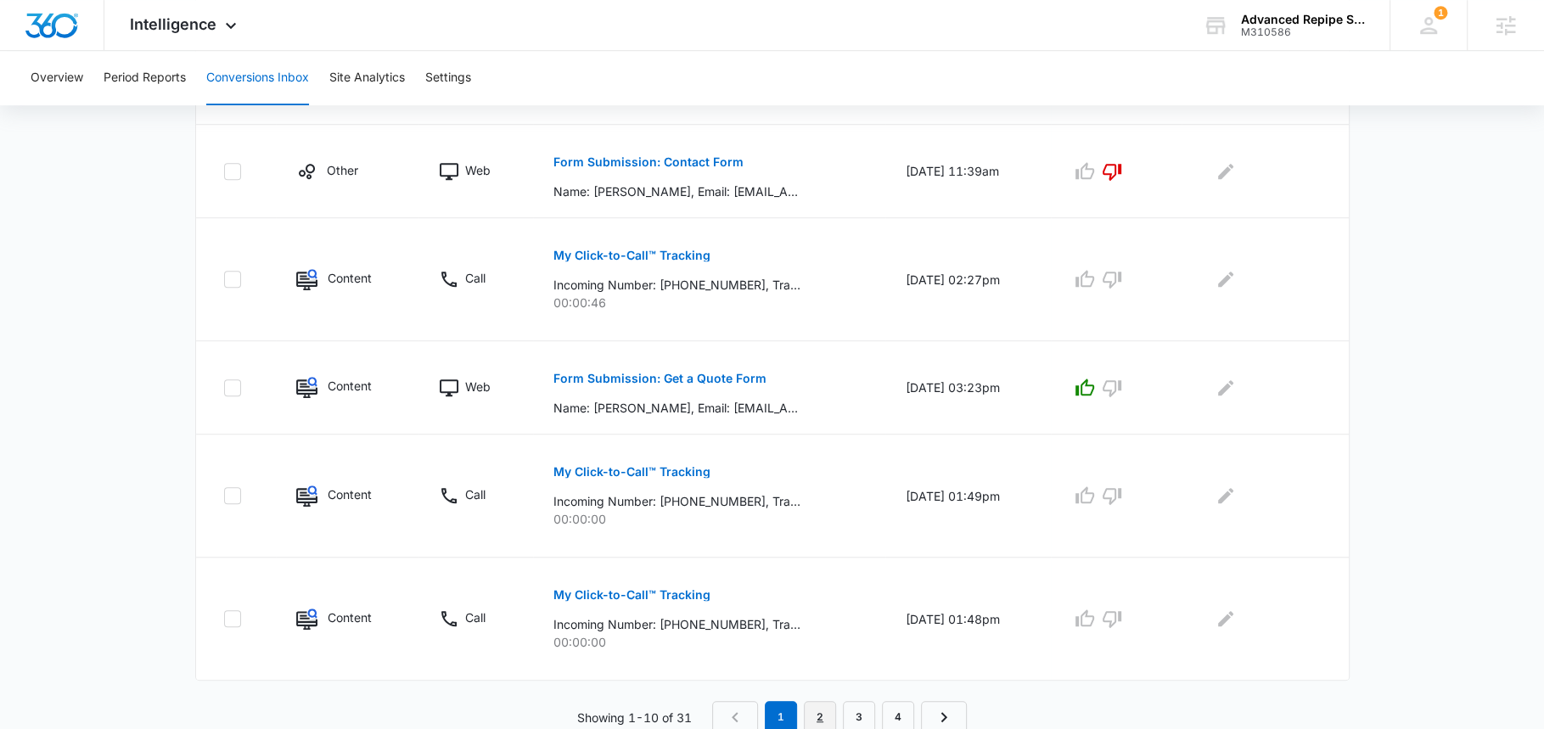
click at [818, 712] on link "2" at bounding box center [820, 717] width 32 height 32
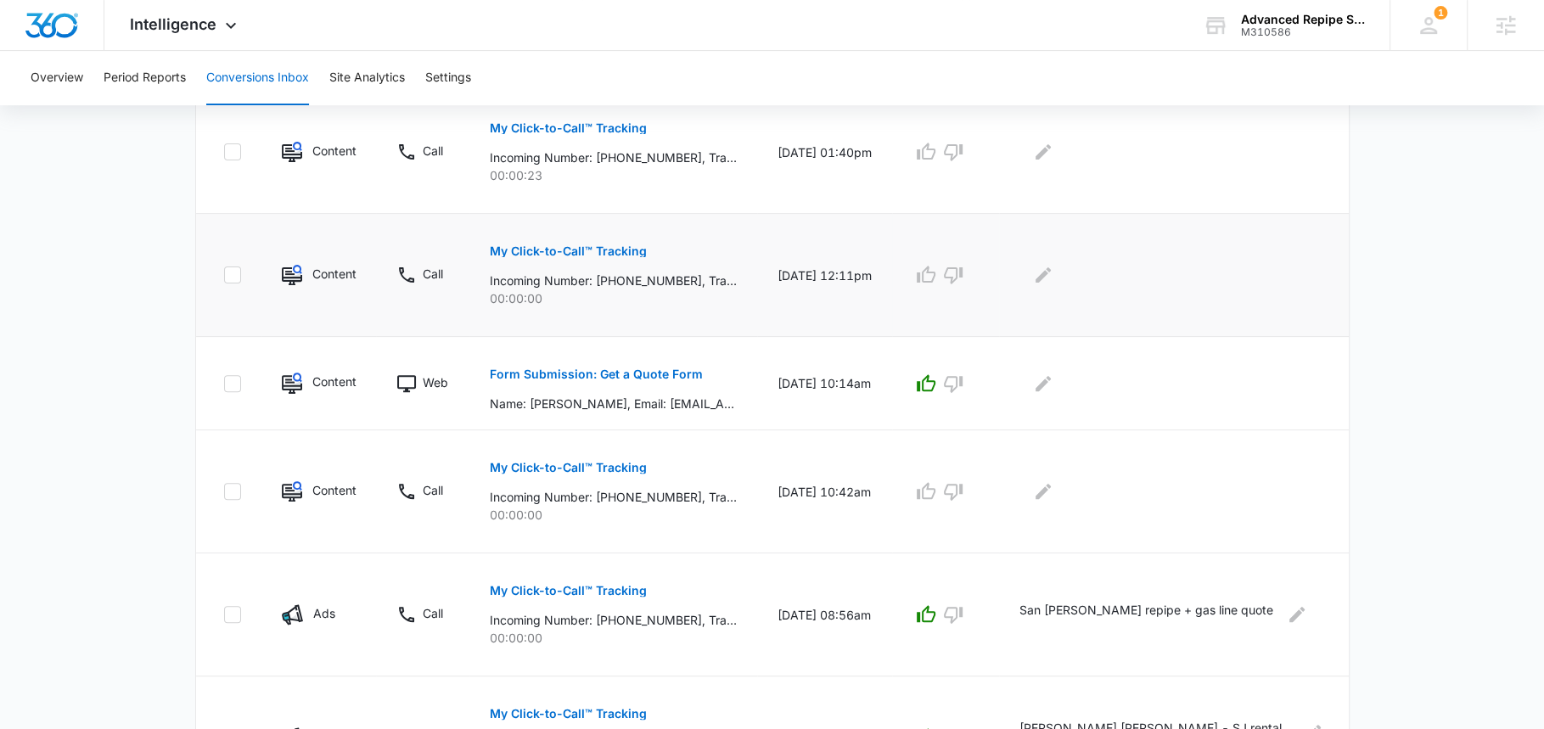
scroll to position [480, 0]
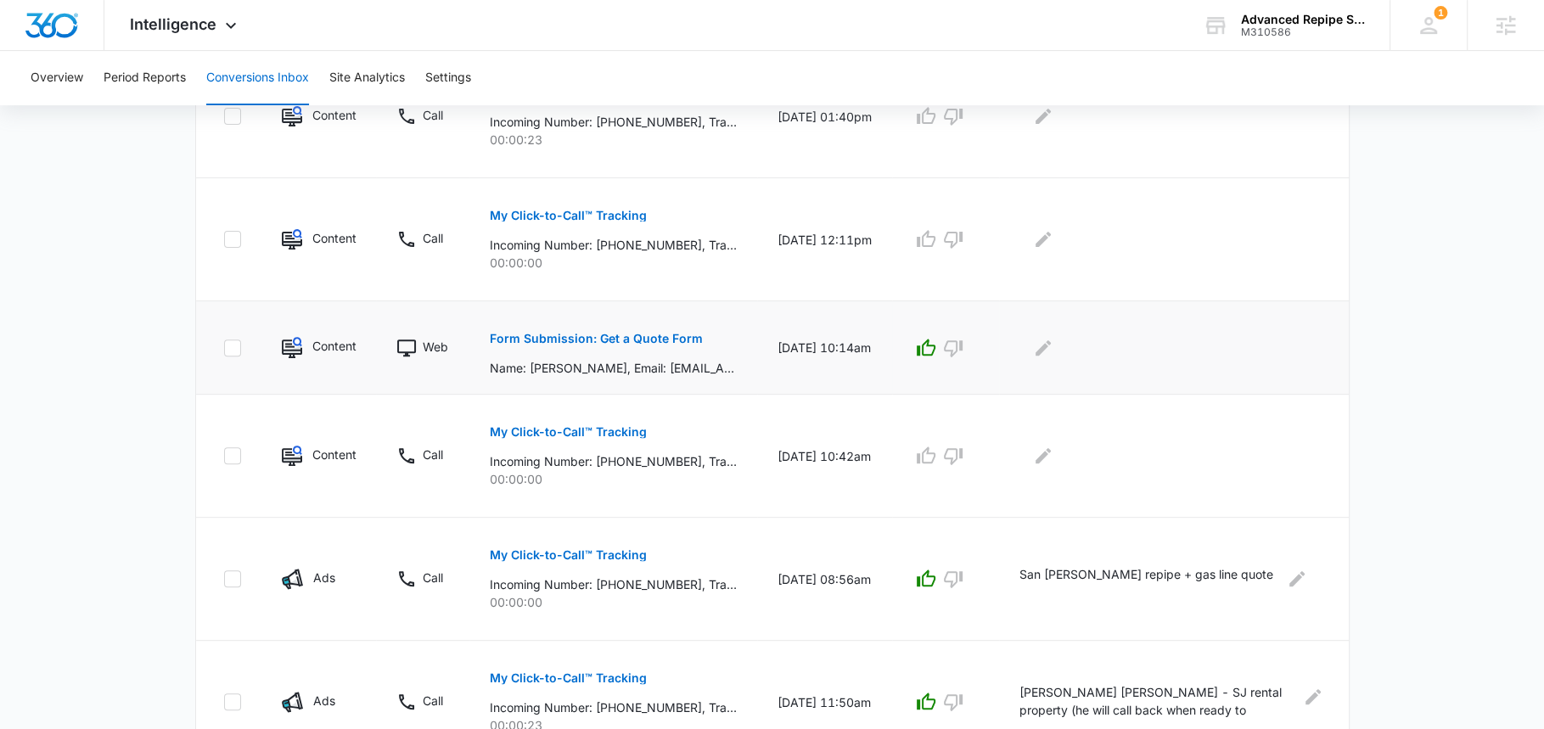
click at [647, 339] on p "Form Submission: Get a Quote Form" at bounding box center [596, 339] width 213 height 12
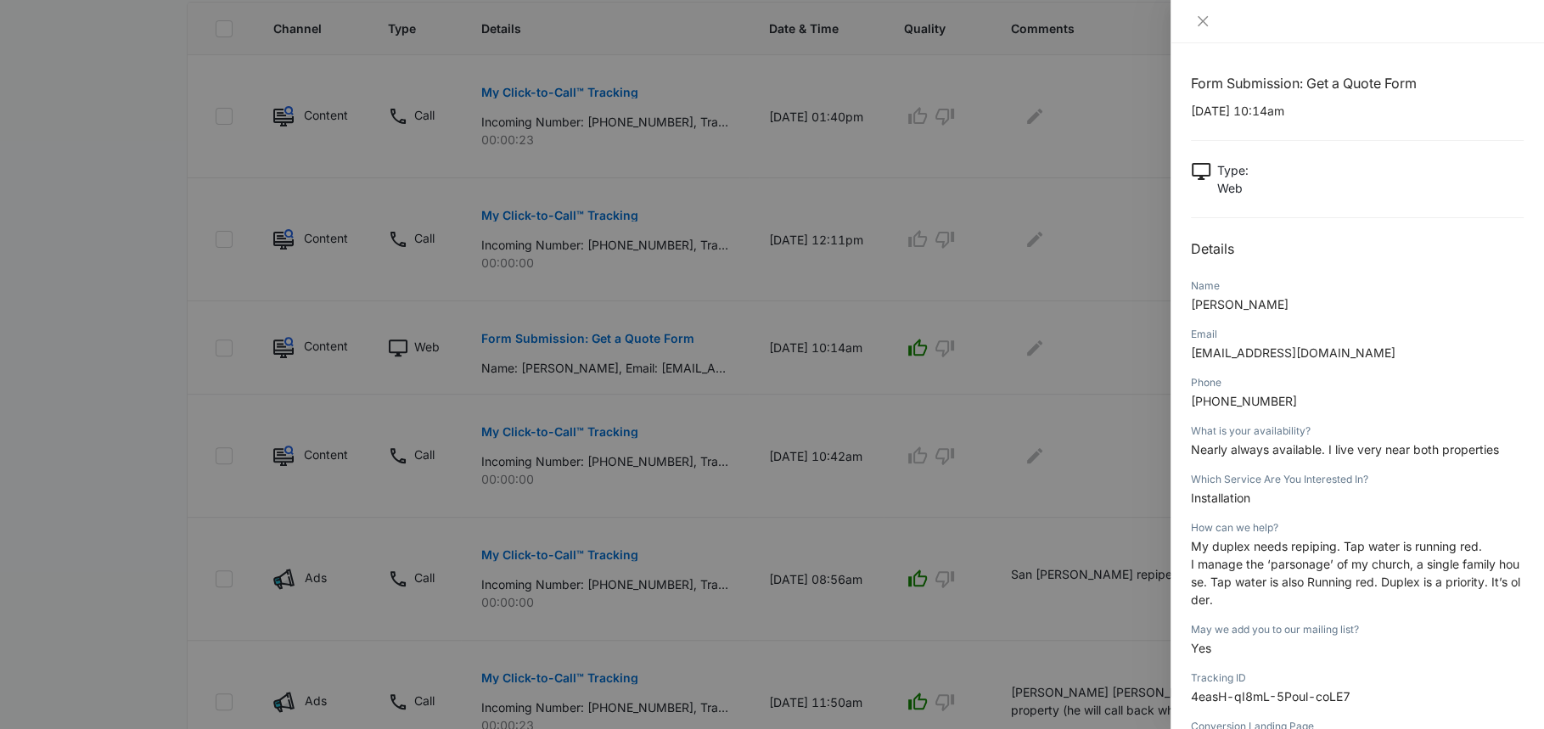
click at [869, 360] on div at bounding box center [772, 364] width 1544 height 729
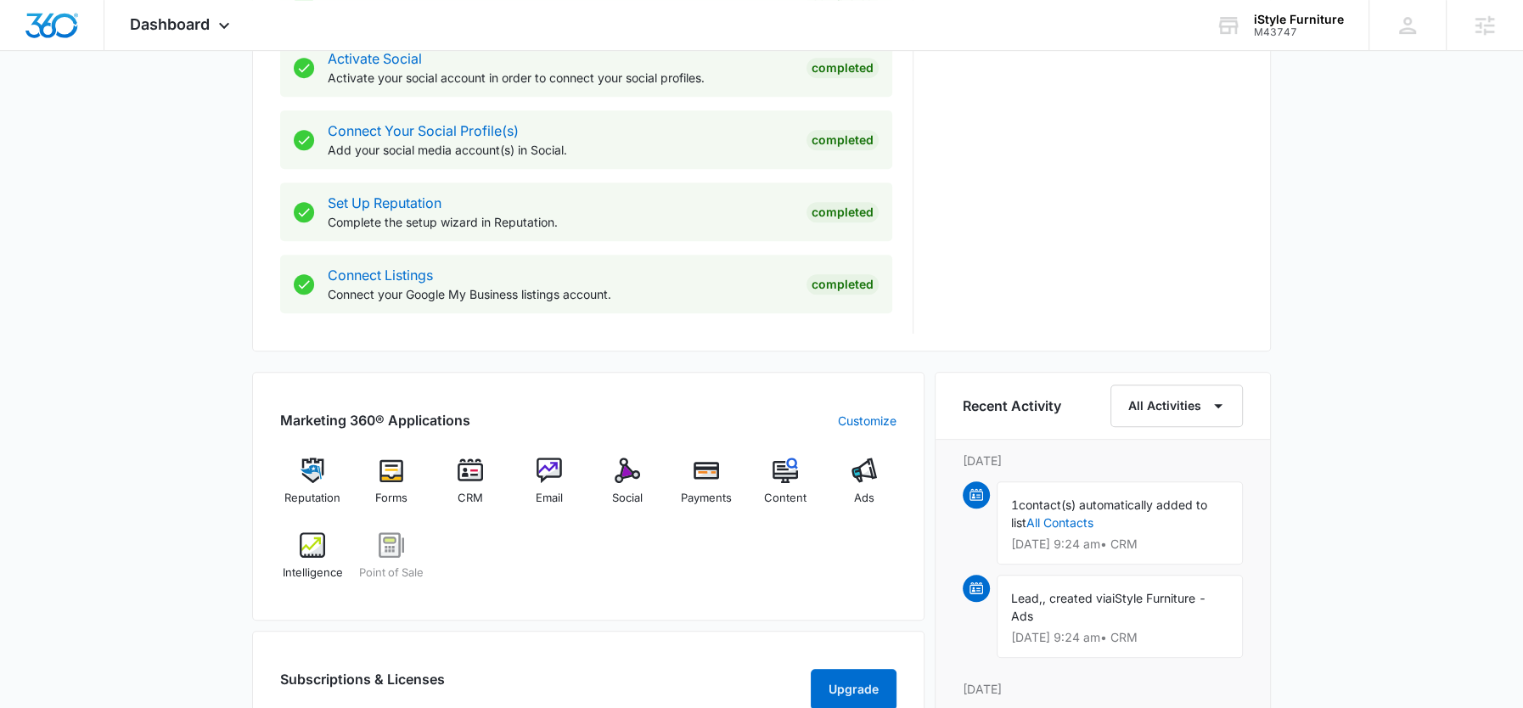
scroll to position [750, 0]
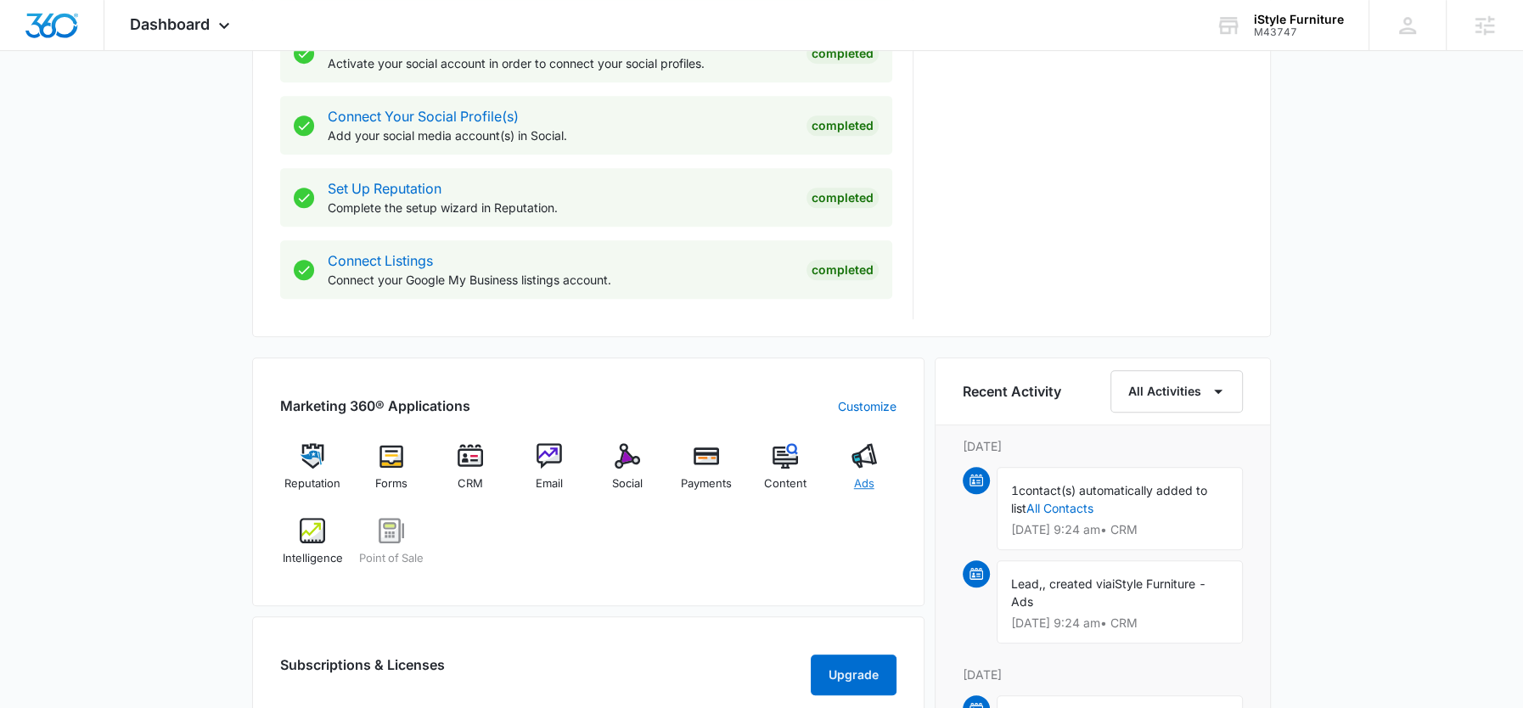
click at [866, 464] on img at bounding box center [863, 455] width 25 height 25
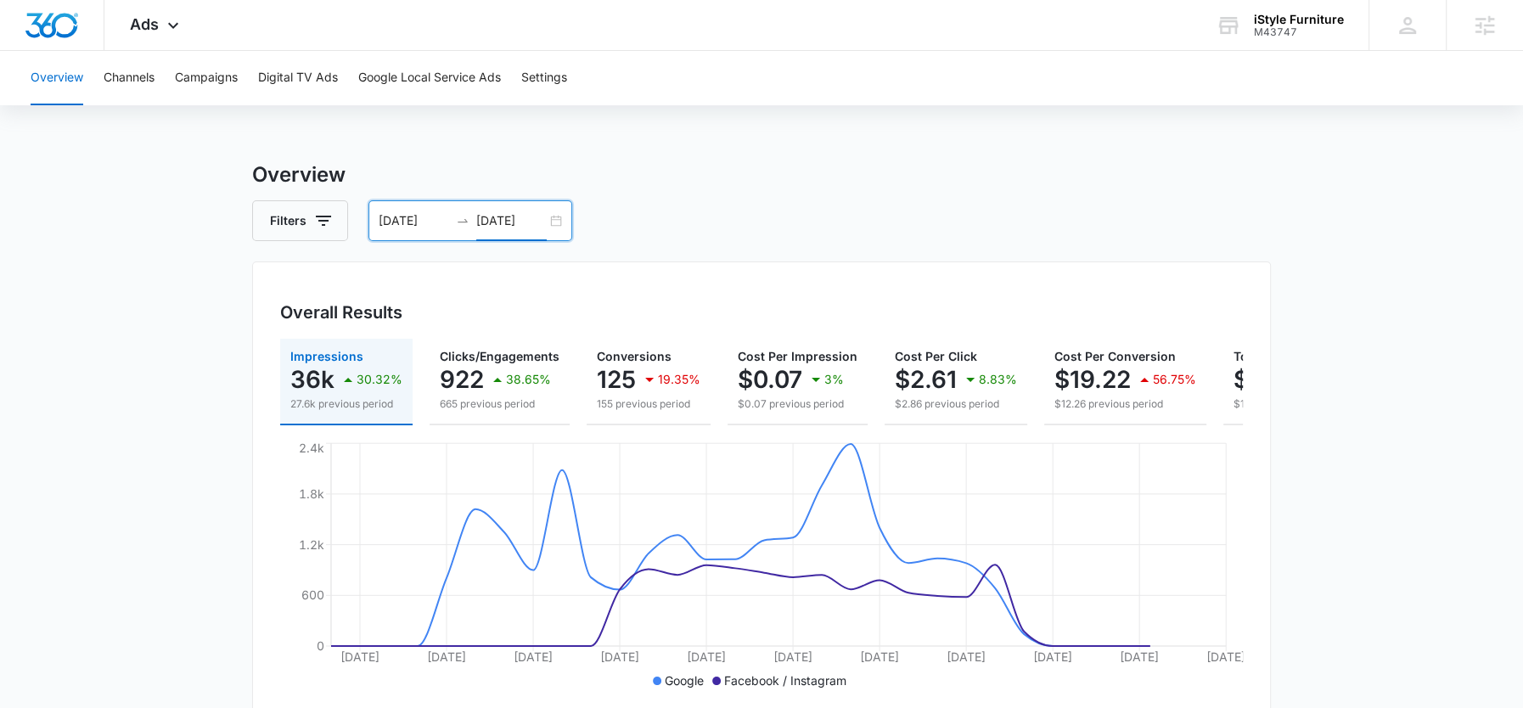
click at [497, 226] on input "09/01/2025" at bounding box center [511, 220] width 70 height 19
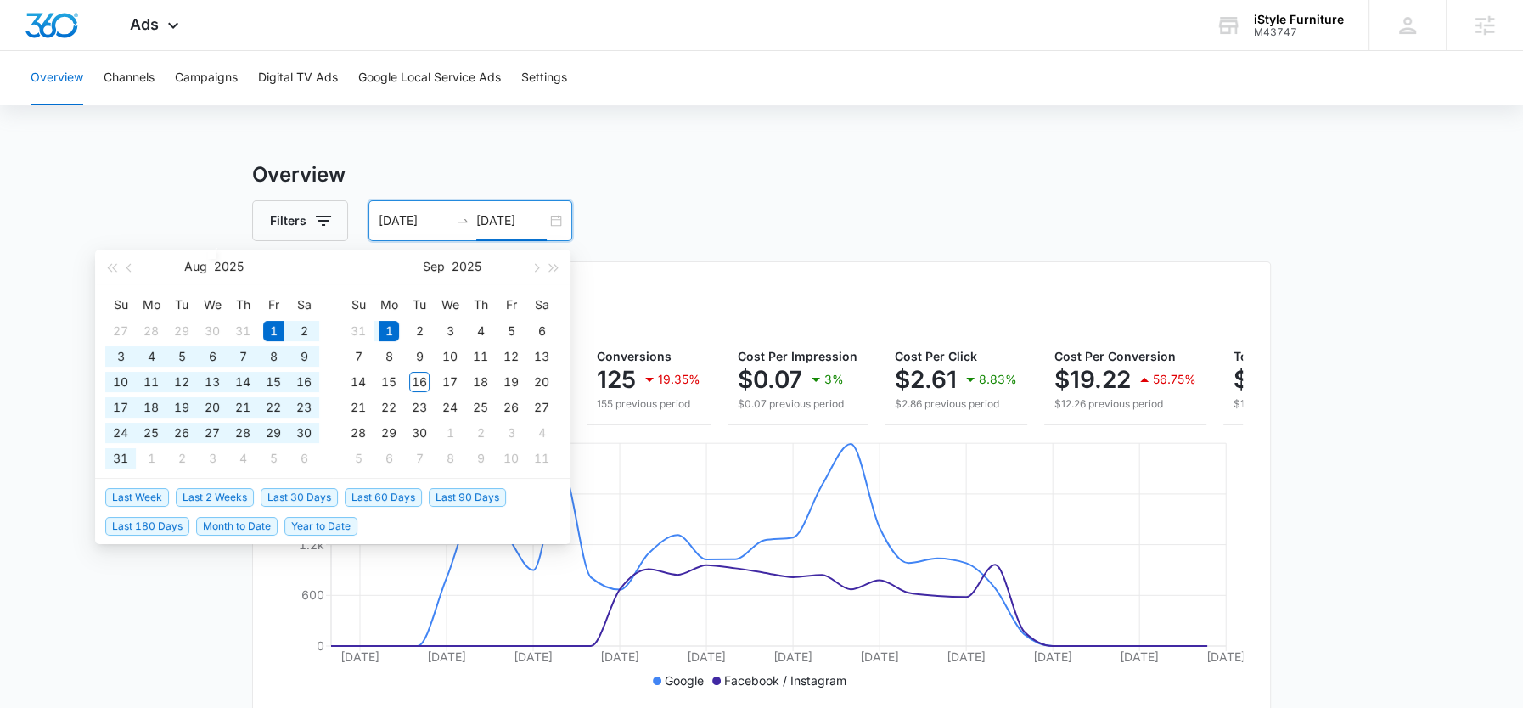
type input "09/01/2025"
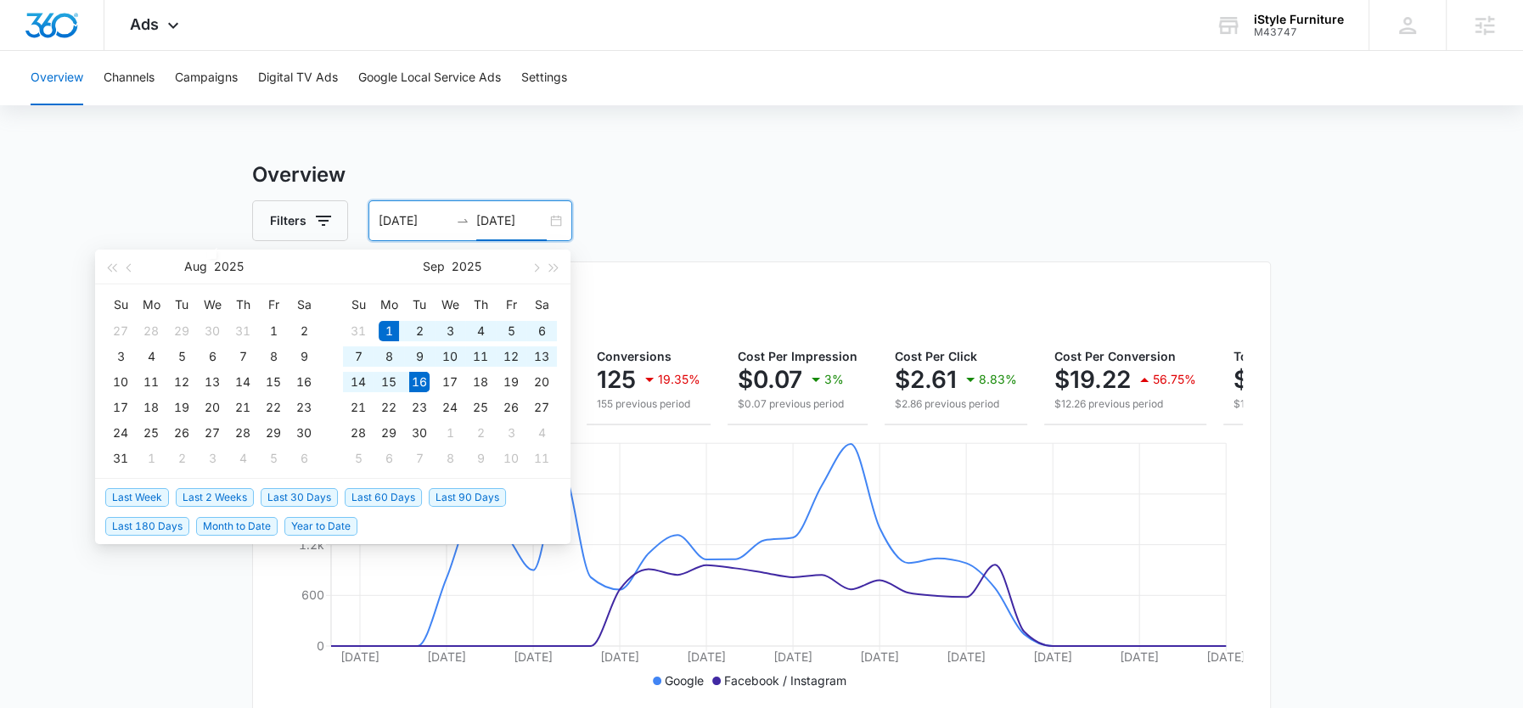
click at [235, 526] on span "Month to Date" at bounding box center [236, 526] width 81 height 19
type input "09/01/2025"
type input "[DATE]"
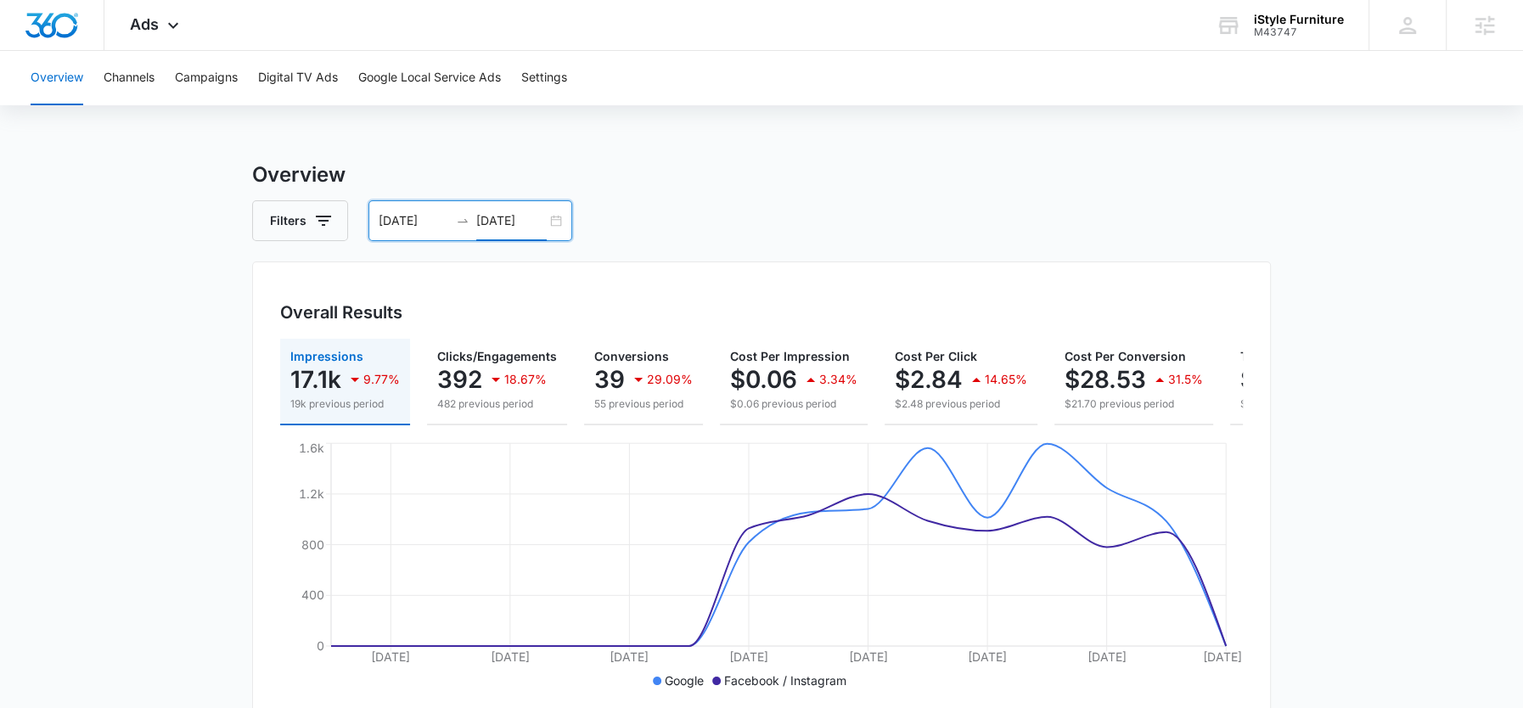
click at [413, 219] on input "09/01/2025" at bounding box center [414, 220] width 70 height 19
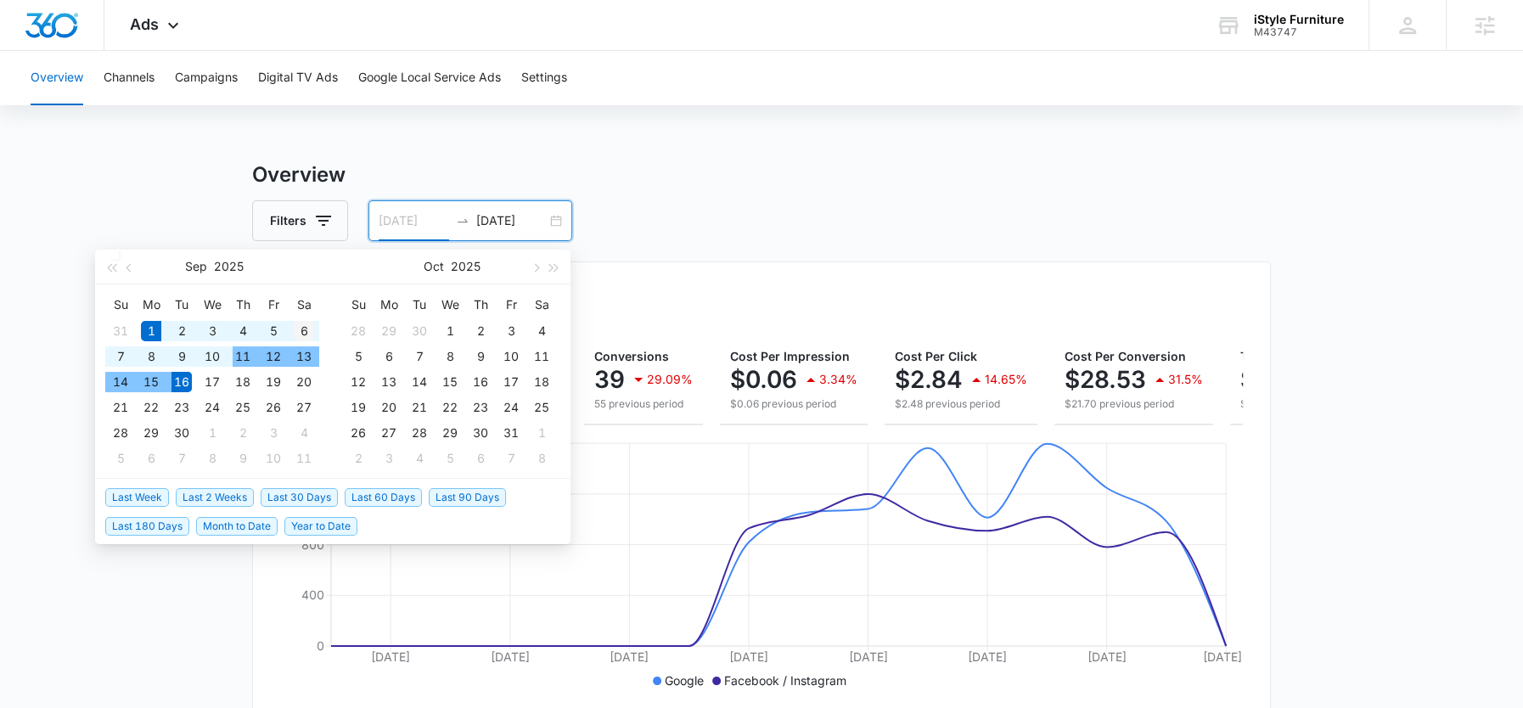
type input "09/06/2025"
click at [296, 333] on div "6" at bounding box center [304, 331] width 20 height 20
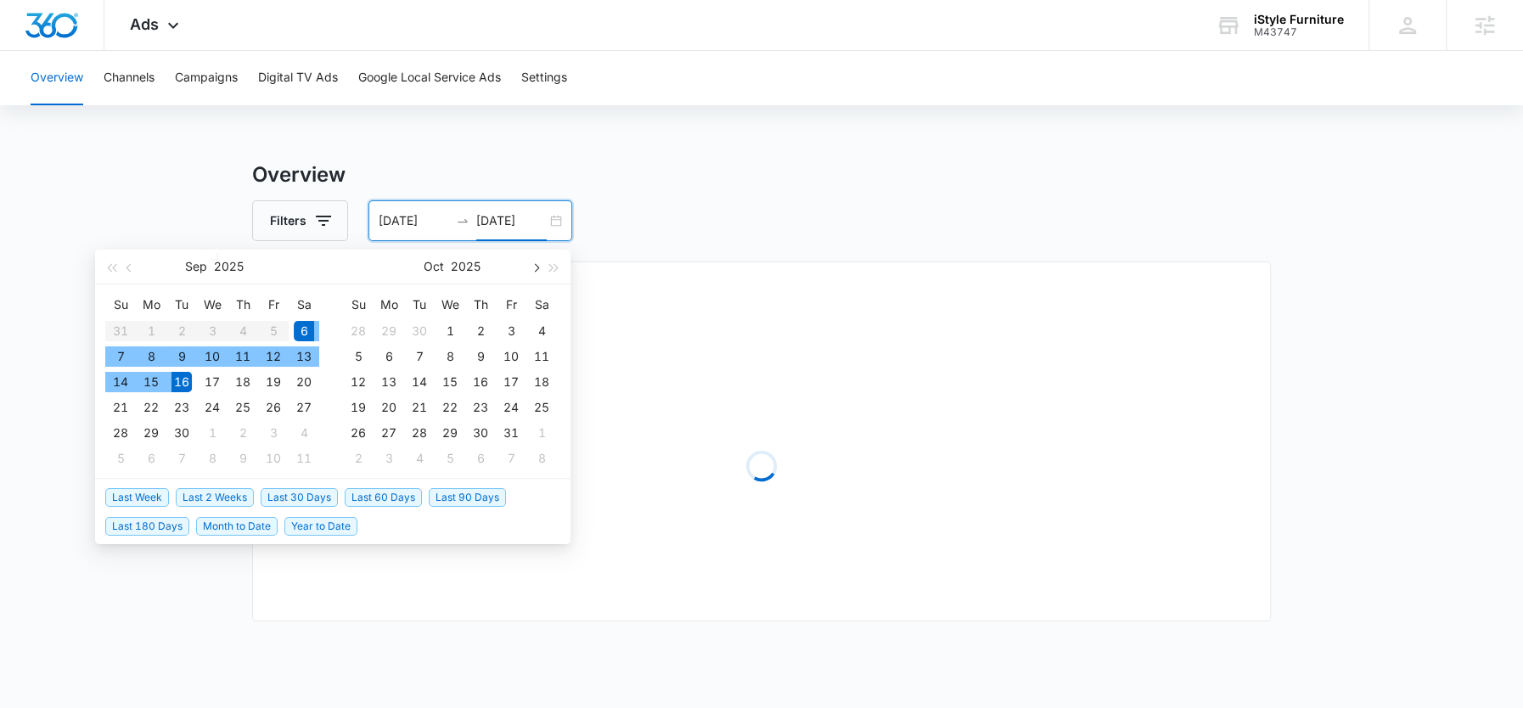
type input "09/16/2025"
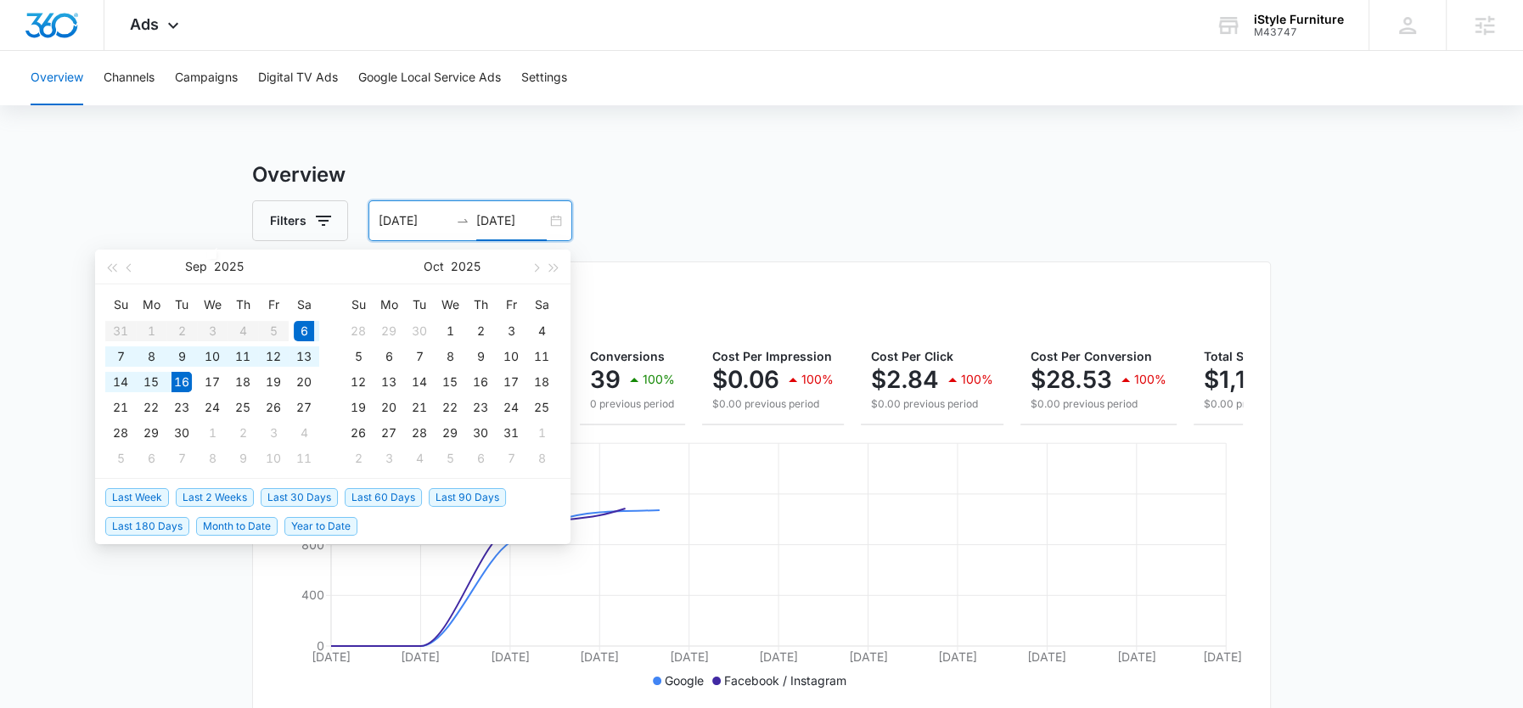
click at [767, 202] on div "Filters 09/06/2025 09/16/2025" at bounding box center [761, 220] width 1019 height 41
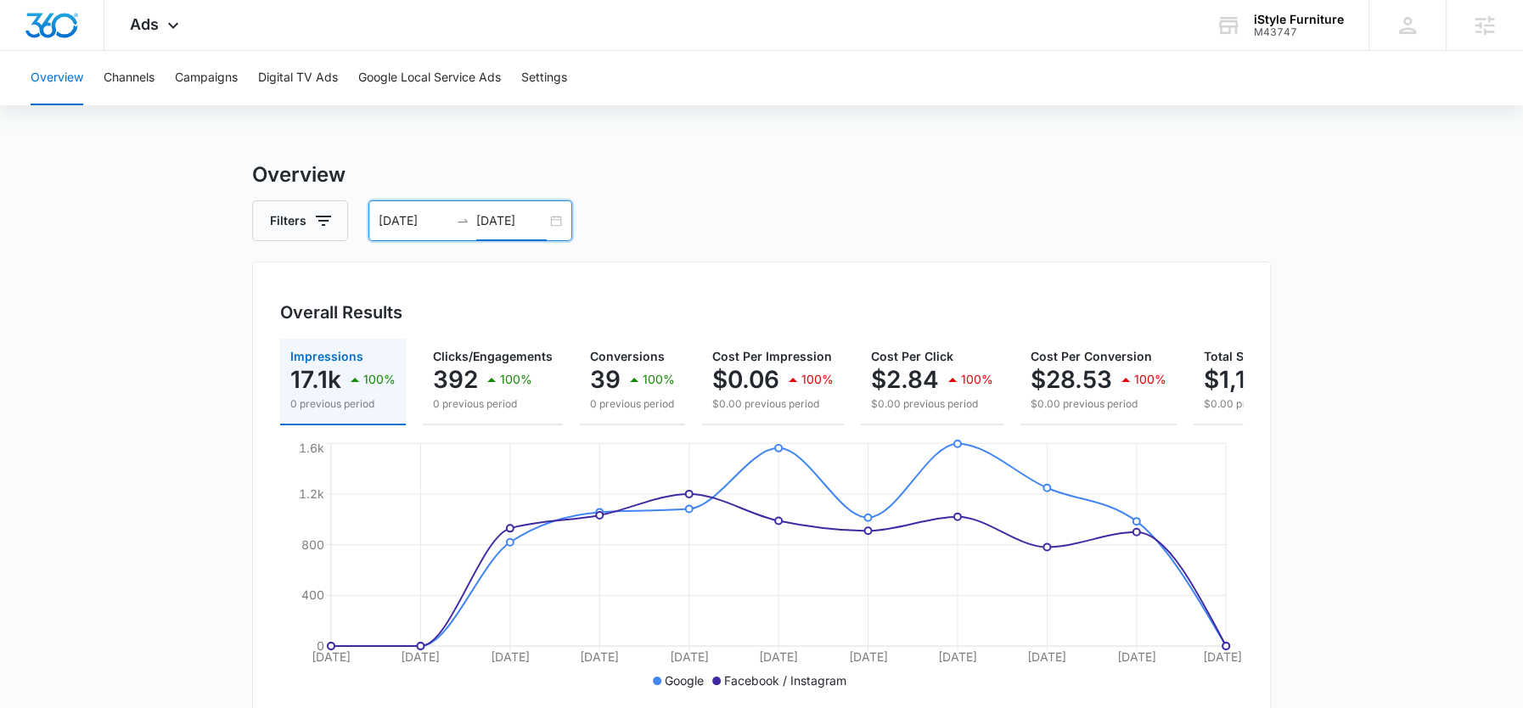
click at [411, 209] on div "09/06/2025 09/16/2025" at bounding box center [470, 220] width 204 height 41
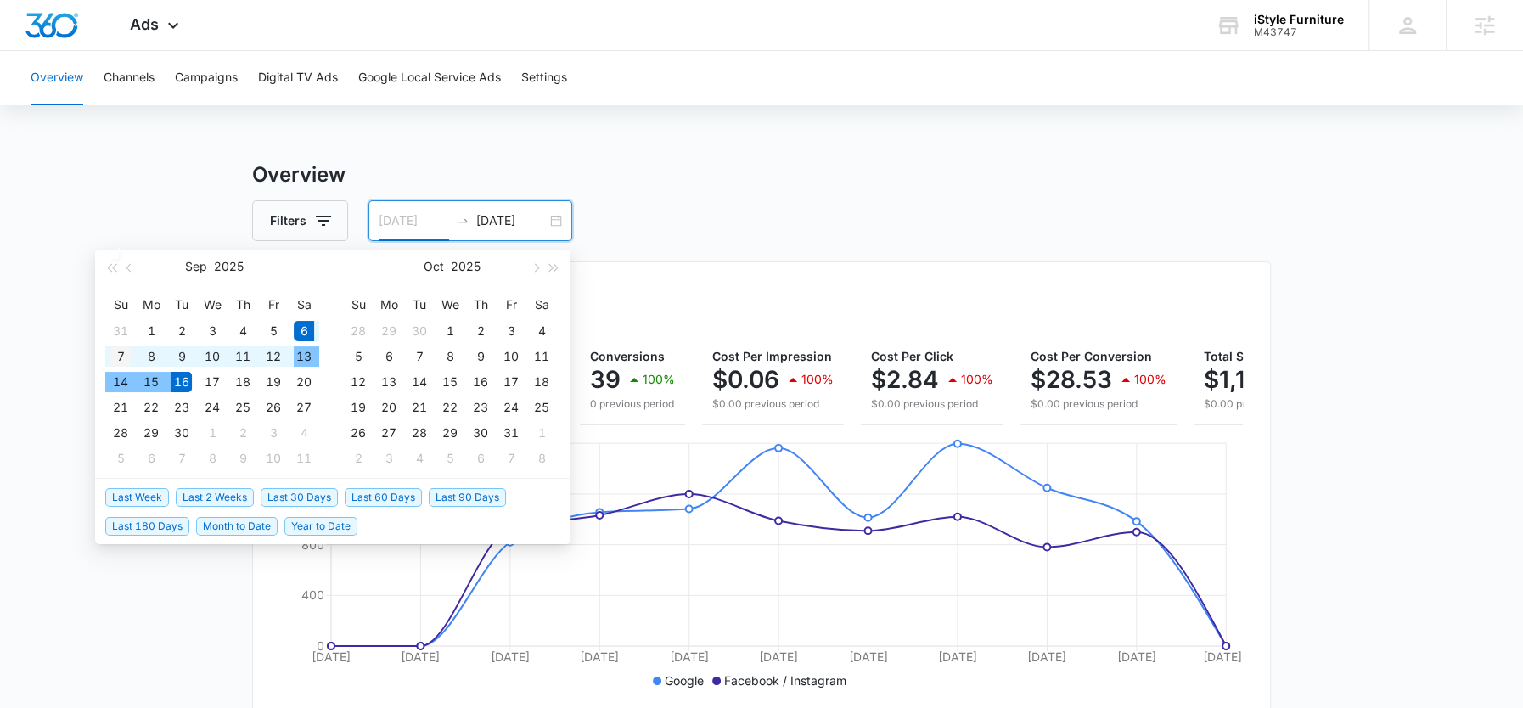
type input "09/07/2025"
click at [113, 350] on div "7" at bounding box center [120, 356] width 20 height 20
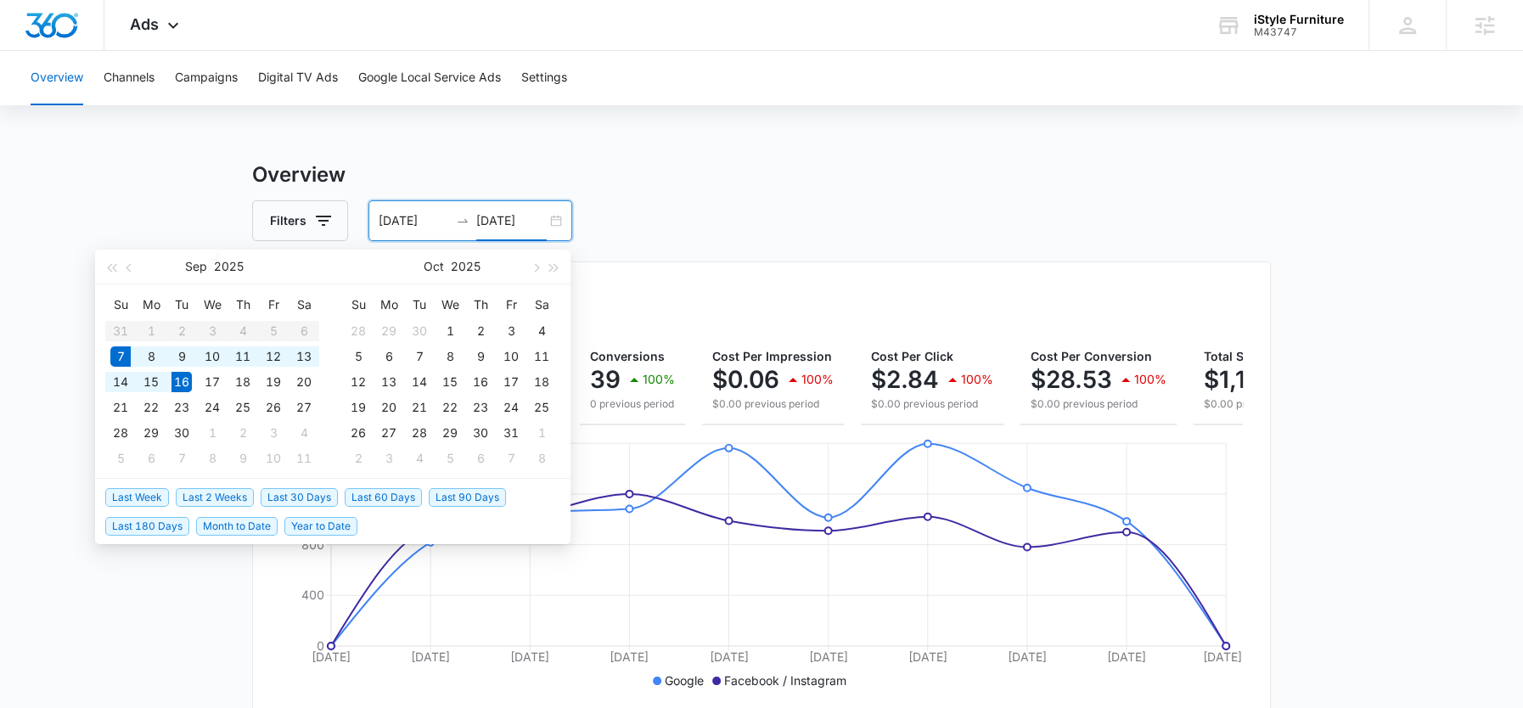
click at [512, 221] on input "[DATE]" at bounding box center [511, 220] width 70 height 19
type input "09/15/2025"
click at [151, 377] on div "15" at bounding box center [151, 382] width 20 height 20
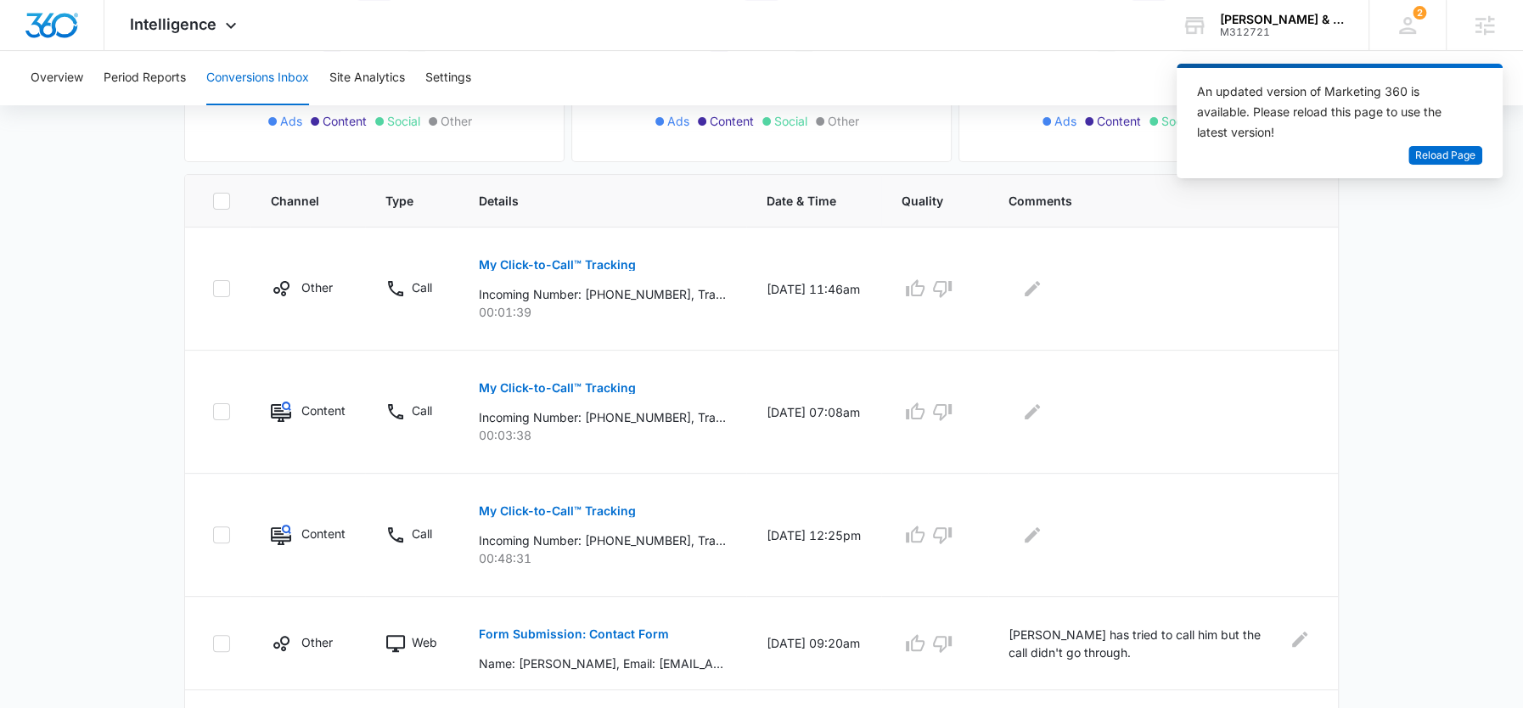
scroll to position [311, 0]
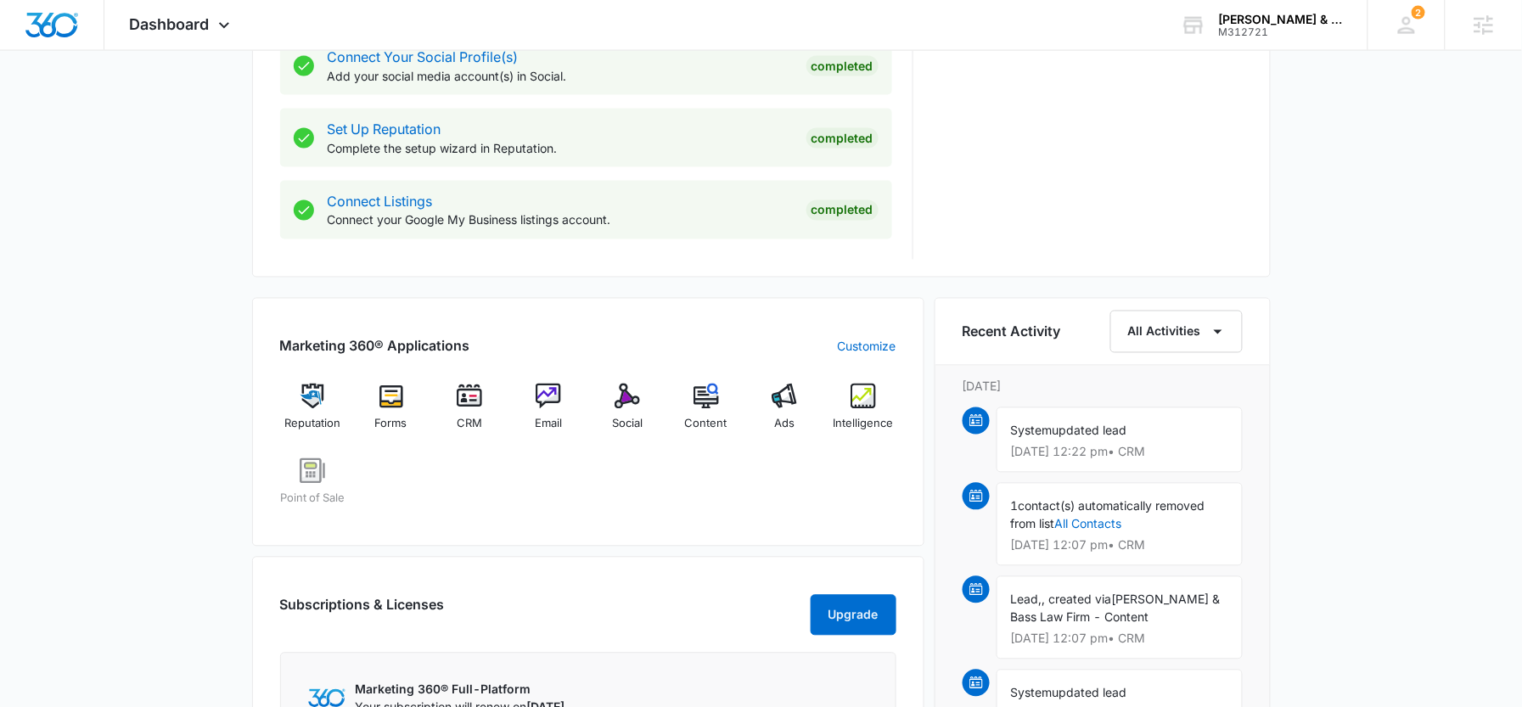
scroll to position [839, 0]
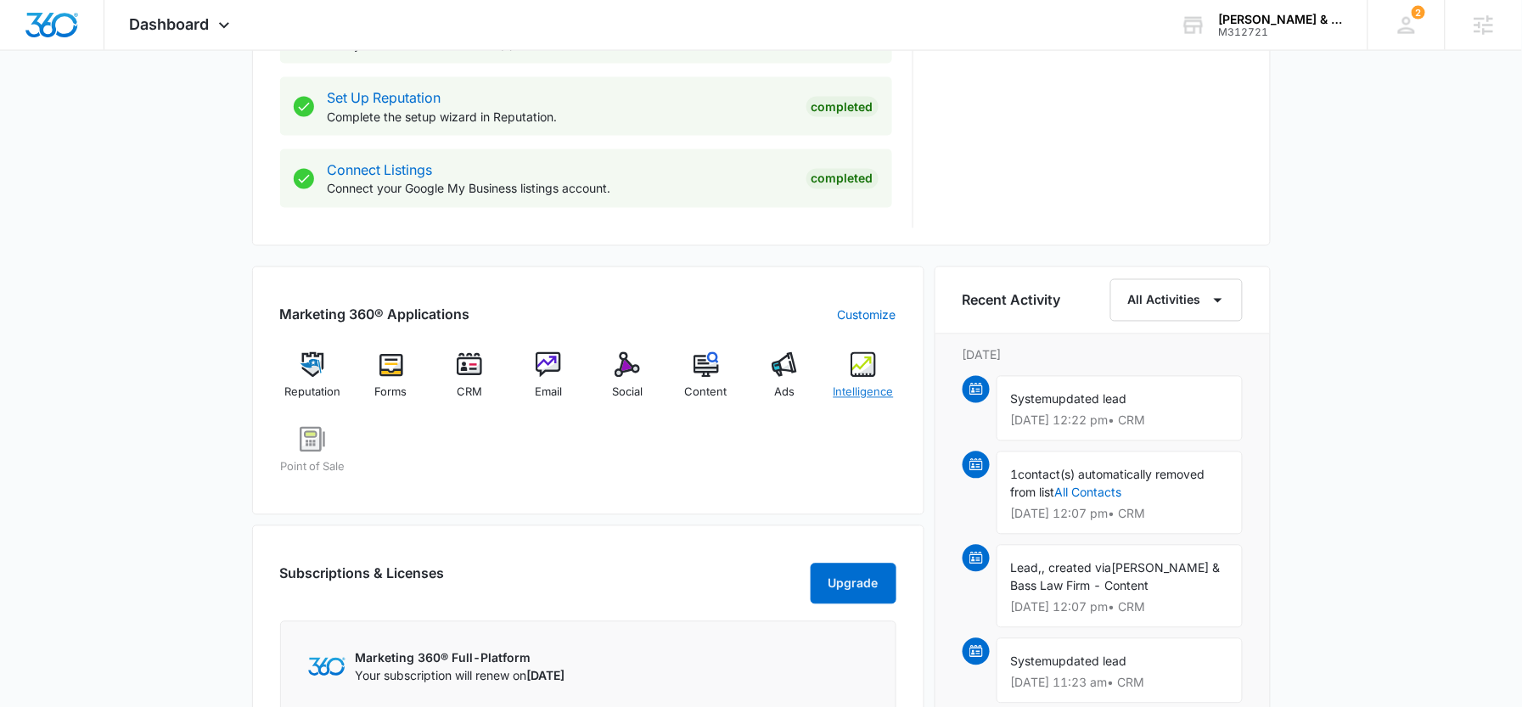
click at [851, 368] on img at bounding box center [863, 364] width 25 height 25
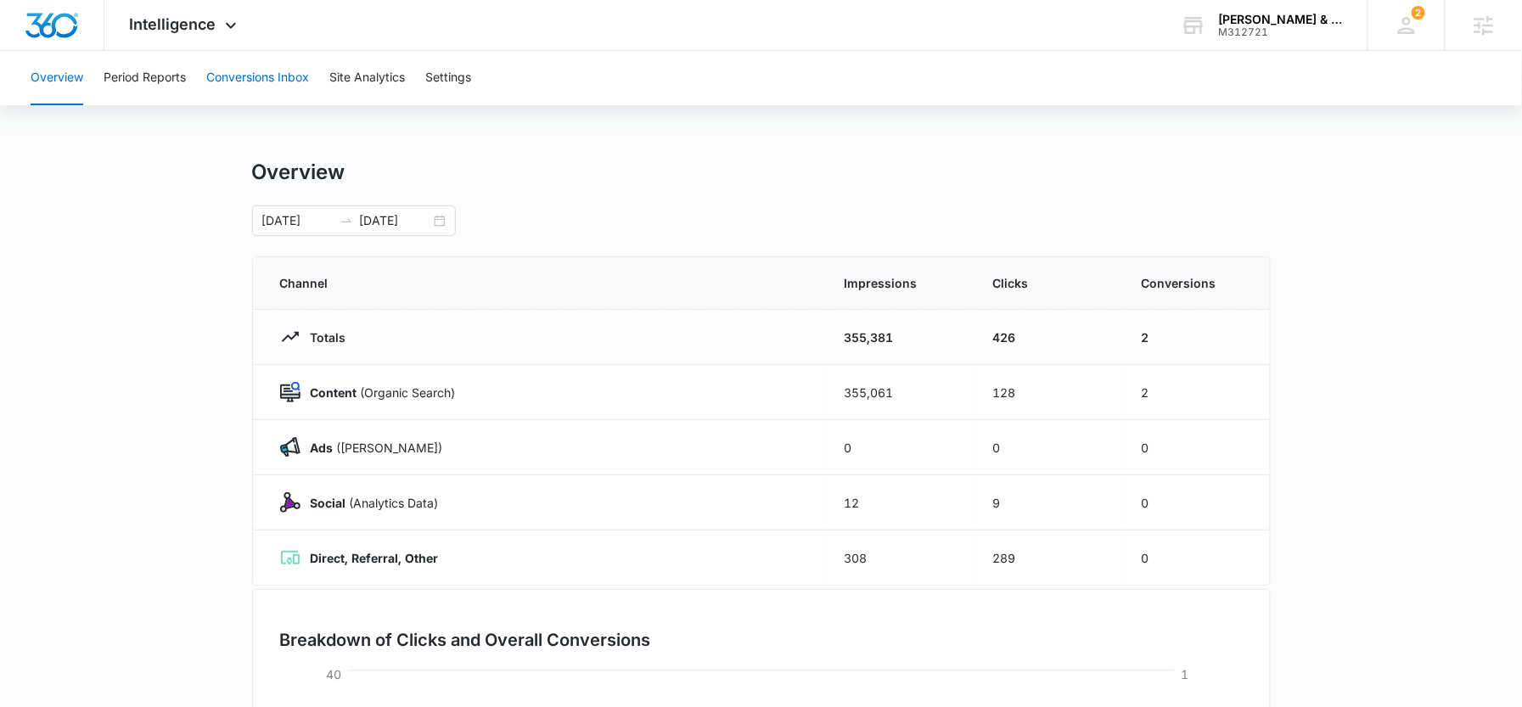
click at [266, 78] on button "Conversions Inbox" at bounding box center [257, 78] width 103 height 54
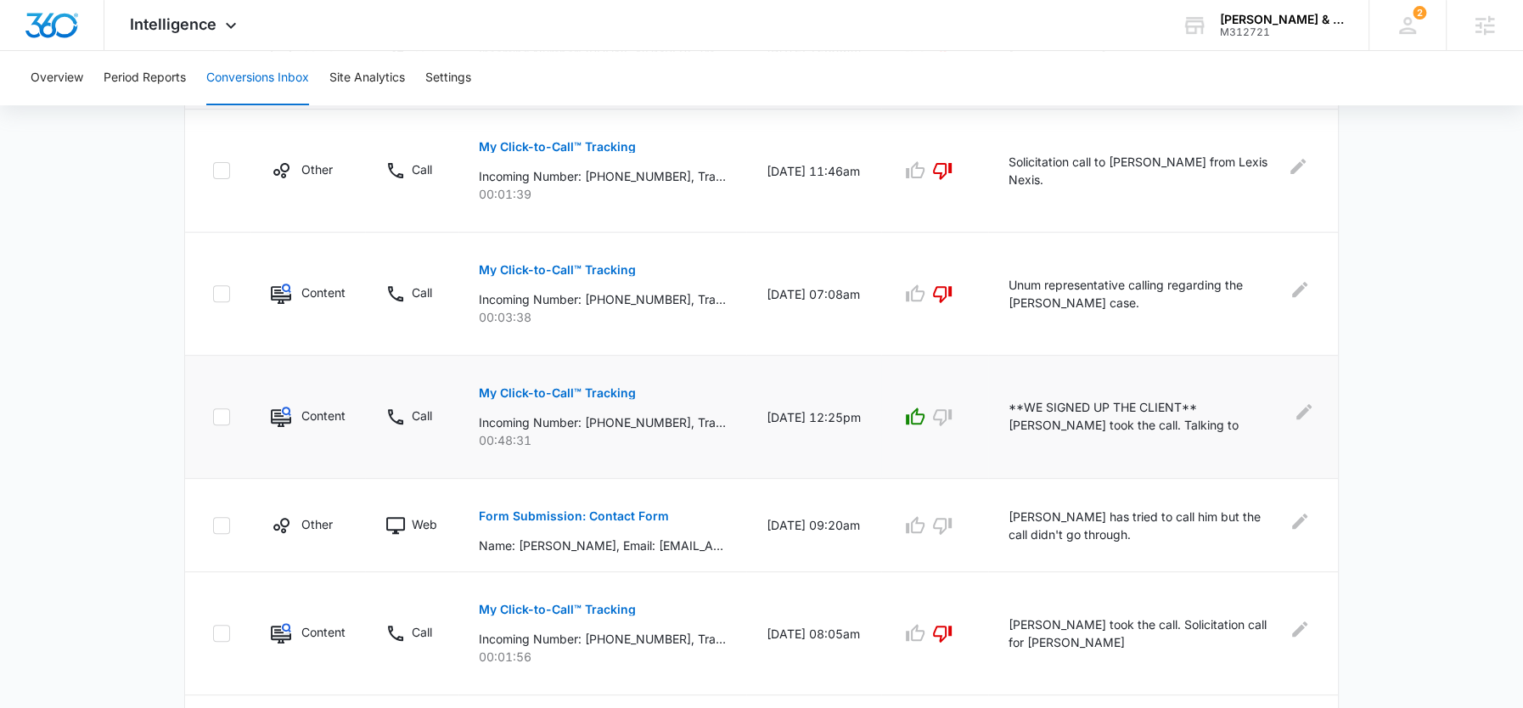
scroll to position [554, 0]
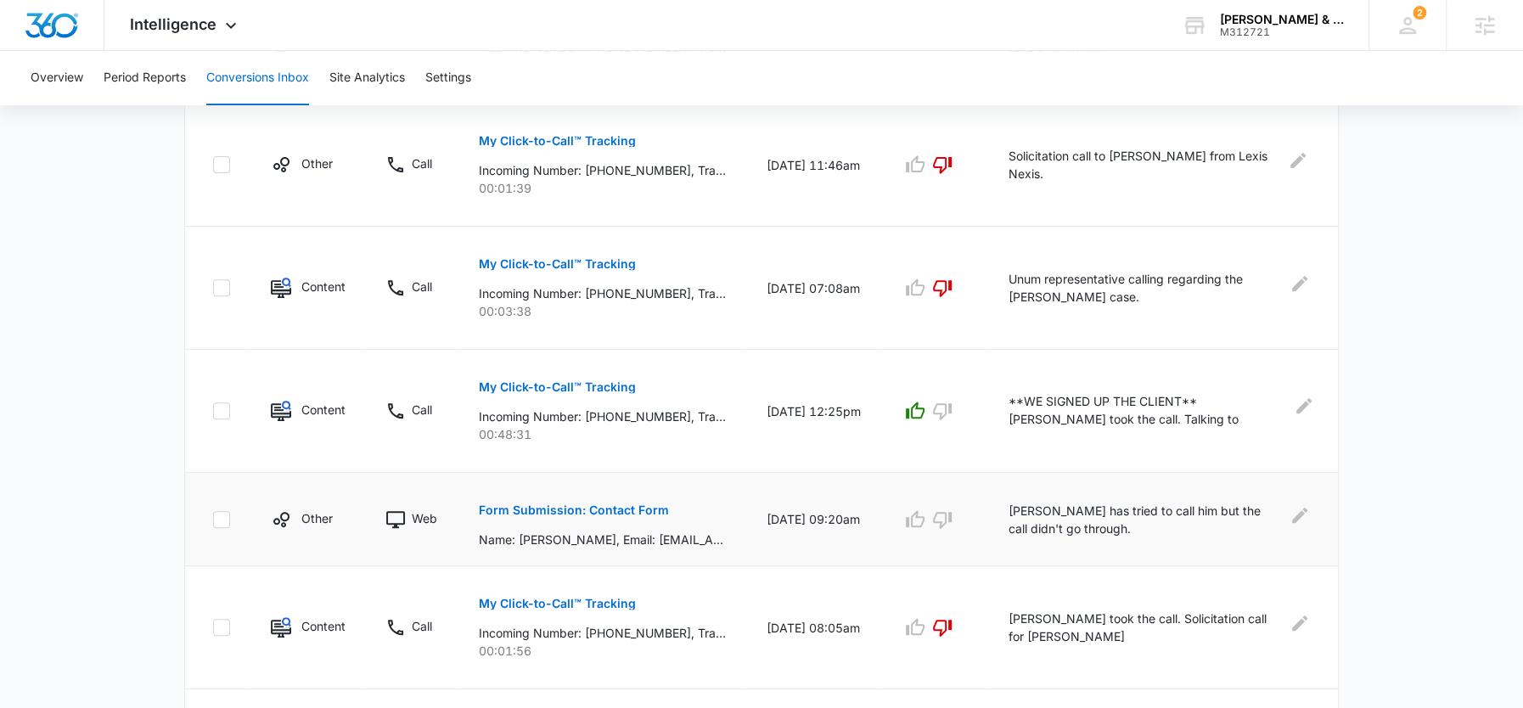
click at [622, 504] on p "Form Submission: Contact Form" at bounding box center [574, 510] width 190 height 12
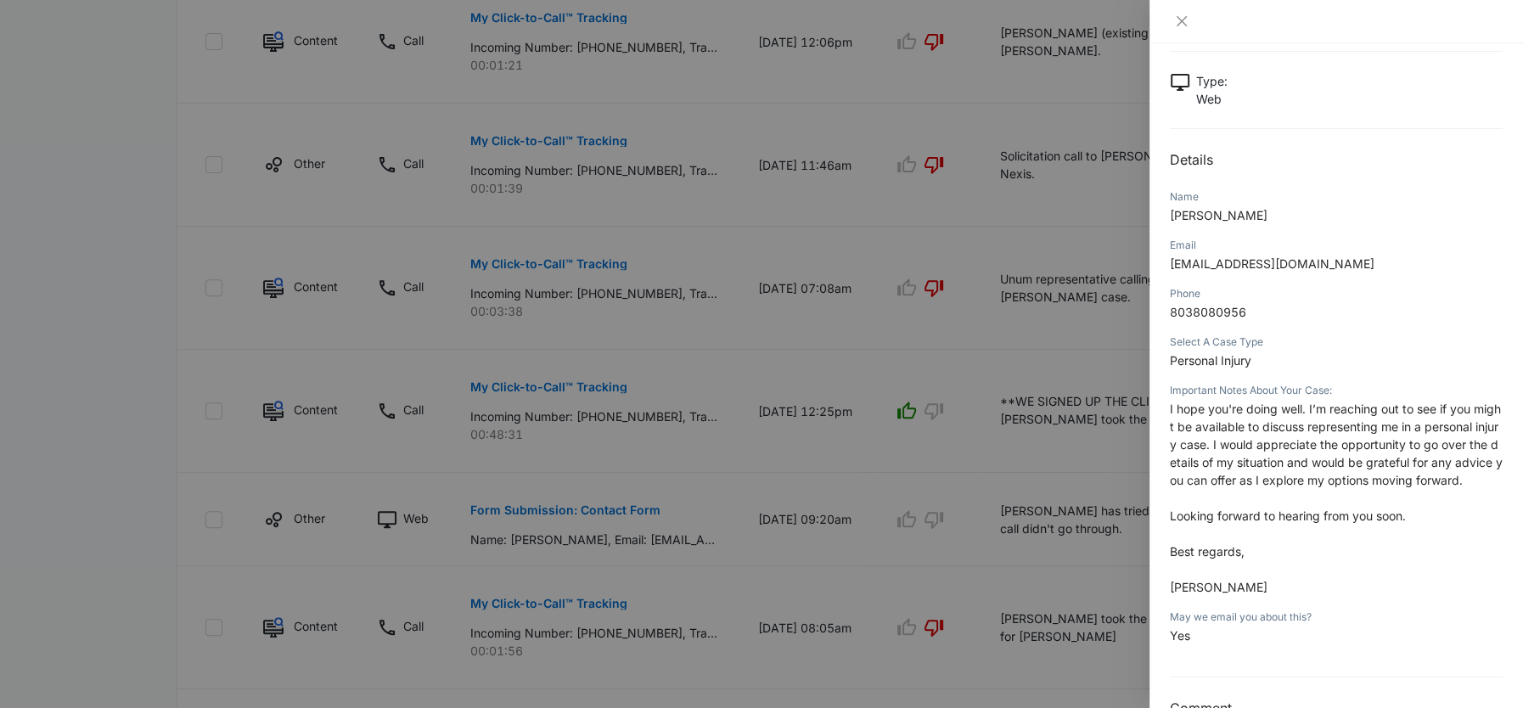
scroll to position [107, 0]
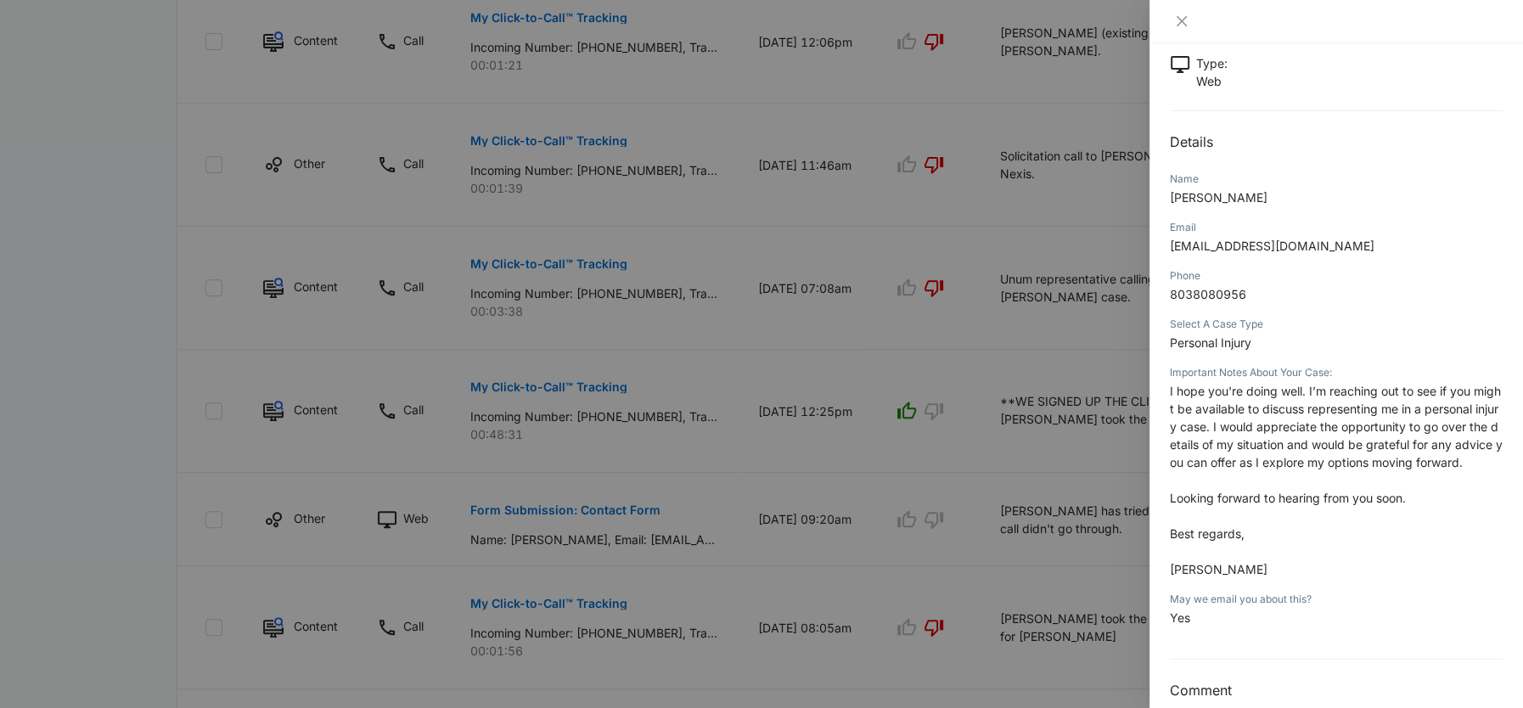
click at [1209, 289] on span "8038080956" at bounding box center [1208, 294] width 76 height 14
click at [1263, 240] on span "[EMAIL_ADDRESS][DOMAIN_NAME]" at bounding box center [1272, 246] width 205 height 14
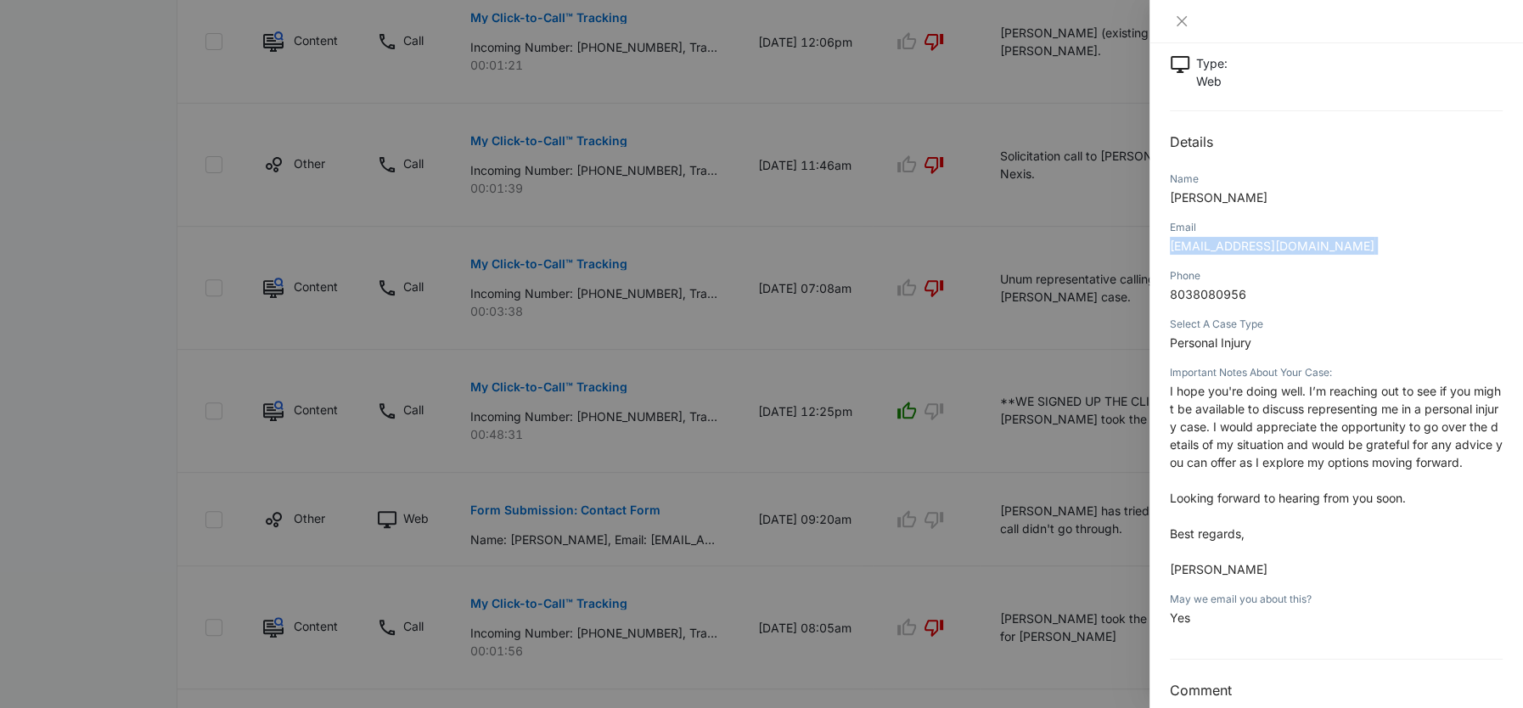
click at [1263, 240] on span "[EMAIL_ADDRESS][DOMAIN_NAME]" at bounding box center [1272, 246] width 205 height 14
click at [1311, 243] on span "[EMAIL_ADDRESS][DOMAIN_NAME]" at bounding box center [1272, 246] width 205 height 14
click at [1228, 246] on span "[EMAIL_ADDRESS][DOMAIN_NAME]" at bounding box center [1272, 246] width 205 height 14
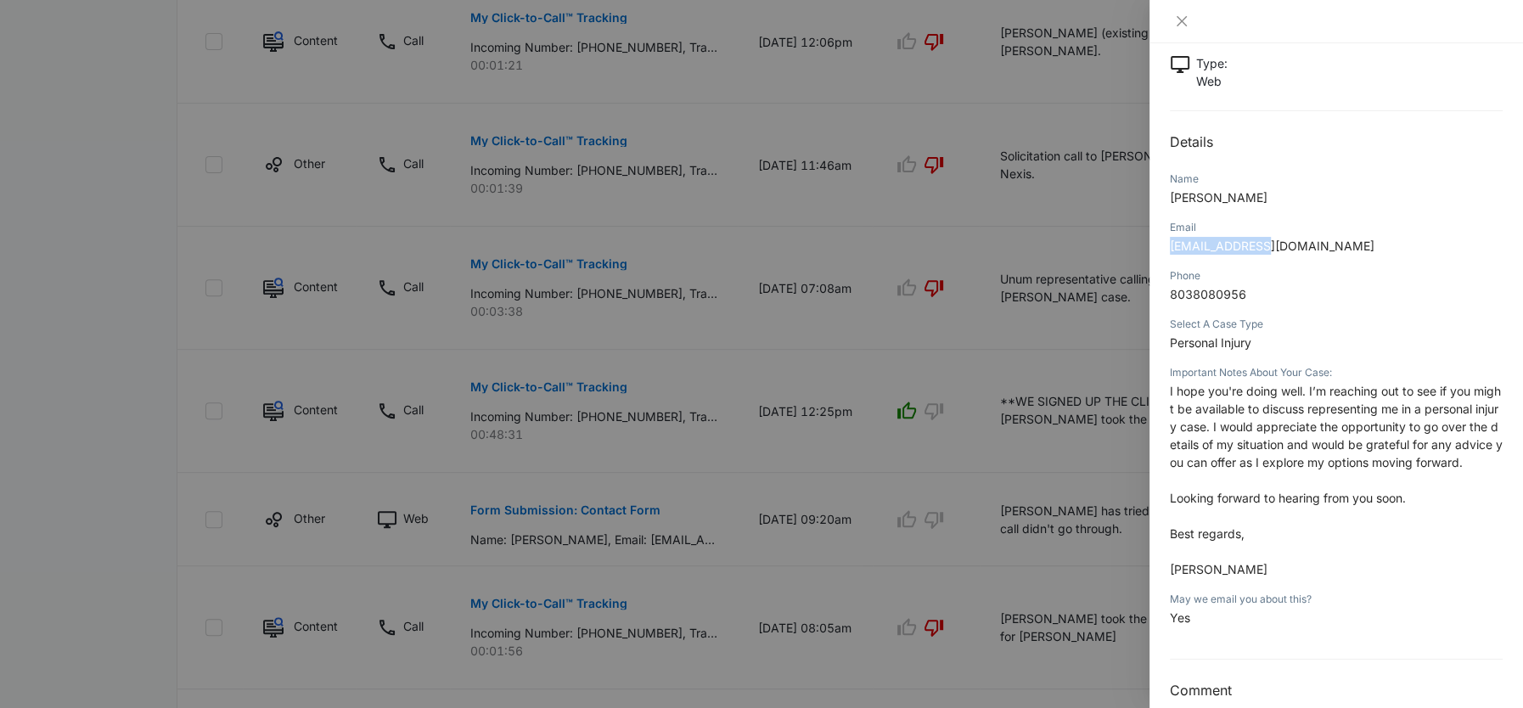
click at [1228, 246] on span "[EMAIL_ADDRESS][DOMAIN_NAME]" at bounding box center [1272, 246] width 205 height 14
click at [1014, 439] on div at bounding box center [761, 354] width 1523 height 708
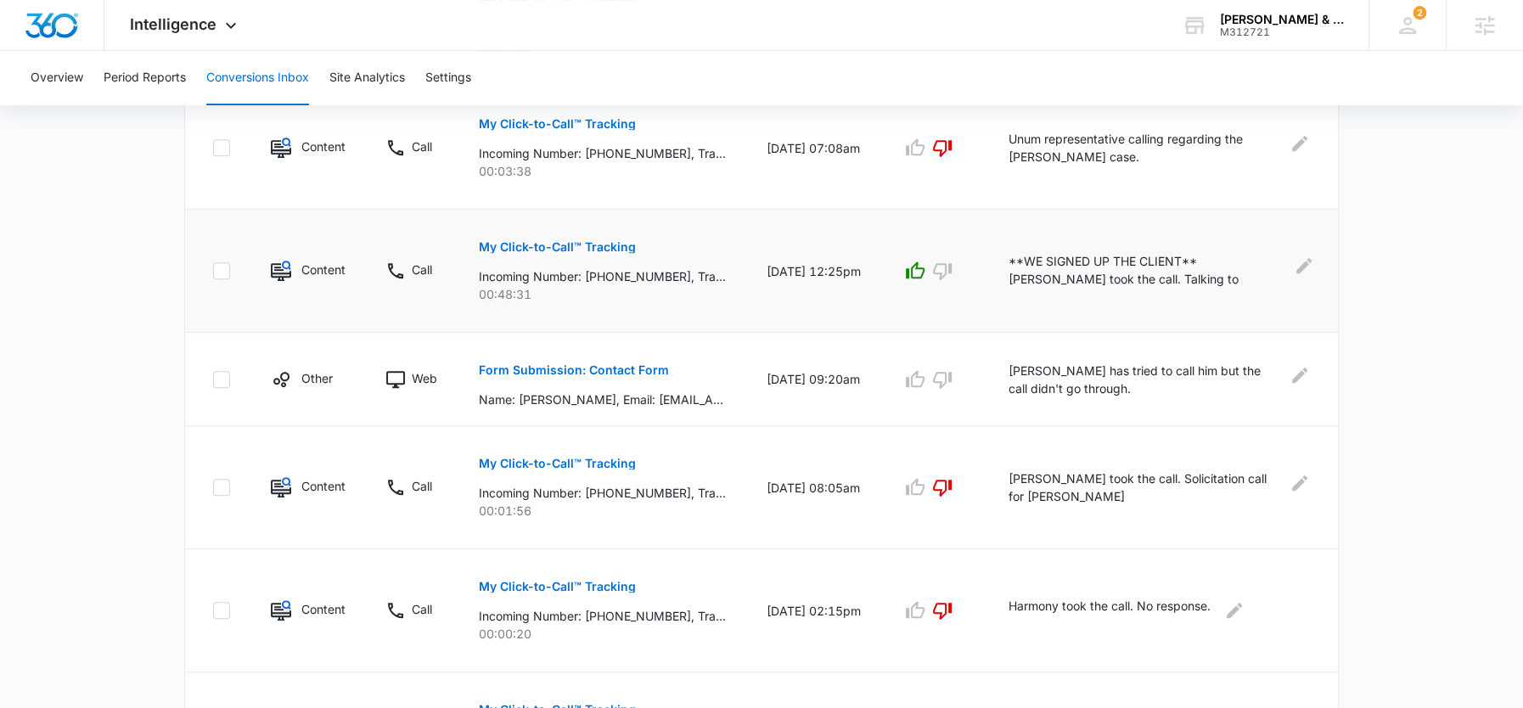
scroll to position [693, 0]
click at [1295, 262] on icon "Edit Comments" at bounding box center [1304, 267] width 20 height 20
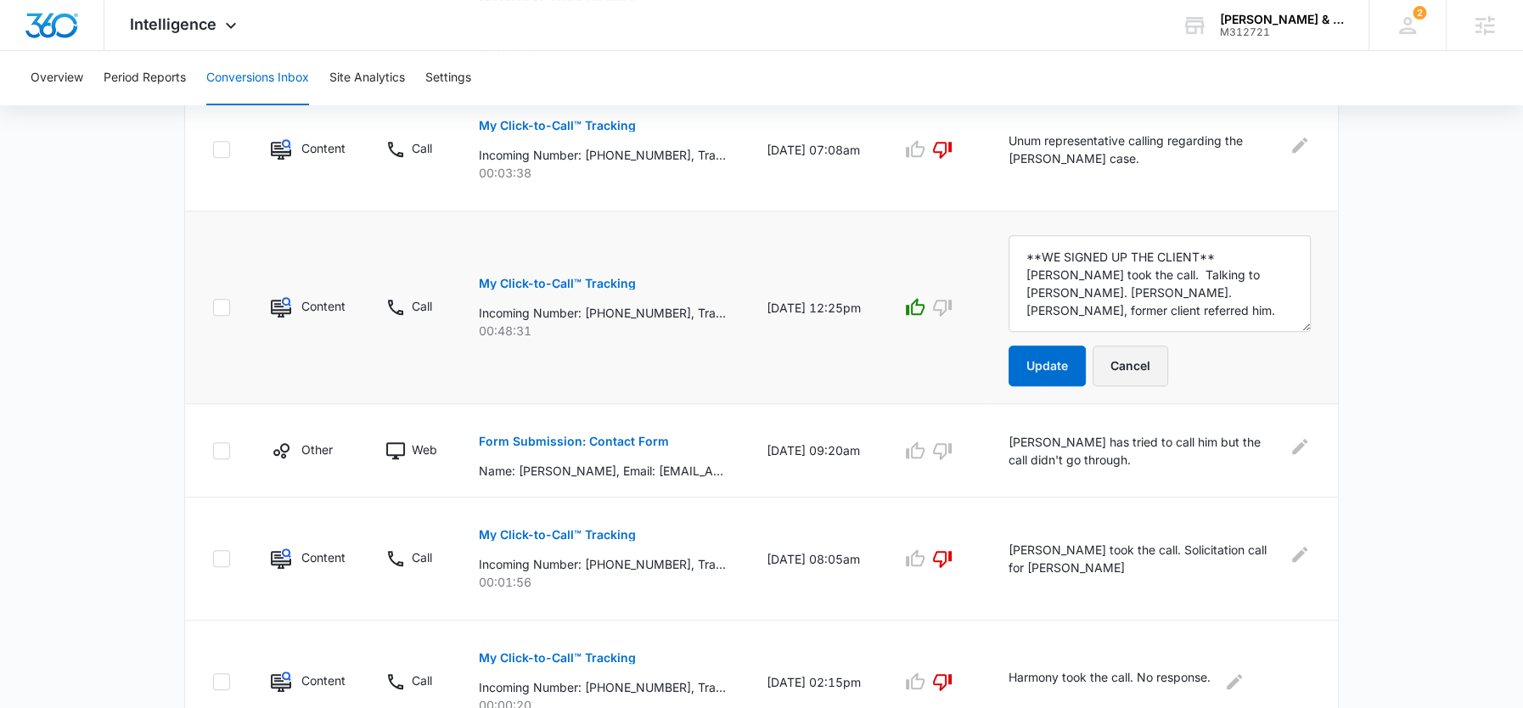
click at [1142, 362] on button "Cancel" at bounding box center [1131, 366] width 76 height 41
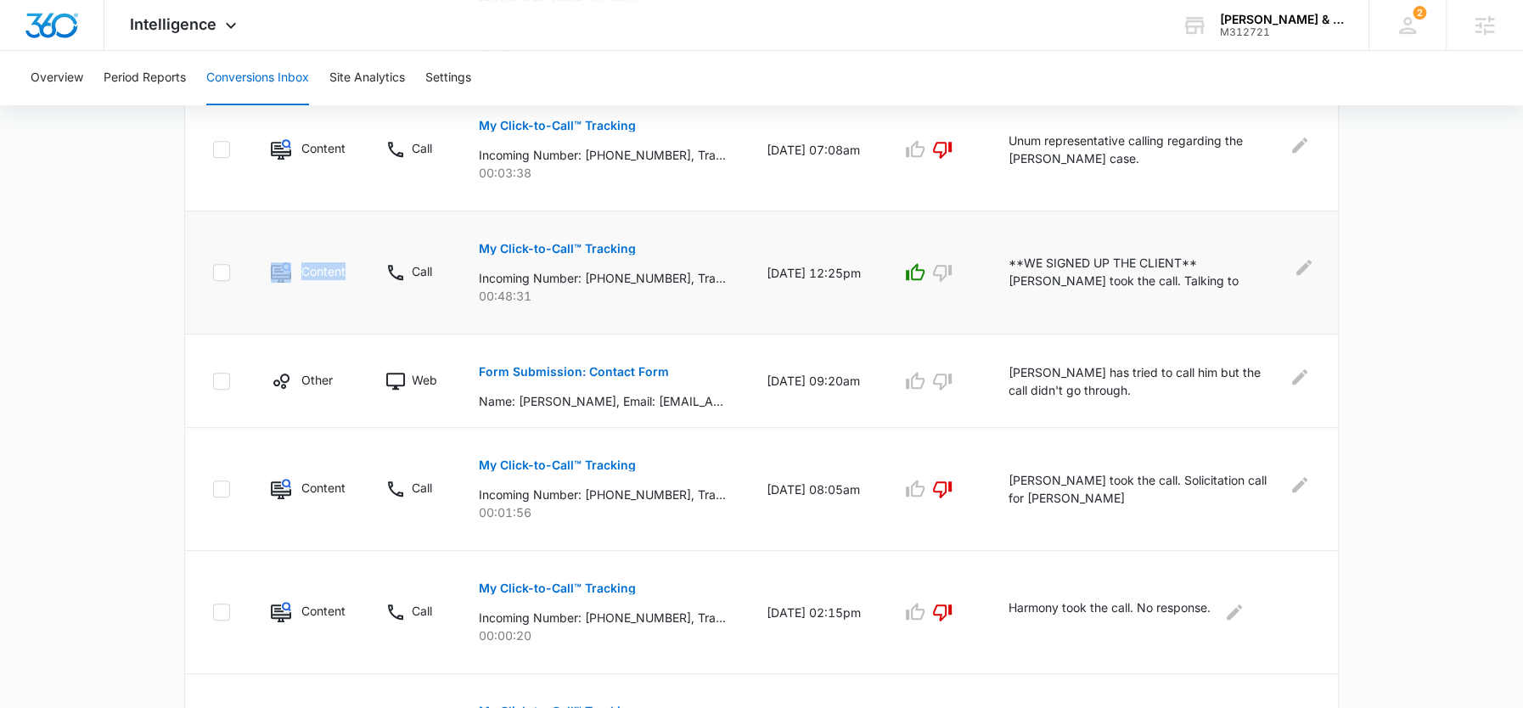
drag, startPoint x: 321, startPoint y: 271, endPoint x: 251, endPoint y: 271, distance: 69.6
click at [251, 271] on td "Content" at bounding box center [307, 272] width 115 height 123
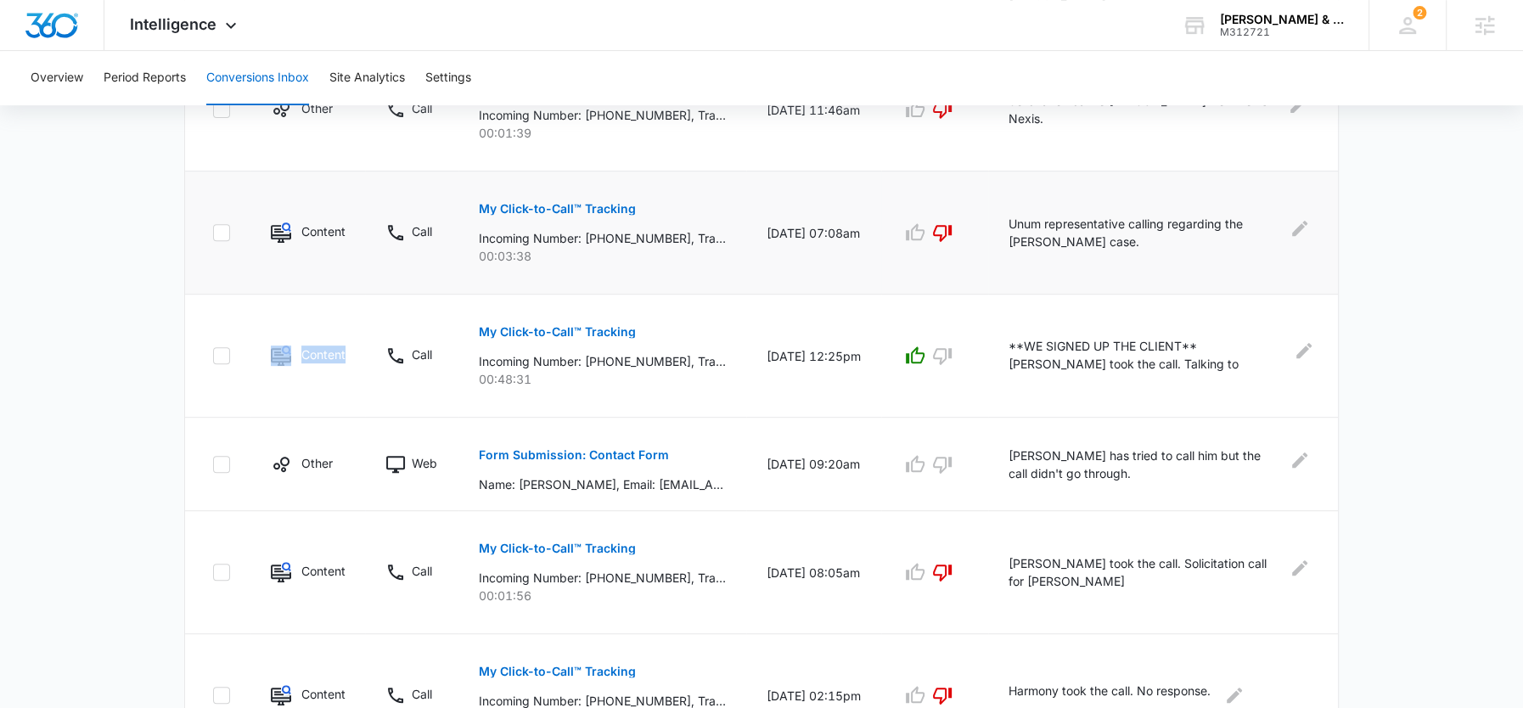
scroll to position [633, 0]
